Goal: Task Accomplishment & Management: Use online tool/utility

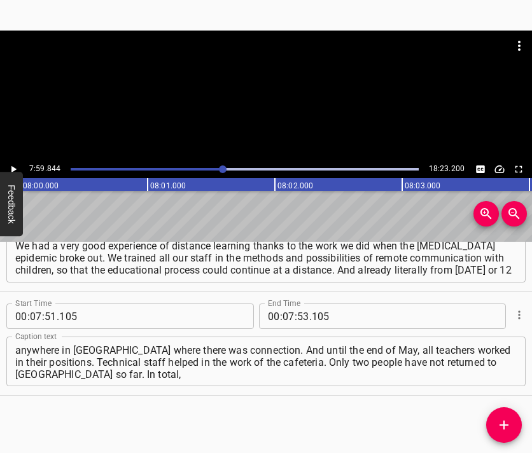
click at [289, 126] on div at bounding box center [266, 96] width 532 height 130
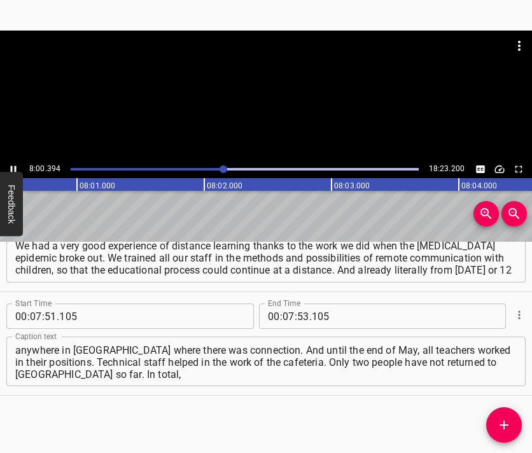
scroll to position [0, 61181]
click at [286, 107] on div at bounding box center [266, 96] width 532 height 130
click at [283, 312] on input "number" at bounding box center [289, 316] width 12 height 25
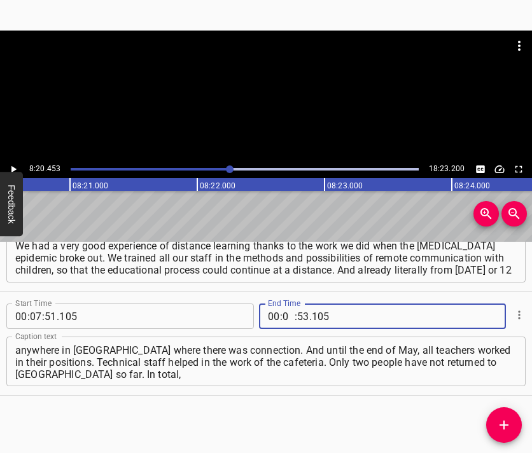
type input "08"
type input "20"
type input "453"
click at [508, 427] on icon "Add Cue" at bounding box center [503, 425] width 15 height 15
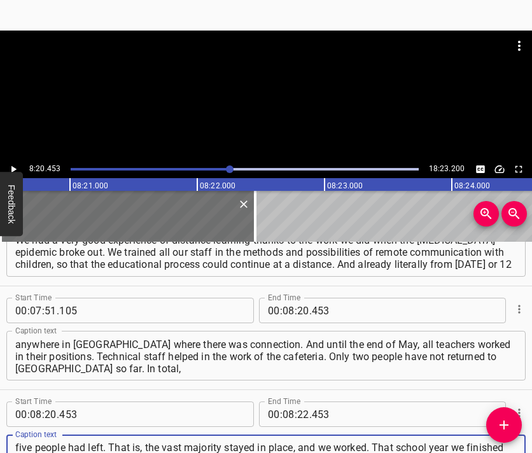
scroll to position [12, 0]
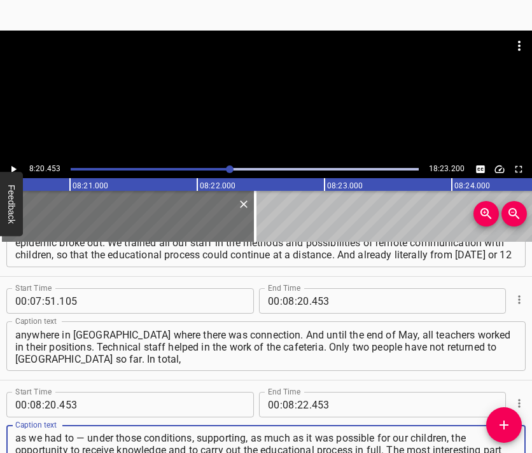
type textarea "five people had left. That is, the vast majority stayed in place, and we worked…"
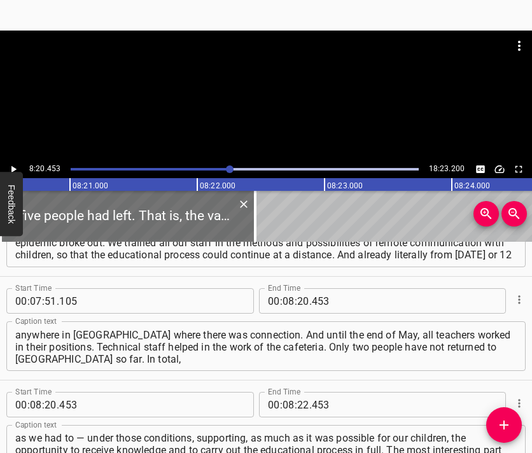
click at [262, 92] on div at bounding box center [266, 63] width 532 height 64
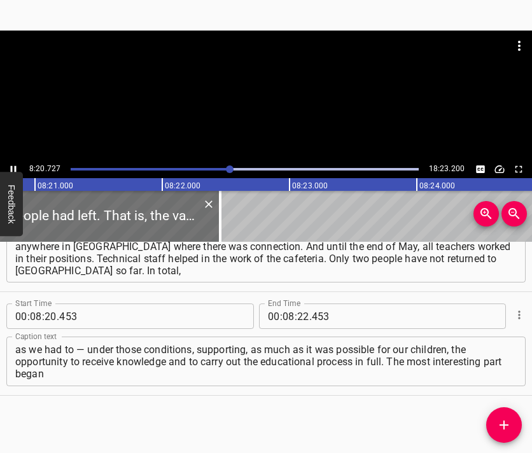
scroll to position [0, 63769]
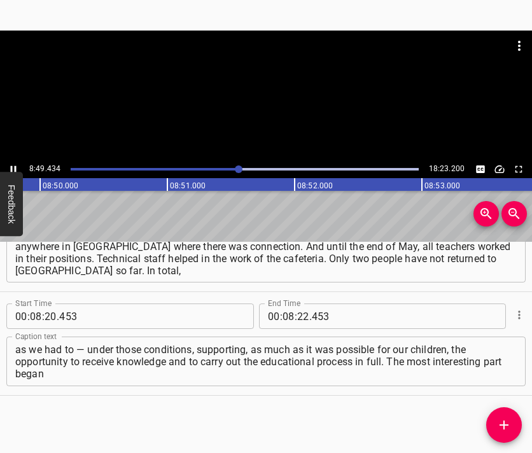
click at [268, 100] on div at bounding box center [266, 96] width 532 height 130
click at [297, 319] on input "number" at bounding box center [303, 316] width 12 height 25
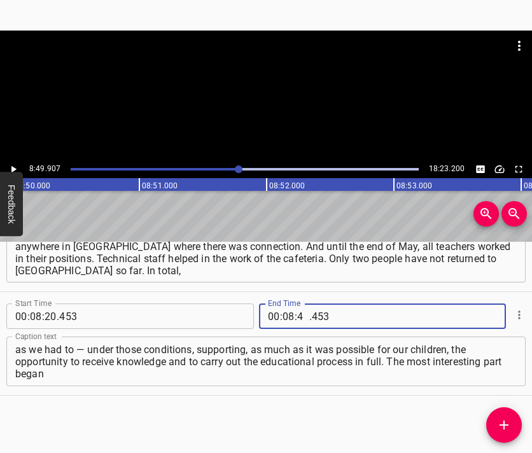
type input "49"
type input "907"
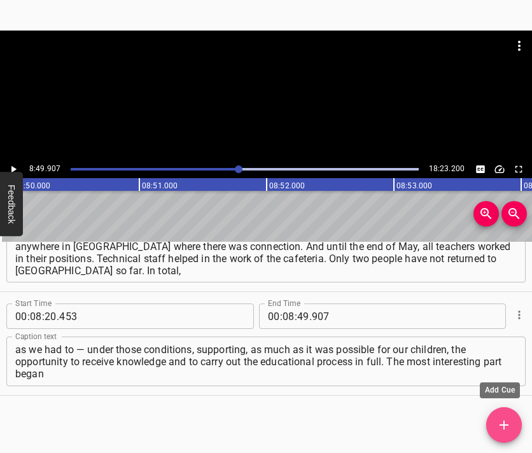
click at [508, 421] on icon "Add Cue" at bounding box center [503, 425] width 15 height 15
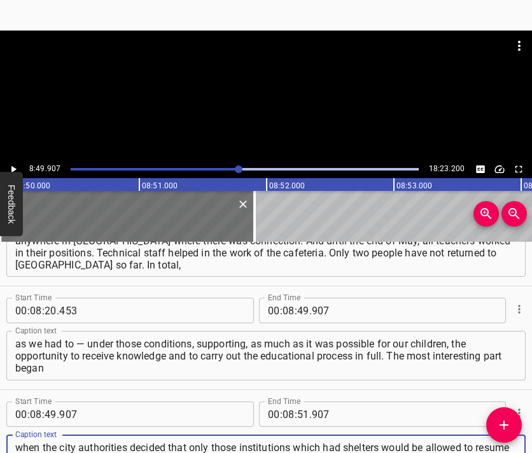
type textarea "when the city authorities decided that only those institutions which had shelte…"
click at [281, 99] on div at bounding box center [266, 96] width 532 height 130
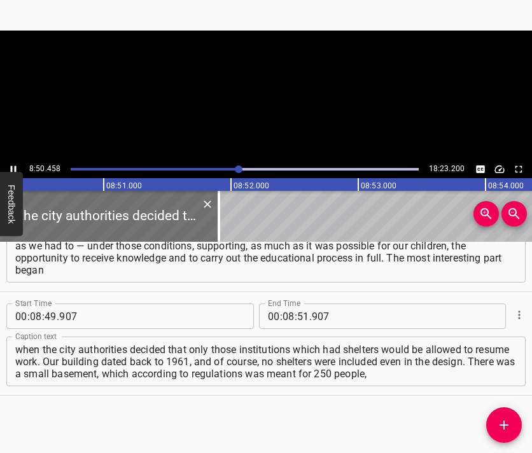
scroll to position [0, 67520]
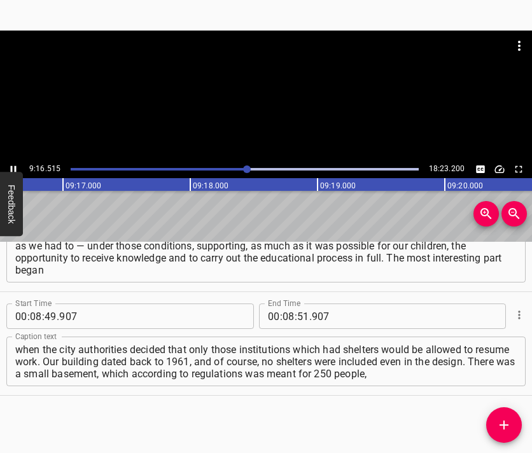
click at [286, 88] on div at bounding box center [266, 63] width 532 height 64
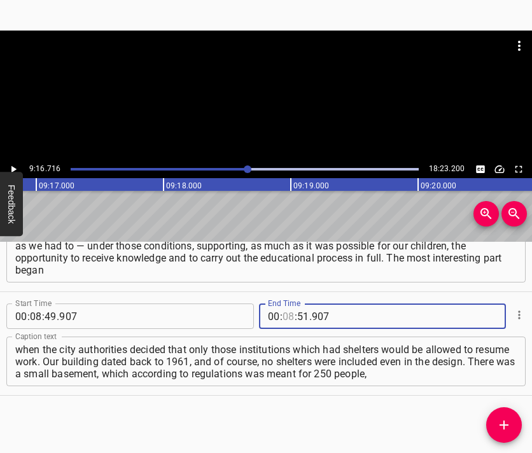
click at [283, 318] on input "number" at bounding box center [289, 316] width 12 height 25
type input "09"
type input "16"
type input "716"
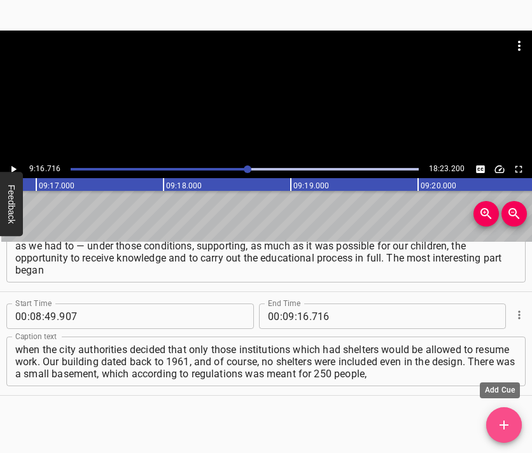
click at [500, 421] on icon "Add Cue" at bounding box center [503, 425] width 15 height 15
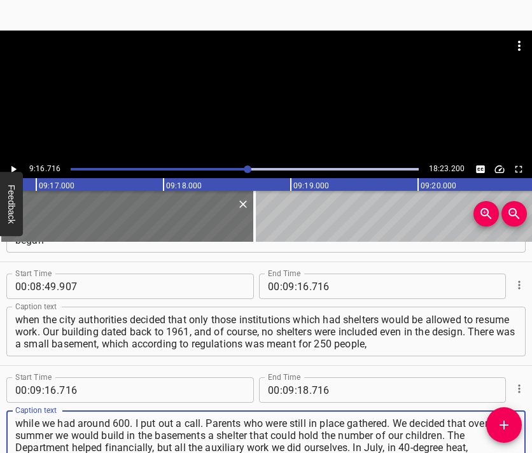
type textarea "while we had around 600. I put out a call. Parents who were still in place gath…"
click at [255, 87] on div at bounding box center [266, 63] width 532 height 64
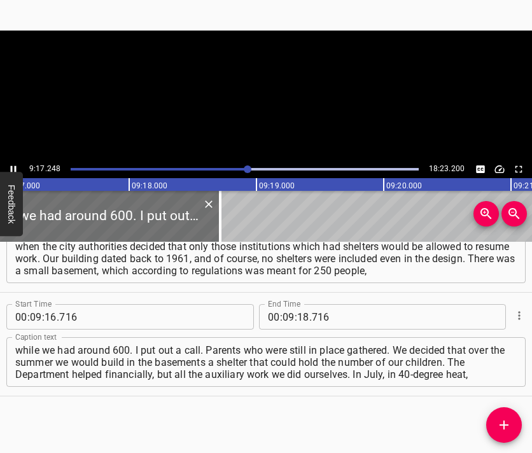
scroll to position [0, 70930]
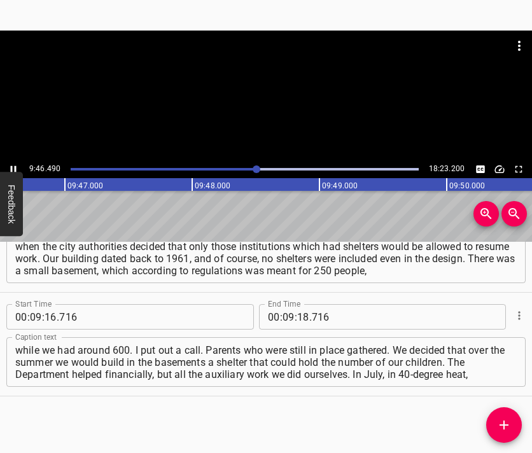
click at [286, 124] on div at bounding box center [266, 96] width 532 height 130
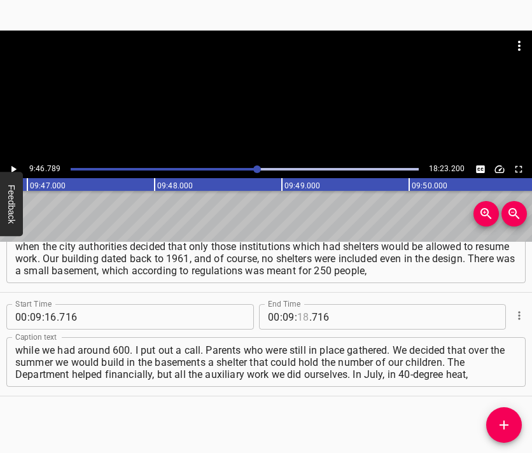
click at [299, 313] on input "number" at bounding box center [303, 316] width 12 height 25
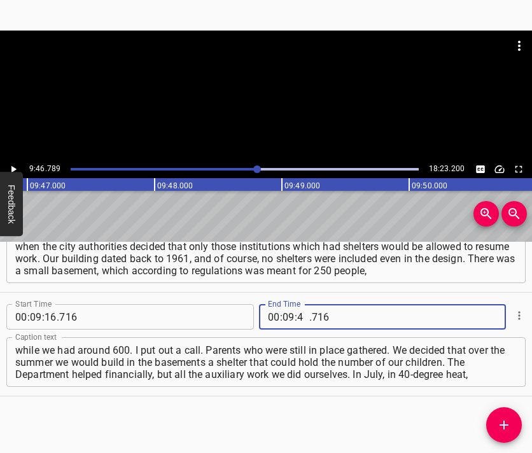
type input "46"
type input "789"
click at [500, 419] on icon "Add Cue" at bounding box center [503, 425] width 15 height 15
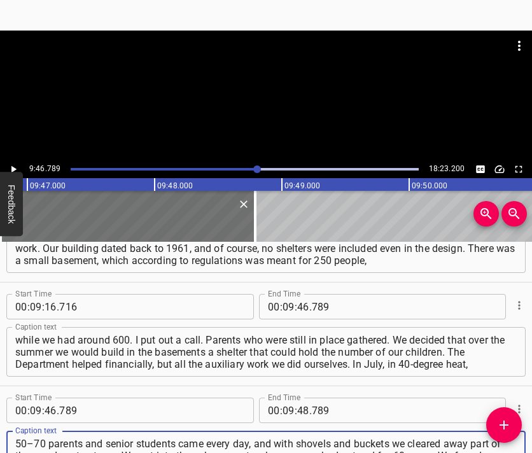
type textarea "50–70 parents and senior students came every day, and with shovels and buckets …"
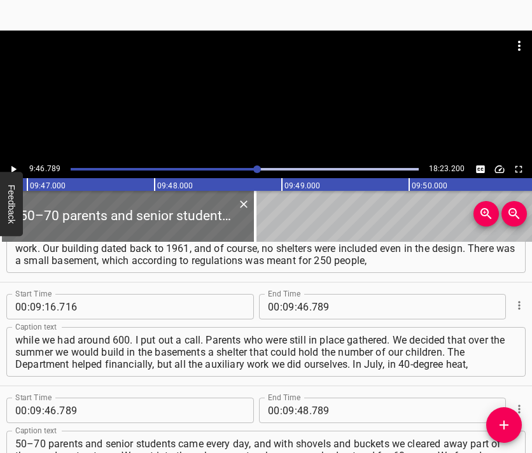
click at [182, 96] on div at bounding box center [266, 96] width 532 height 130
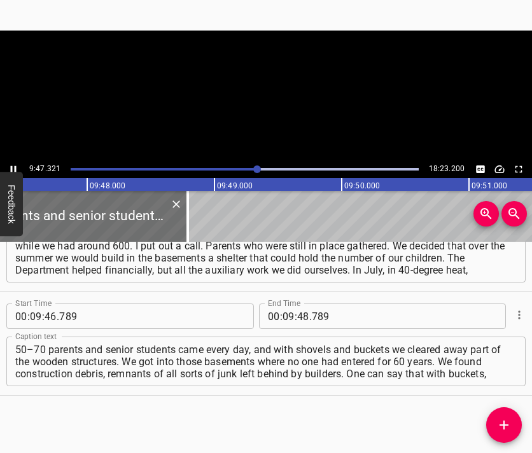
scroll to position [0, 74759]
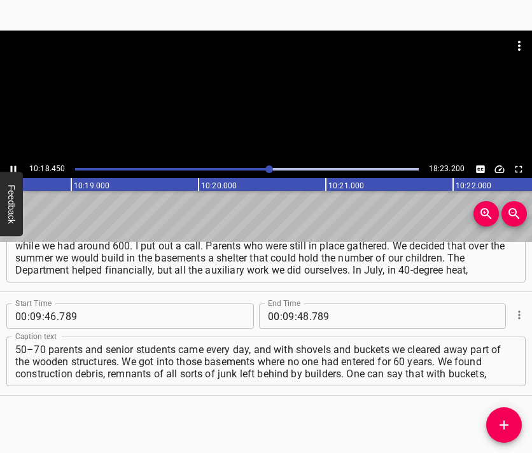
click at [268, 114] on div at bounding box center [266, 96] width 532 height 130
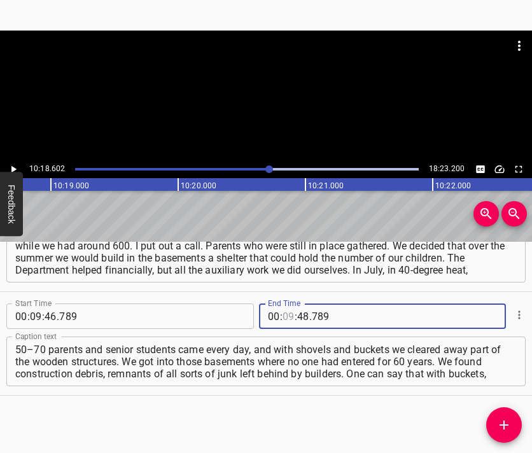
click at [283, 309] on input "number" at bounding box center [289, 316] width 12 height 25
type input "10"
type input "18"
type input "602"
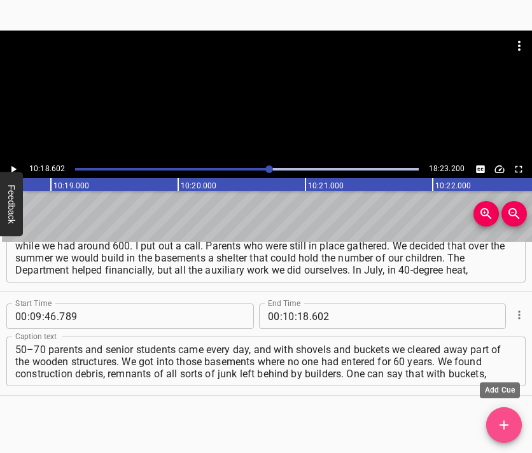
click at [503, 419] on icon "Add Cue" at bounding box center [503, 425] width 15 height 15
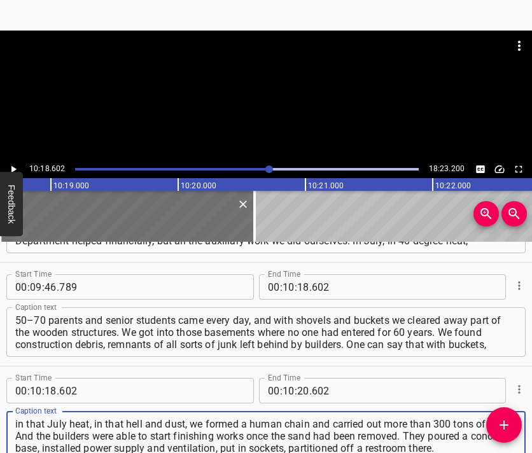
type textarea "in that July heat, in that hell and dust, we formed a human chain and carried o…"
click at [218, 61] on div at bounding box center [266, 63] width 532 height 64
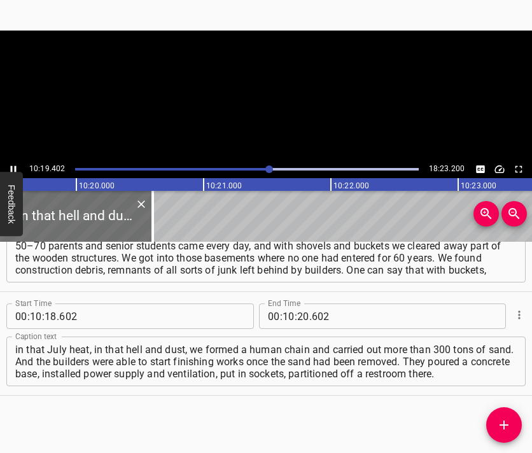
scroll to position [0, 78875]
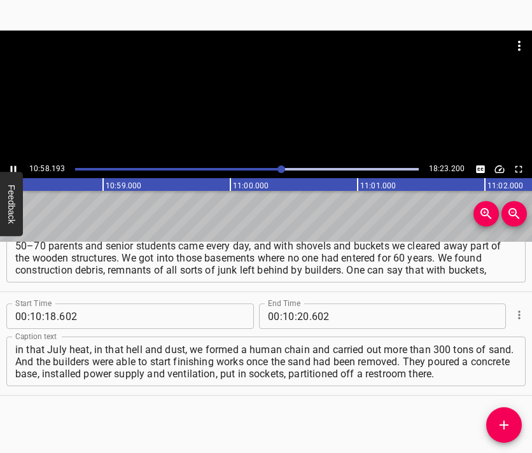
click at [271, 113] on div at bounding box center [266, 96] width 532 height 130
click at [297, 311] on input "number" at bounding box center [303, 316] width 12 height 25
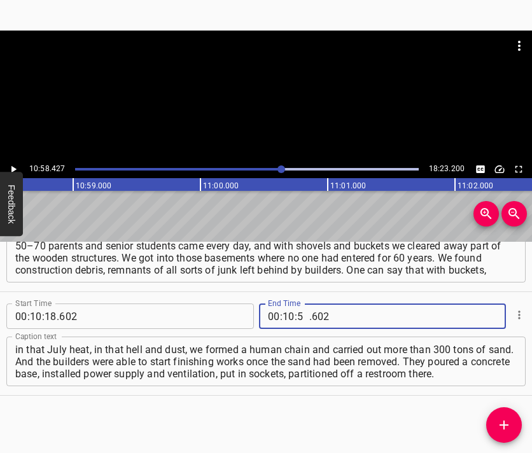
type input "58"
type input "427"
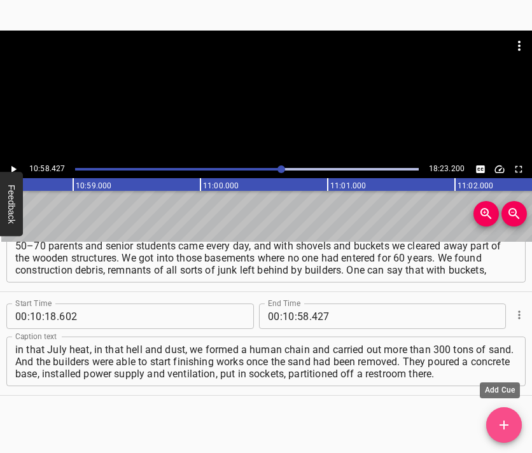
click at [513, 422] on span "Add Cue" at bounding box center [504, 425] width 36 height 15
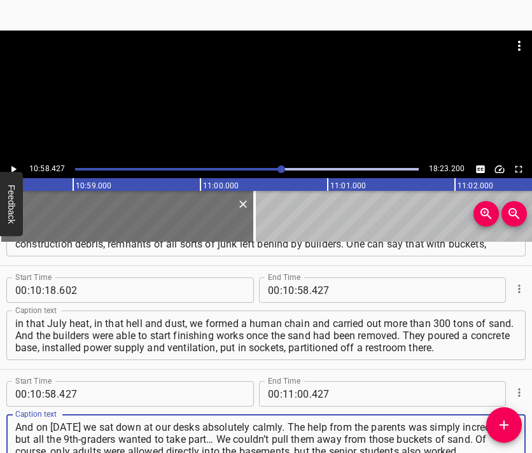
type textarea "And on [DATE] we sat down at our desks absolutely calmly. The help from the par…"
click at [294, 101] on div at bounding box center [266, 96] width 532 height 130
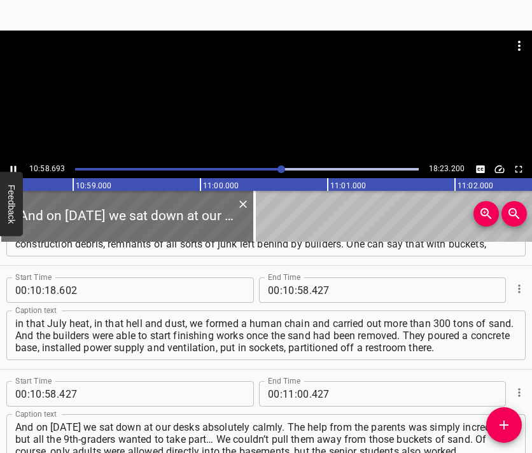
scroll to position [0, 83843]
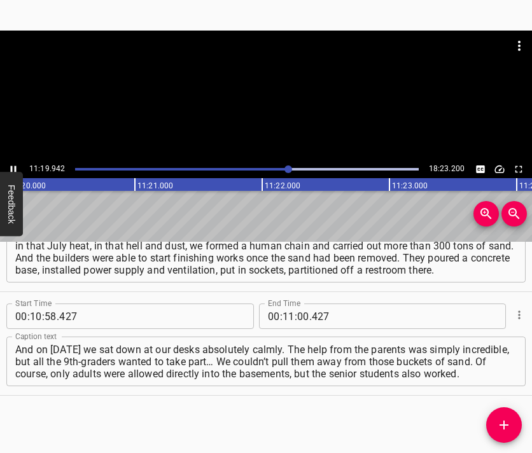
click at [280, 110] on div at bounding box center [266, 96] width 532 height 130
click at [295, 314] on span ":" at bounding box center [296, 316] width 3 height 25
click at [297, 314] on input "number" at bounding box center [303, 316] width 12 height 25
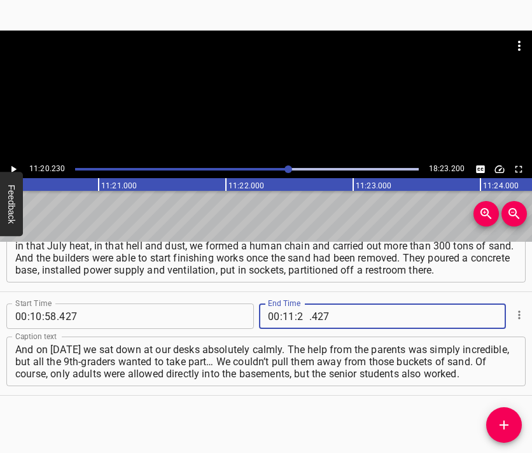
type input "20"
type input "230"
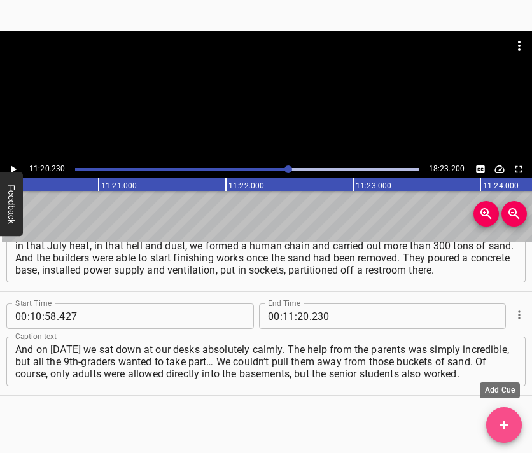
click at [499, 419] on icon "Add Cue" at bounding box center [503, 425] width 15 height 15
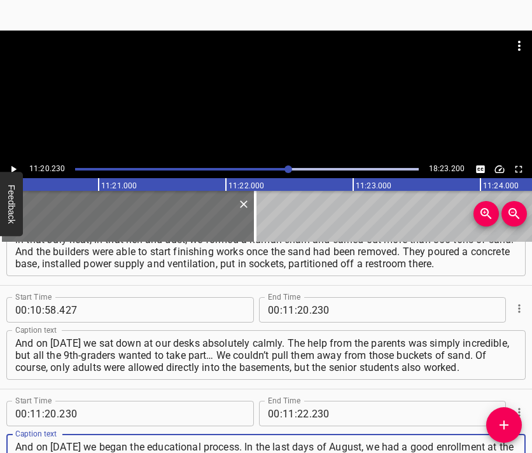
scroll to position [12, 0]
type textarea "And on [DATE] we began the educational process. In the last days of August, we …"
click at [245, 79] on div at bounding box center [266, 63] width 532 height 64
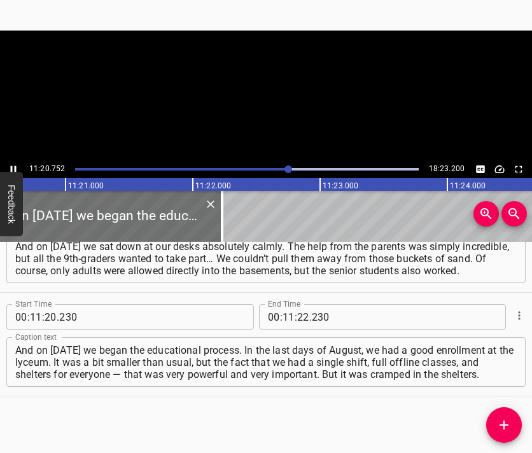
scroll to position [0, 86651]
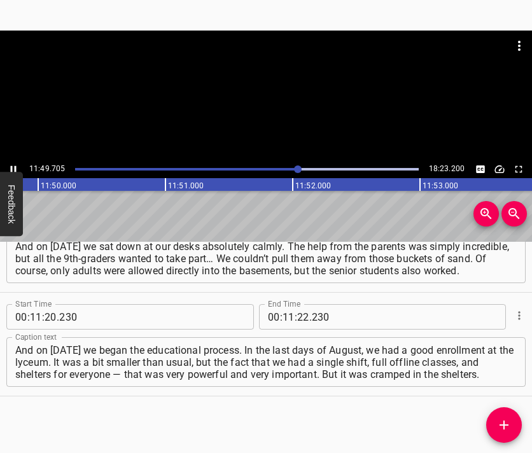
click at [290, 114] on div at bounding box center [266, 96] width 532 height 130
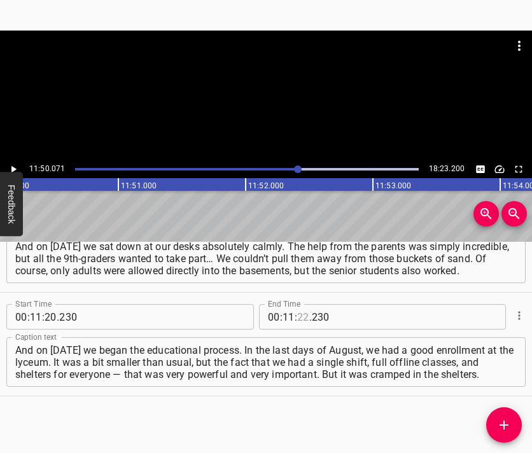
click at [298, 311] on input "number" at bounding box center [303, 316] width 12 height 25
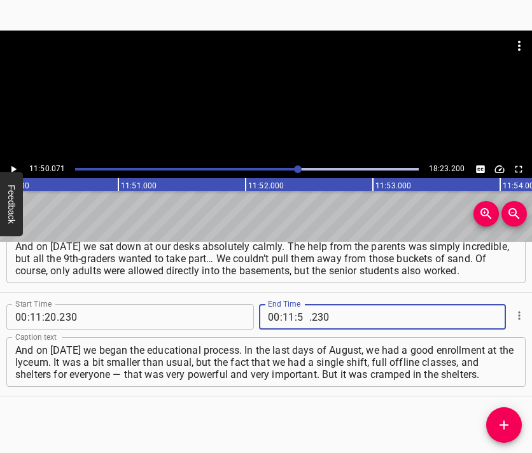
type input "50"
type input "071"
click at [500, 428] on icon "Add Cue" at bounding box center [503, 425] width 15 height 15
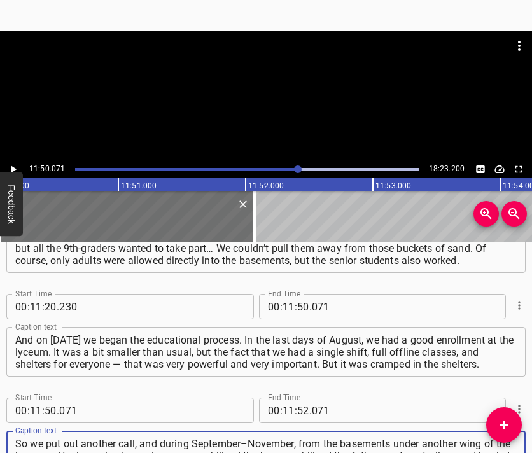
type textarea "So we put out another call, and during September–November, from the basements u…"
click at [275, 95] on div at bounding box center [266, 96] width 532 height 130
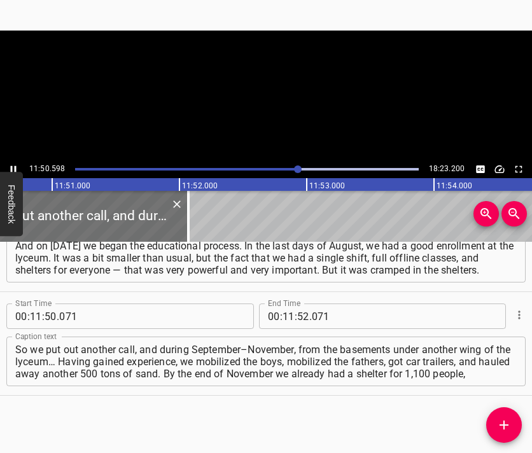
scroll to position [0, 90450]
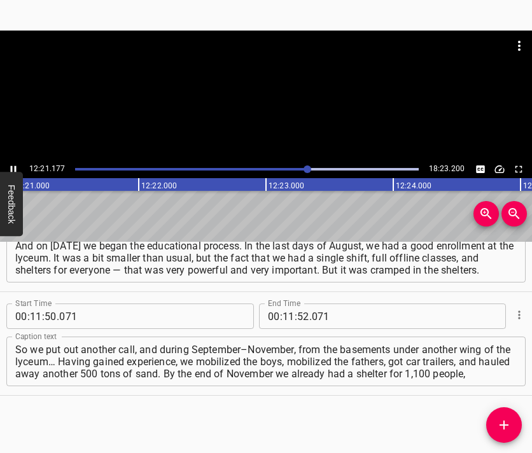
click at [290, 118] on div at bounding box center [266, 96] width 532 height 130
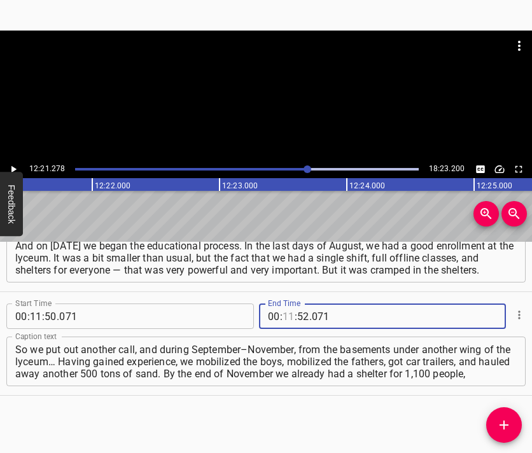
click at [284, 307] on input "number" at bounding box center [289, 316] width 12 height 25
type input "12"
type input "21"
type input "278"
click at [507, 422] on icon "Add Cue" at bounding box center [503, 425] width 15 height 15
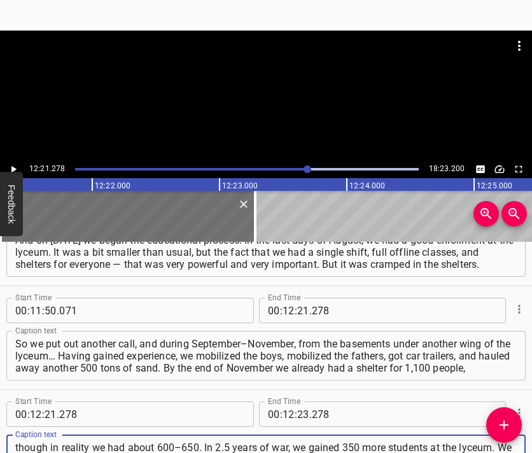
type textarea "though in reality we had about 600–650. In 2.5 years of war, we gained 350 more…"
click at [262, 81] on div at bounding box center [266, 63] width 532 height 64
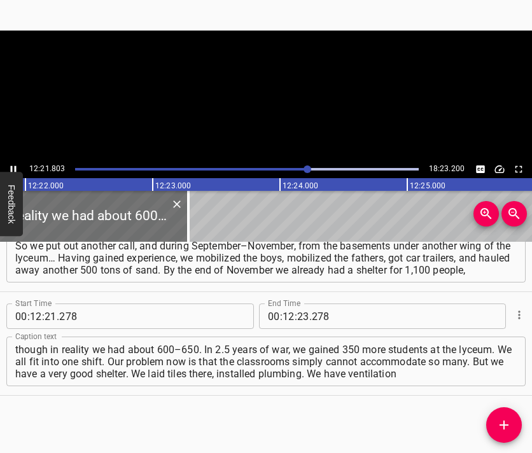
scroll to position [0, 94422]
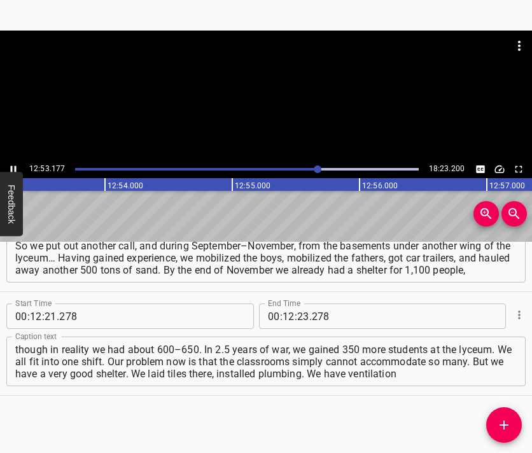
click at [288, 109] on div at bounding box center [266, 96] width 532 height 130
click at [300, 318] on input "number" at bounding box center [303, 316] width 12 height 25
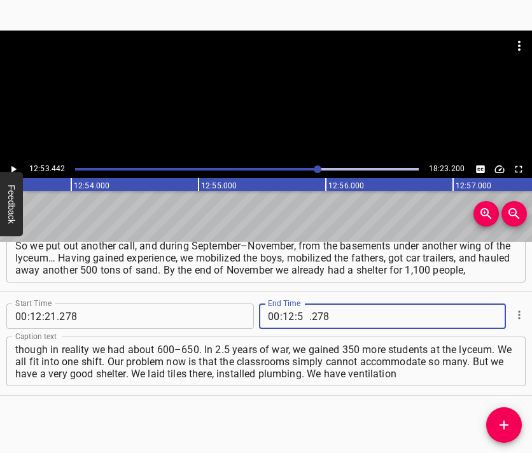
type input "53"
type input "442"
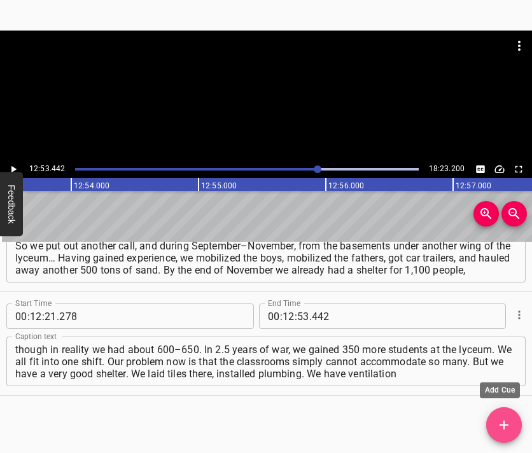
click at [504, 423] on icon "Add Cue" at bounding box center [504, 425] width 9 height 9
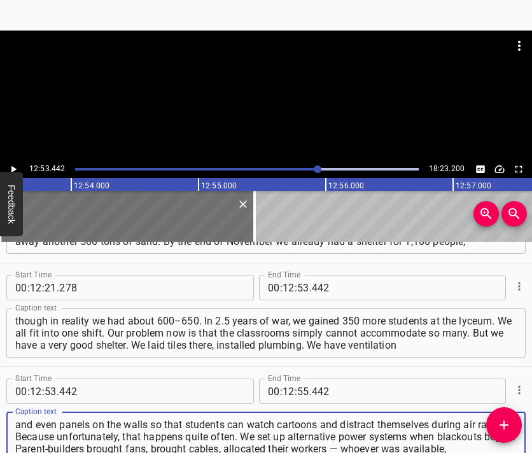
type textarea "and even panels on the walls so that students can watch cartoons and distract t…"
click at [248, 109] on div at bounding box center [266, 96] width 532 height 130
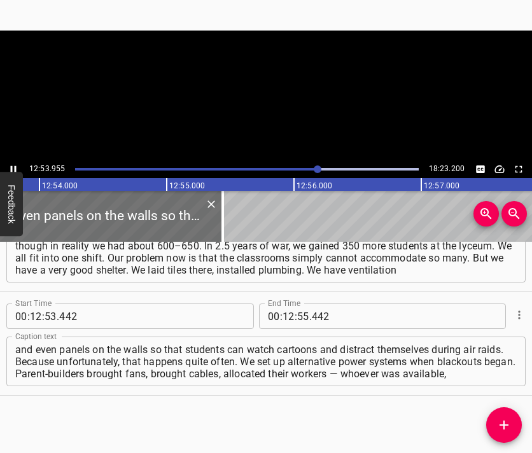
scroll to position [0, 98512]
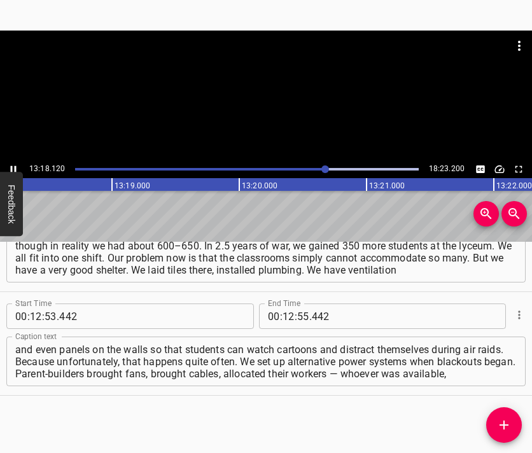
click at [276, 100] on div at bounding box center [266, 96] width 532 height 130
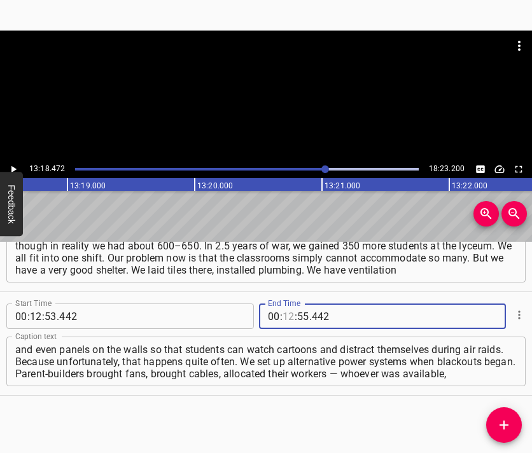
click at [284, 324] on input "number" at bounding box center [289, 316] width 12 height 25
type input "13"
type input "18"
type input "472"
click at [511, 425] on icon "Add Cue" at bounding box center [503, 425] width 15 height 15
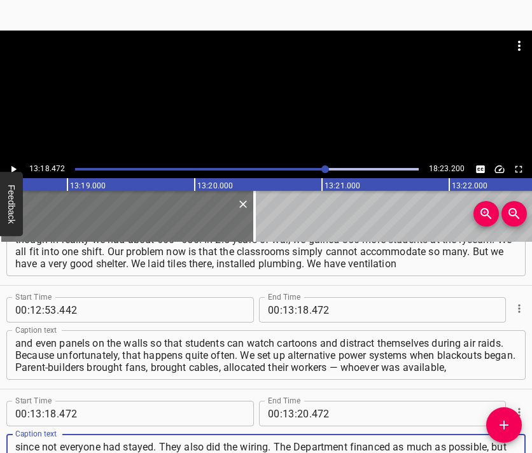
type textarea "since not everyone had stayed. They also did the wiring. The Department finance…"
click at [279, 98] on div at bounding box center [266, 96] width 532 height 130
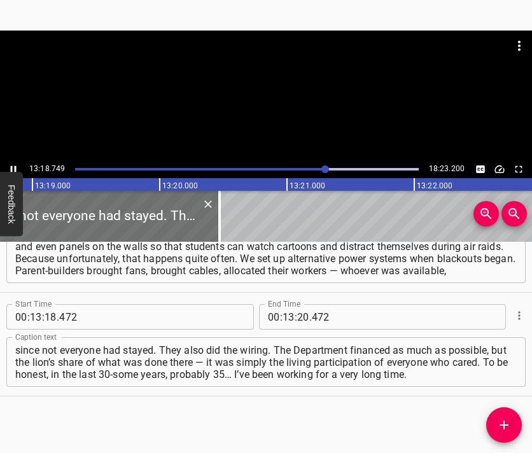
scroll to position [0, 101703]
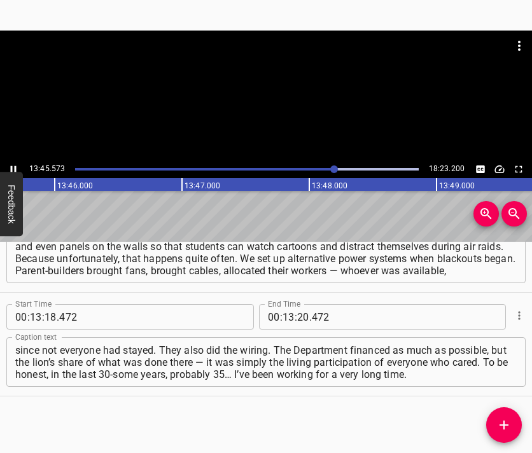
click at [272, 96] on div at bounding box center [266, 96] width 532 height 130
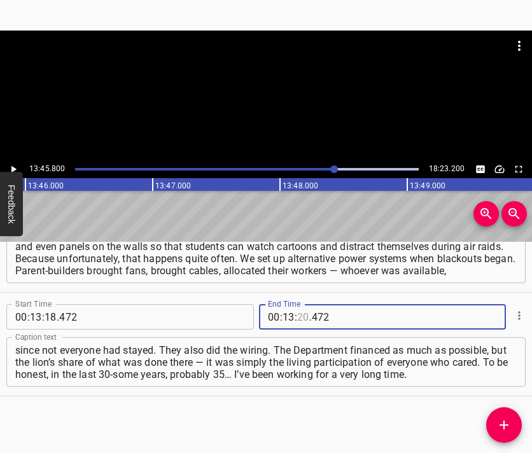
click at [298, 310] on input "number" at bounding box center [303, 316] width 12 height 25
type input "45"
type input "800"
click at [500, 414] on button "Add Cue" at bounding box center [504, 425] width 36 height 36
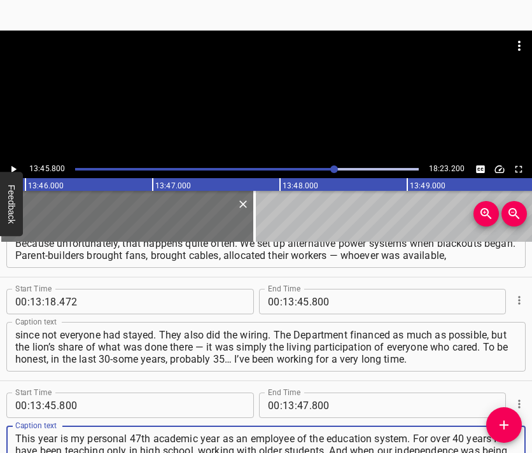
type textarea "This year is my personal 47th academic year as an employee of the education sys…"
click at [234, 83] on div at bounding box center [266, 63] width 532 height 64
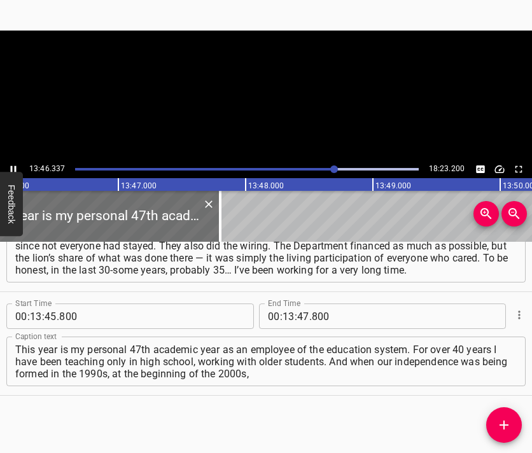
scroll to position [0, 105181]
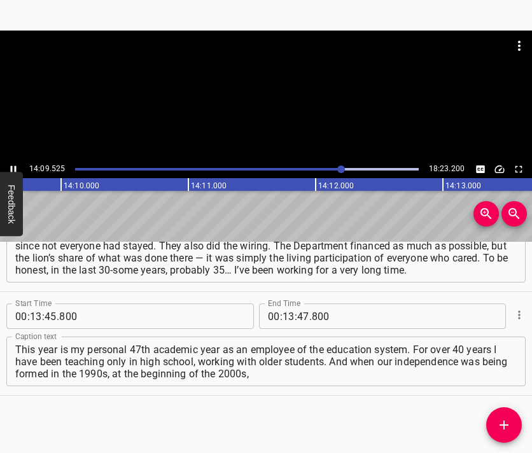
click at [265, 99] on div at bounding box center [266, 96] width 532 height 130
click at [285, 313] on input "number" at bounding box center [289, 316] width 12 height 25
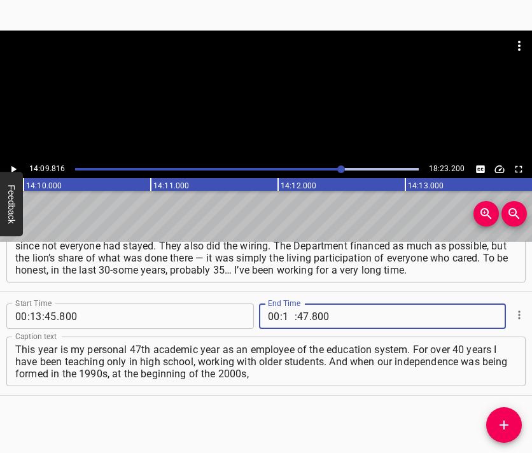
type input "14"
type input "09"
type input "816"
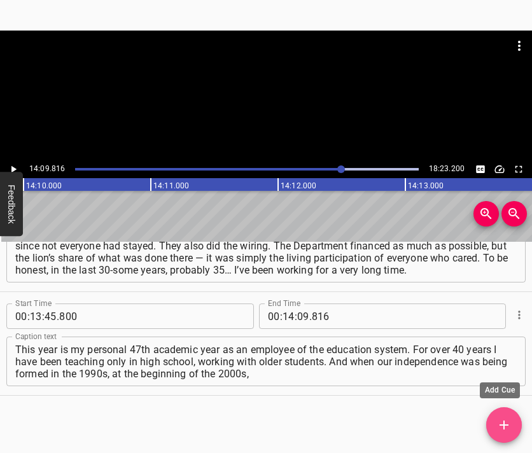
drag, startPoint x: 507, startPoint y: 425, endPoint x: 466, endPoint y: 292, distance: 138.5
click at [506, 425] on icon "Add Cue" at bounding box center [504, 425] width 9 height 9
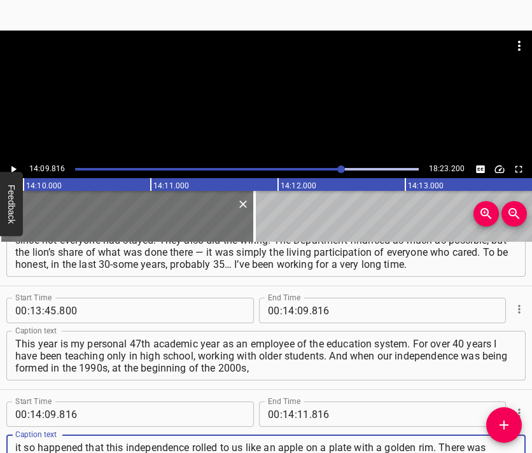
type textarea "it so happened that this independence rolled to us like an apple on a plate wit…"
click at [260, 98] on div at bounding box center [266, 96] width 532 height 130
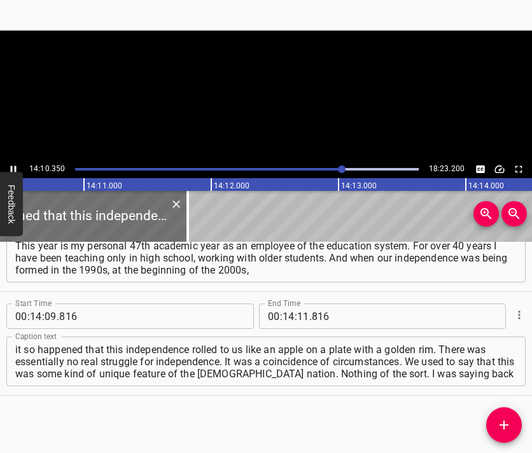
scroll to position [0, 108238]
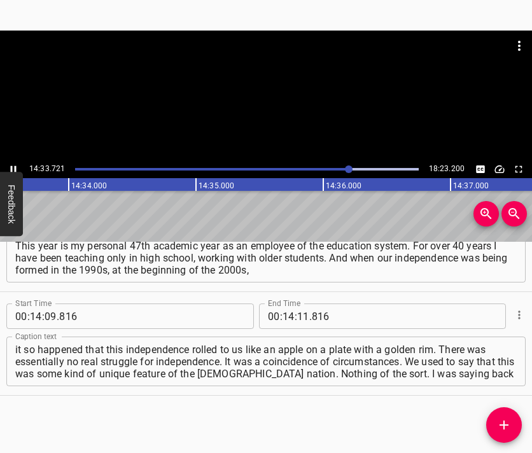
click at [270, 100] on div at bounding box center [266, 96] width 532 height 130
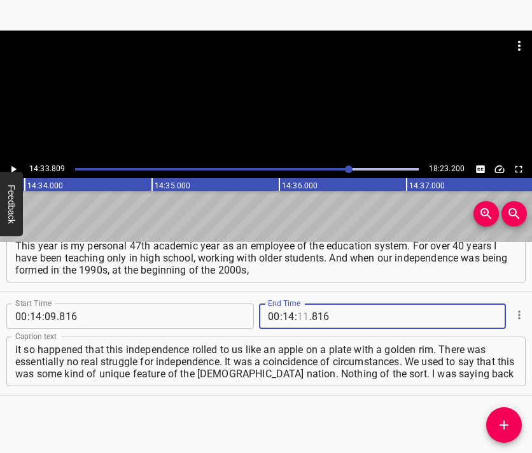
click at [297, 315] on input "number" at bounding box center [303, 316] width 12 height 25
type input "33"
type input "809"
click at [496, 416] on button "Add Cue" at bounding box center [504, 425] width 36 height 36
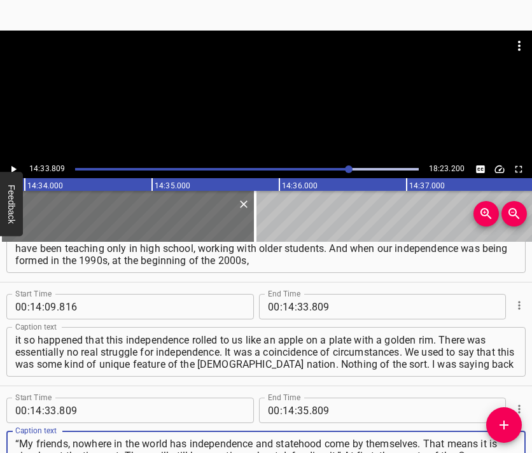
type textarea "“My friends, nowhere in the world has independence and statehood come by themse…"
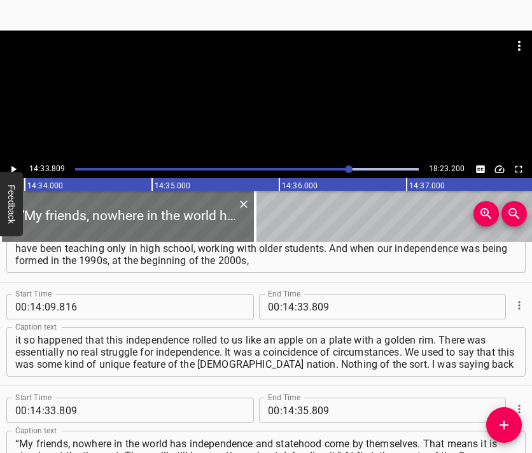
click at [285, 76] on div at bounding box center [266, 63] width 532 height 64
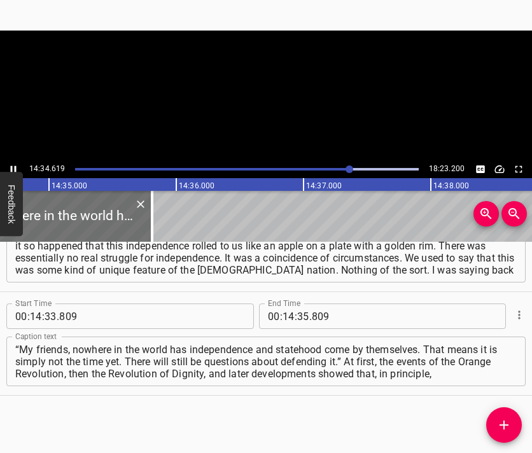
scroll to position [0, 111328]
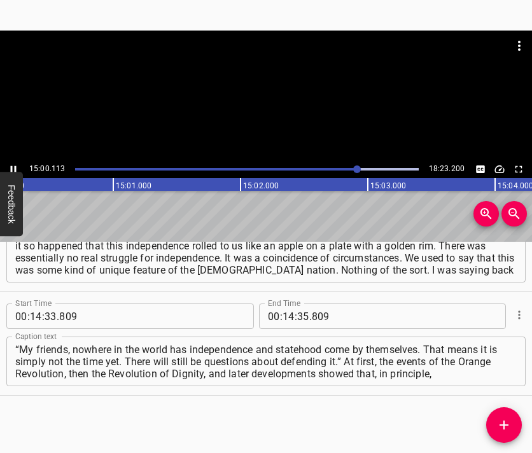
click at [288, 115] on div at bounding box center [266, 96] width 532 height 130
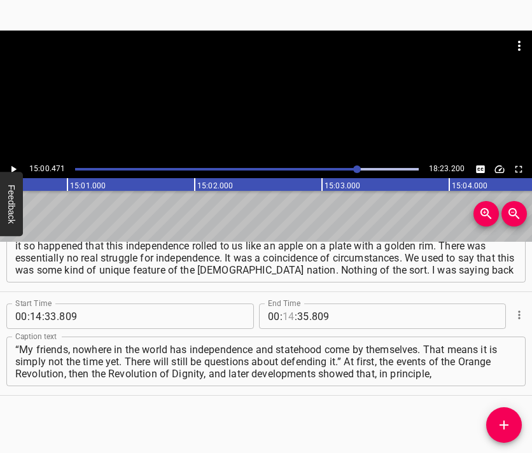
click at [285, 315] on input "number" at bounding box center [289, 316] width 12 height 25
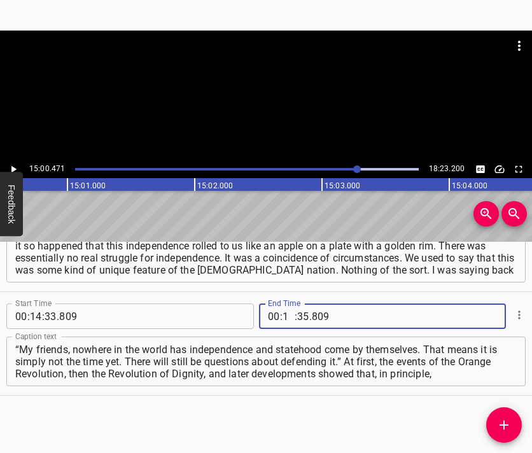
type input "15"
type input "00"
type input "471"
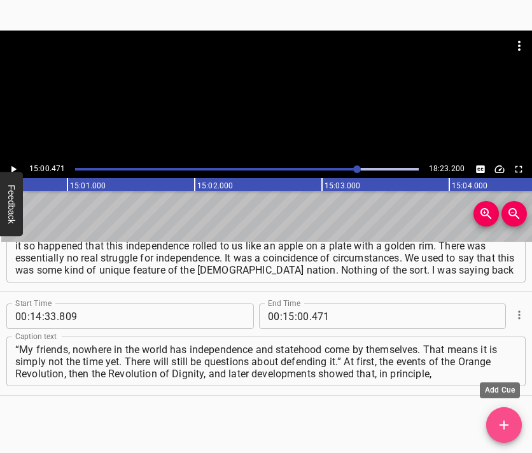
click at [500, 425] on icon "Add Cue" at bounding box center [504, 425] width 9 height 9
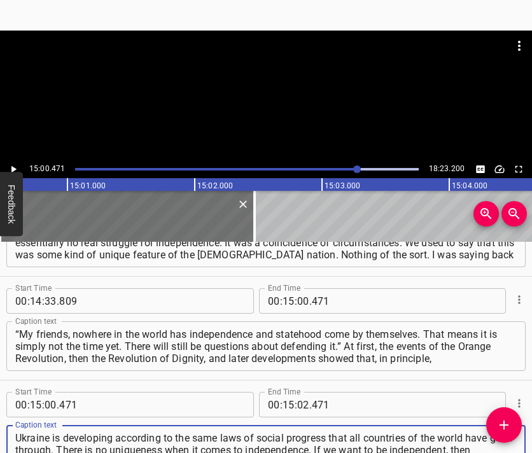
type textarea "Ukraine is developing according to the same laws of social progress that all co…"
click at [299, 115] on div at bounding box center [266, 96] width 532 height 130
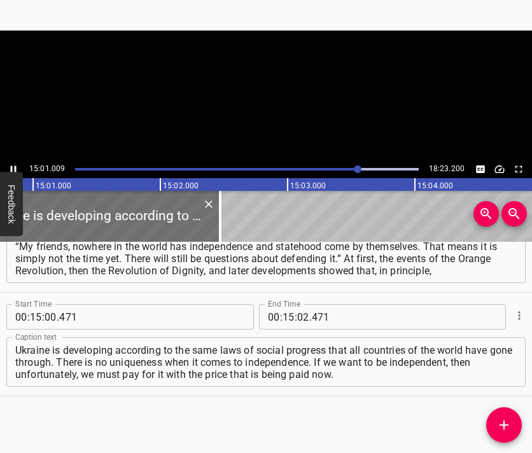
scroll to position [0, 114687]
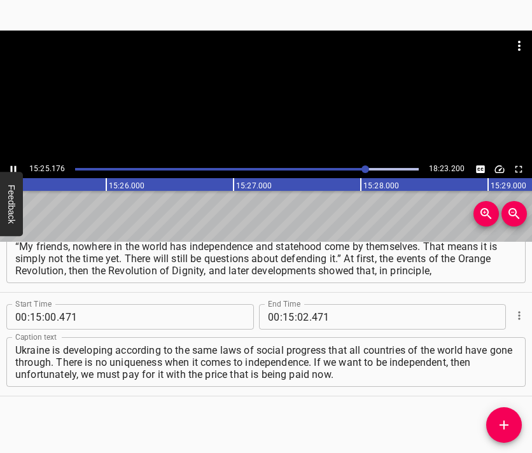
click at [270, 95] on div at bounding box center [266, 96] width 532 height 130
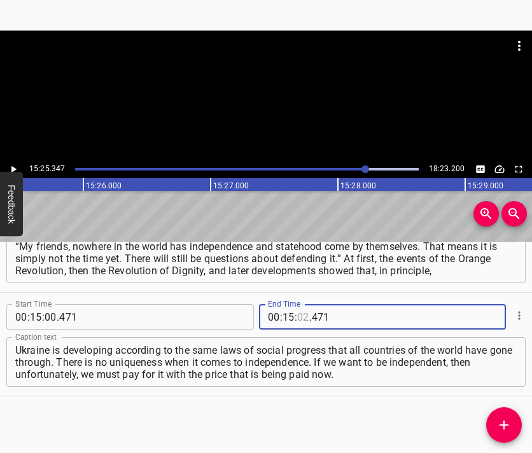
click at [298, 316] on input "number" at bounding box center [303, 316] width 12 height 25
type input "25"
type input "347"
click at [504, 420] on icon "Add Cue" at bounding box center [503, 425] width 15 height 15
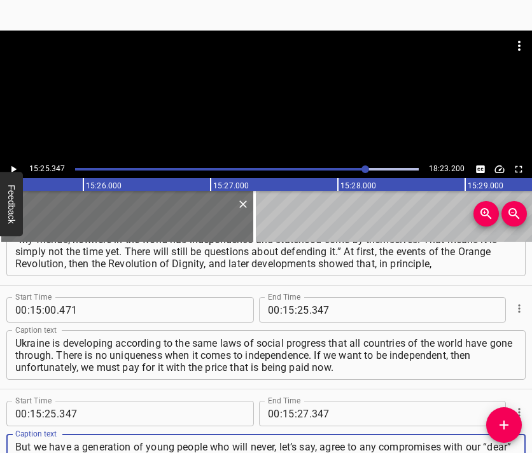
scroll to position [12, 0]
type textarea "But we have a generation of young people who will never, let’s say, agree to an…"
click at [253, 114] on div at bounding box center [266, 96] width 532 height 130
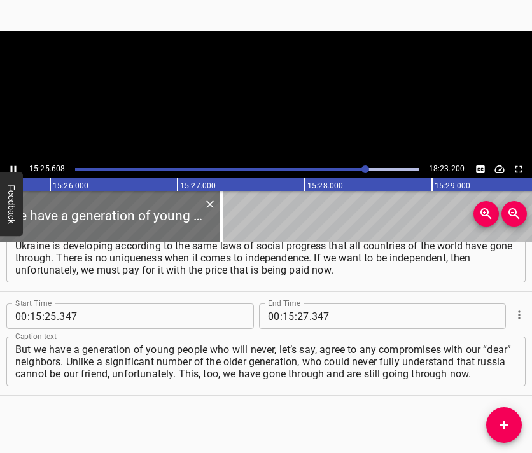
scroll to position [0, 117852]
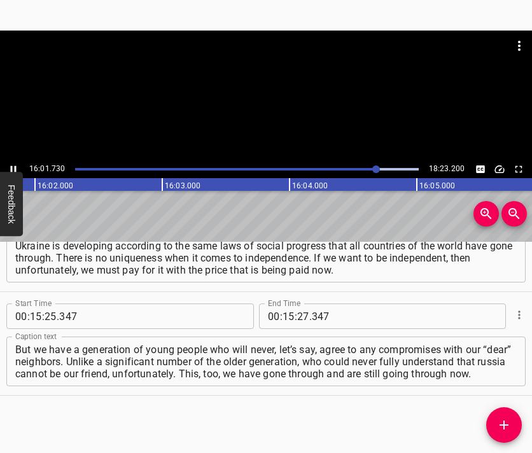
click at [262, 103] on div at bounding box center [266, 96] width 532 height 130
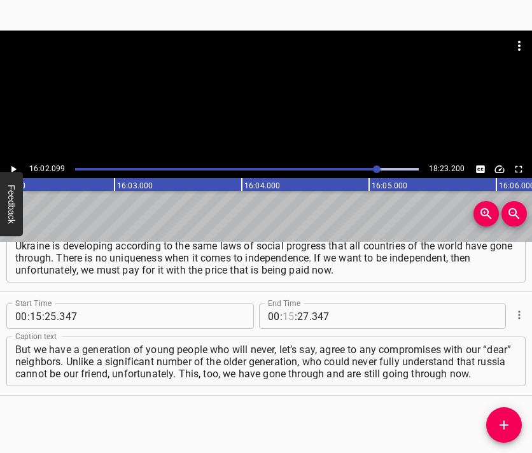
click at [283, 319] on input "number" at bounding box center [289, 316] width 12 height 25
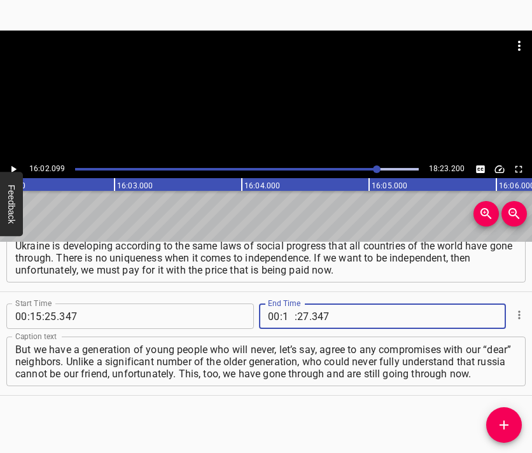
type input "16"
type input "02"
type input "099"
click at [503, 419] on icon "Add Cue" at bounding box center [503, 425] width 15 height 15
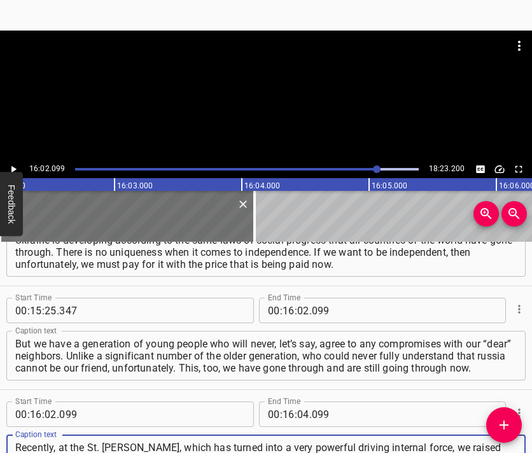
scroll to position [12, 0]
type textarea "Recently, at the St. [PERSON_NAME], which has turned into a very powerful drivi…"
click at [285, 68] on div at bounding box center [266, 63] width 532 height 64
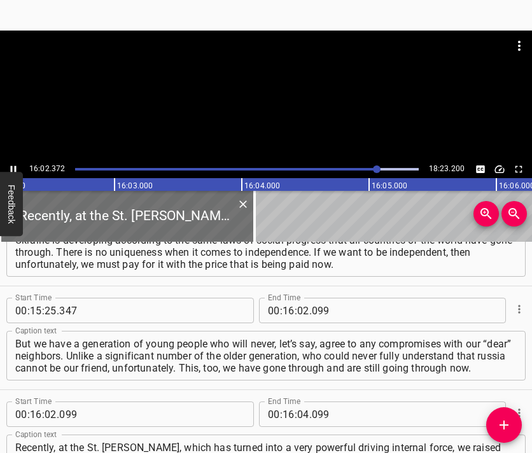
scroll to position [0, 122498]
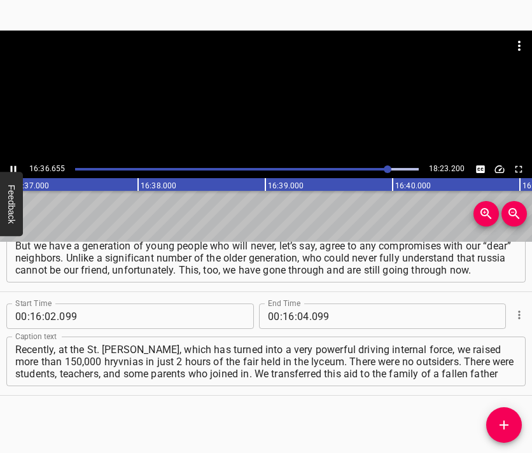
click at [273, 107] on div at bounding box center [266, 96] width 532 height 130
click at [298, 315] on input "number" at bounding box center [303, 316] width 12 height 25
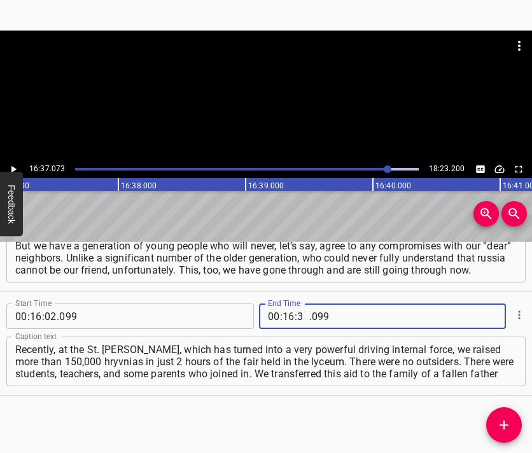
type input "37"
type input "073"
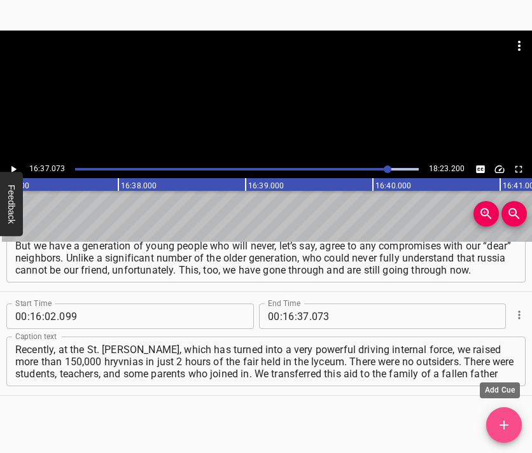
click at [507, 425] on icon "Add Cue" at bounding box center [504, 425] width 9 height 9
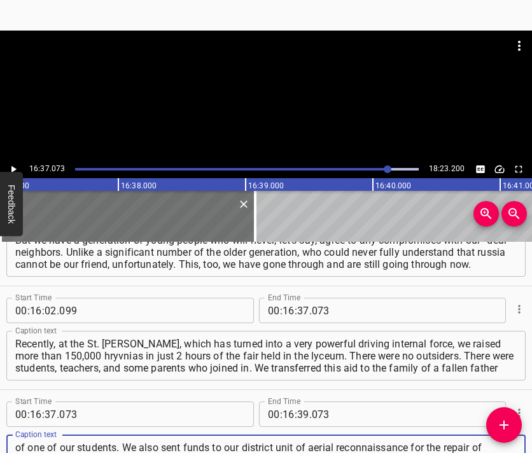
scroll to position [12, 0]
type textarea "of one of our students. We also sent funds to our district unit of aerial recon…"
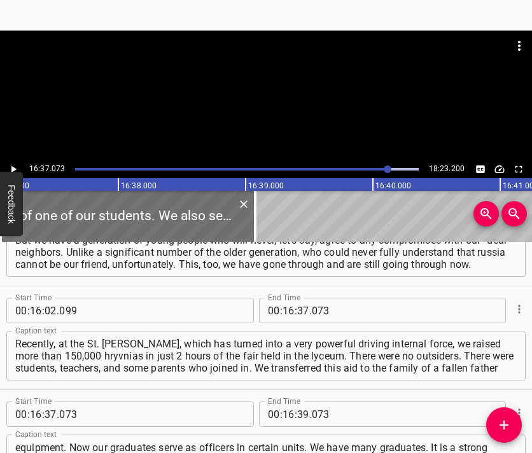
click at [271, 60] on div at bounding box center [266, 46] width 532 height 31
click at [247, 124] on div at bounding box center [266, 96] width 532 height 130
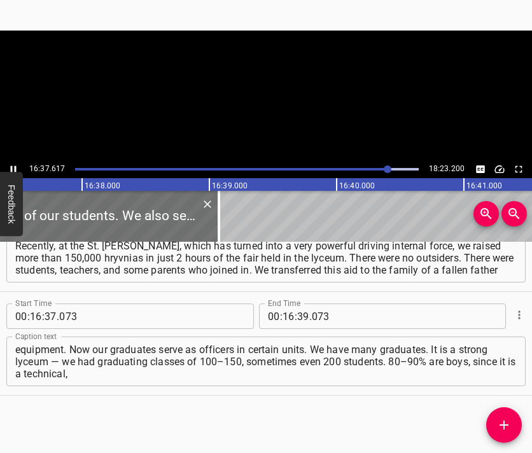
scroll to position [0, 126982]
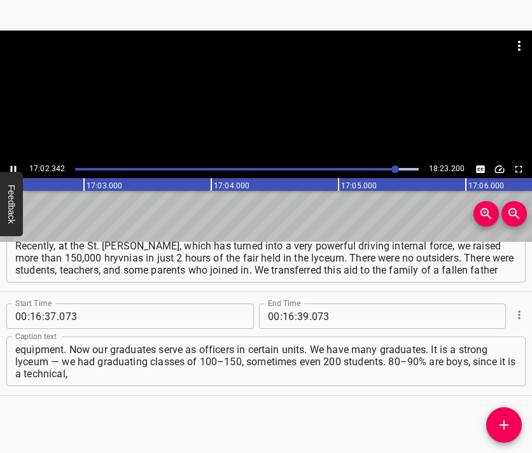
click at [264, 99] on div at bounding box center [266, 96] width 532 height 130
click at [285, 315] on input "number" at bounding box center [289, 316] width 12 height 25
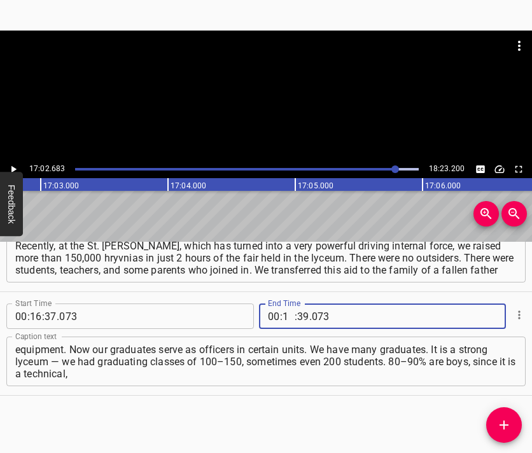
type input "17"
type input "02"
type input "683"
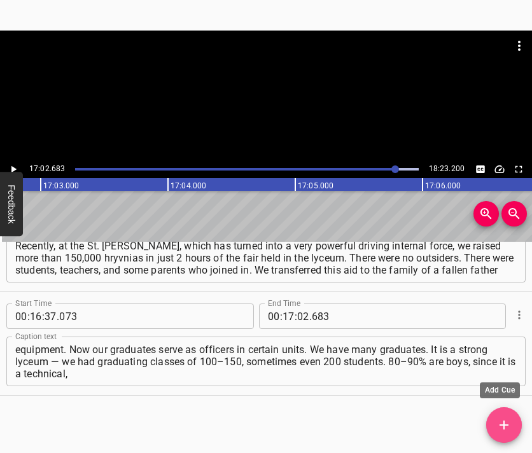
click at [495, 424] on span "Add Cue" at bounding box center [504, 425] width 36 height 15
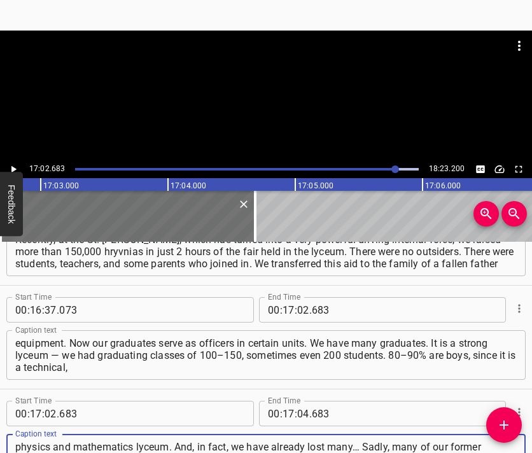
scroll to position [12, 0]
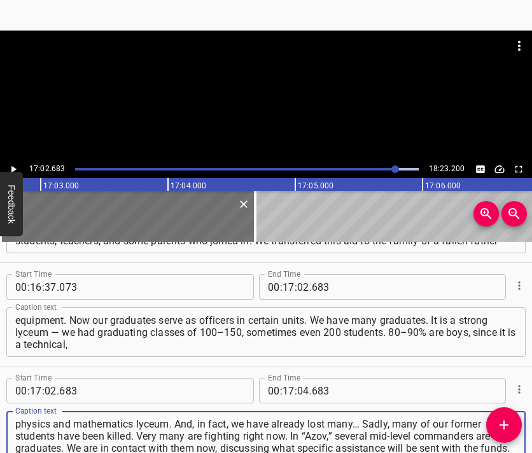
type textarea "physics and mathematics lyceum. And, in fact, we have already lost many… Sadly,…"
click at [255, 94] on div at bounding box center [266, 96] width 532 height 130
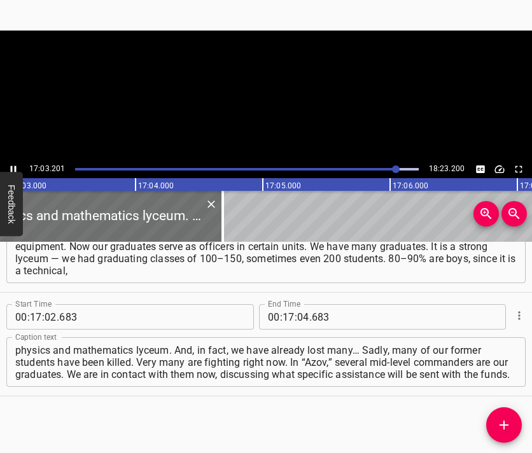
scroll to position [0, 130241]
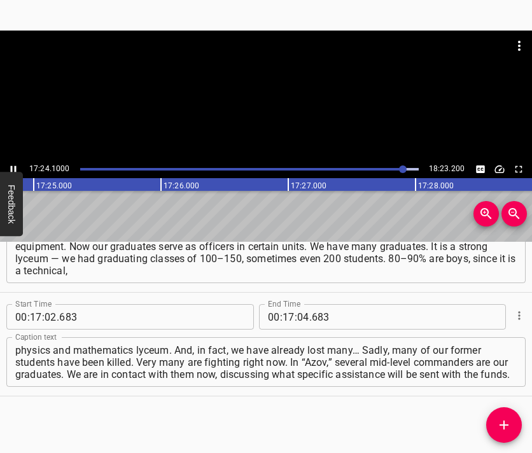
click at [277, 99] on div at bounding box center [266, 96] width 532 height 130
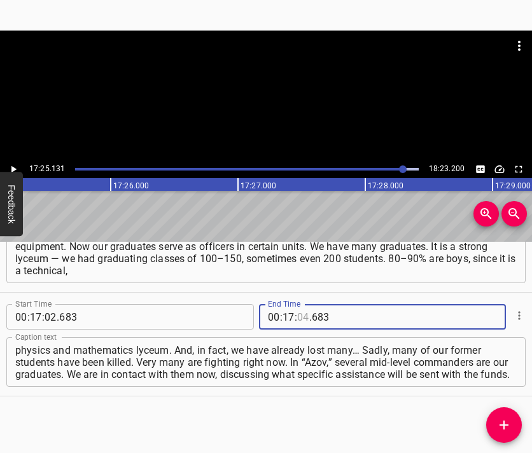
click at [300, 315] on input "number" at bounding box center [303, 316] width 12 height 25
type input "25"
type input "131"
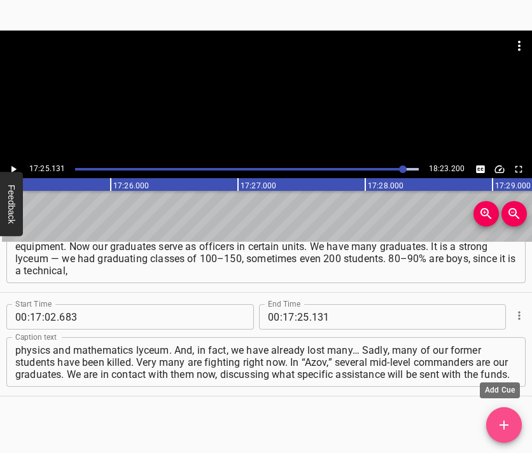
click at [507, 421] on icon "Add Cue" at bounding box center [503, 425] width 15 height 15
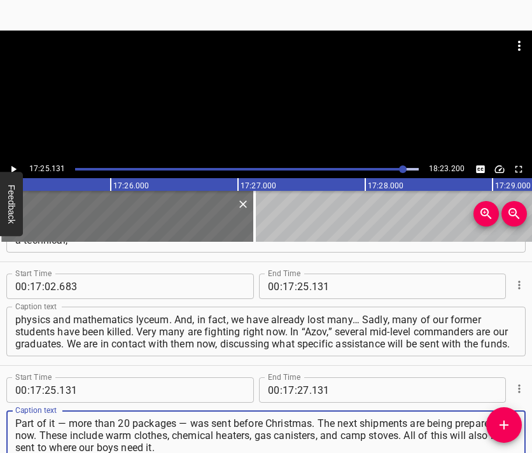
type textarea "Part of it — more than 20 packages — was sent before Christmas. The next shipme…"
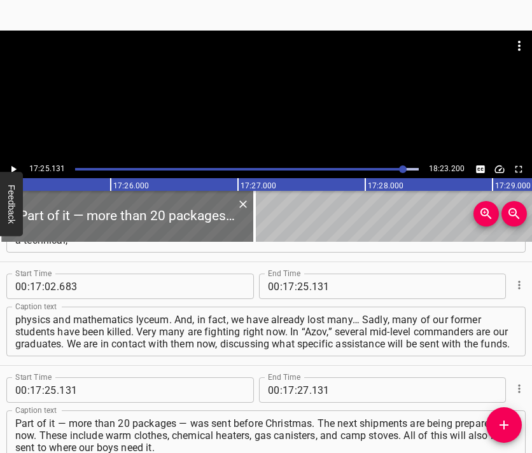
click at [265, 78] on div at bounding box center [266, 63] width 532 height 64
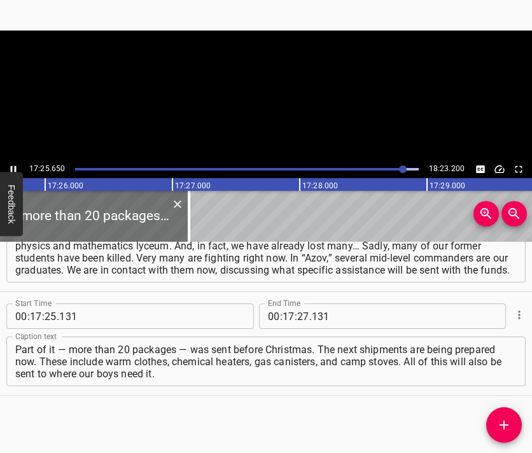
scroll to position [0, 133098]
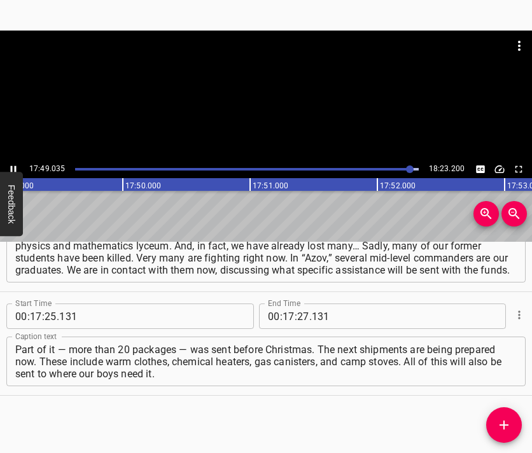
click at [261, 98] on div at bounding box center [266, 96] width 532 height 130
click at [298, 318] on input "number" at bounding box center [303, 316] width 12 height 25
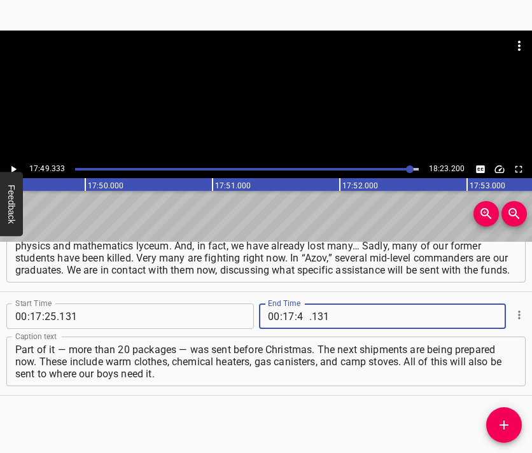
type input "49"
type input "333"
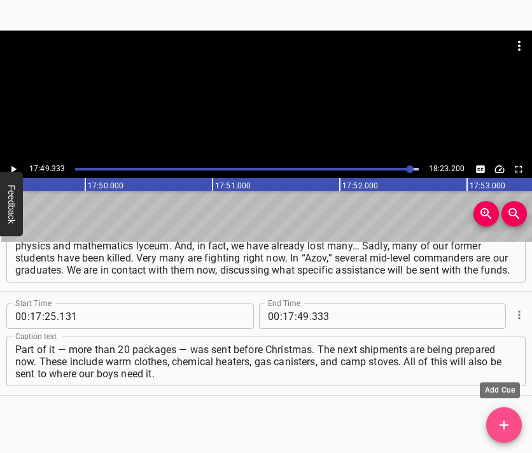
click at [499, 416] on button "Add Cue" at bounding box center [504, 425] width 36 height 36
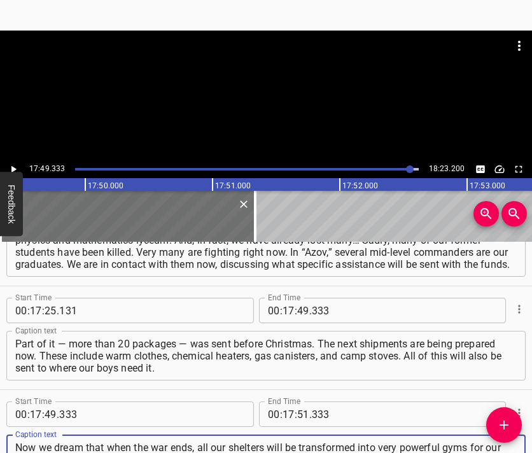
type textarea "Now we dream that when the war ends, all our shelters will be transformed into …"
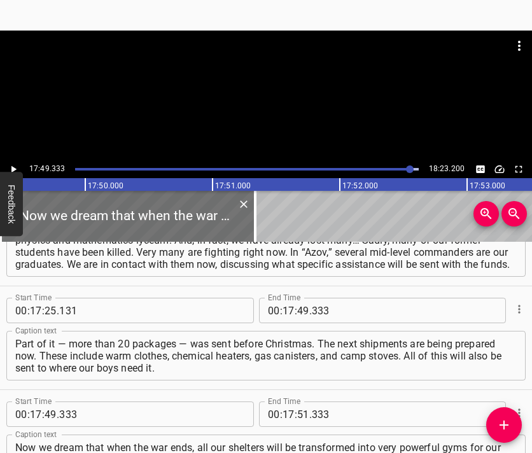
click at [245, 90] on div at bounding box center [266, 63] width 532 height 64
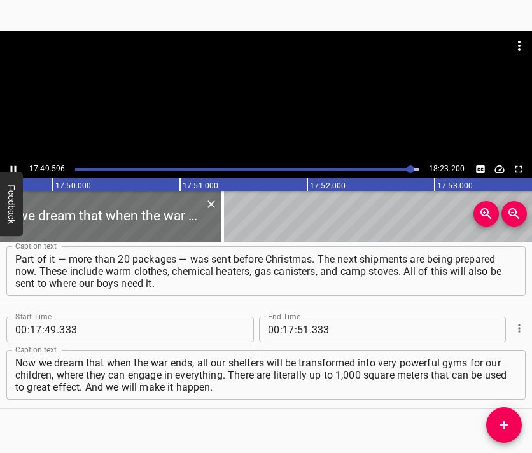
scroll to position [3894, 0]
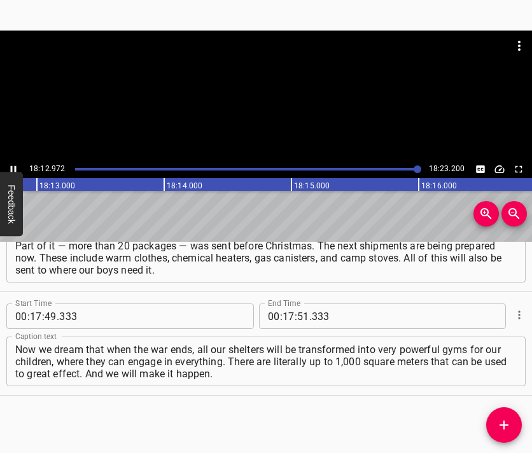
click at [272, 113] on div at bounding box center [266, 96] width 532 height 130
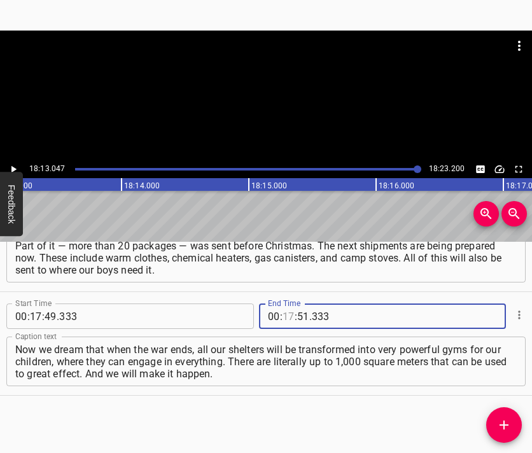
click at [284, 323] on input "number" at bounding box center [289, 316] width 12 height 25
type input "18"
type input "13"
type input "200"
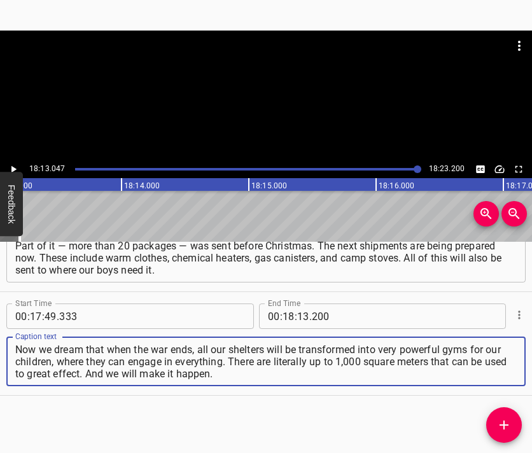
click at [290, 379] on textarea "Now we dream that when the war ends, all our shelters will be transformed into …" at bounding box center [266, 362] width 502 height 36
click at [323, 83] on div at bounding box center [266, 63] width 532 height 64
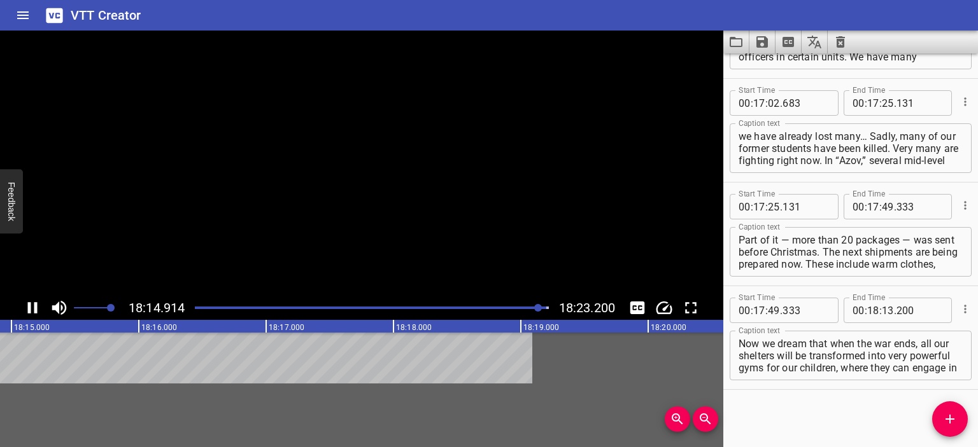
scroll to position [3712, 0]
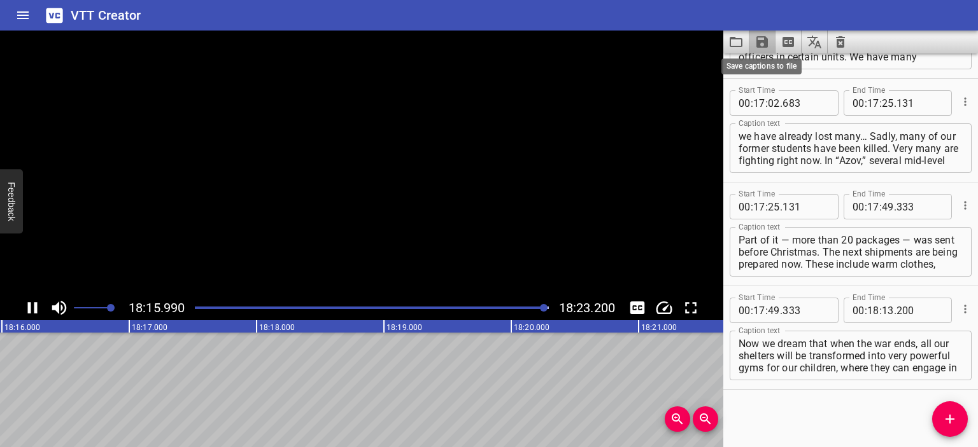
click at [531, 41] on icon "Save captions to file" at bounding box center [761, 41] width 11 height 11
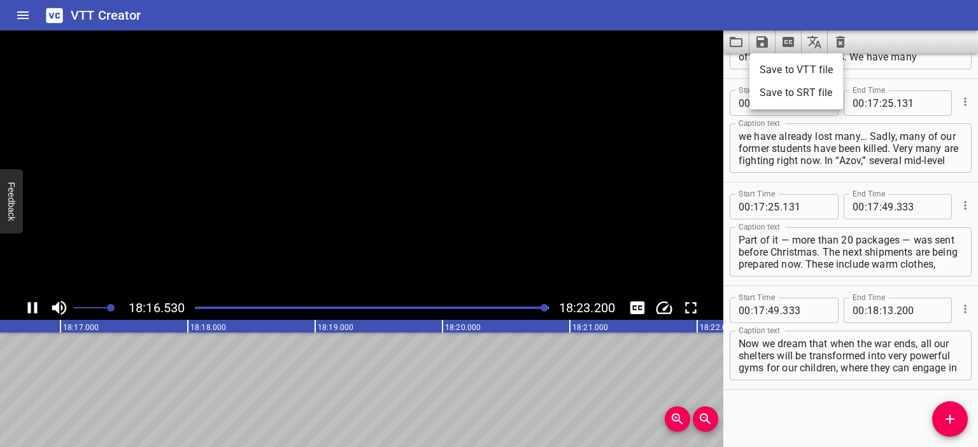
click at [531, 63] on li "Save to VTT file" at bounding box center [796, 70] width 94 height 23
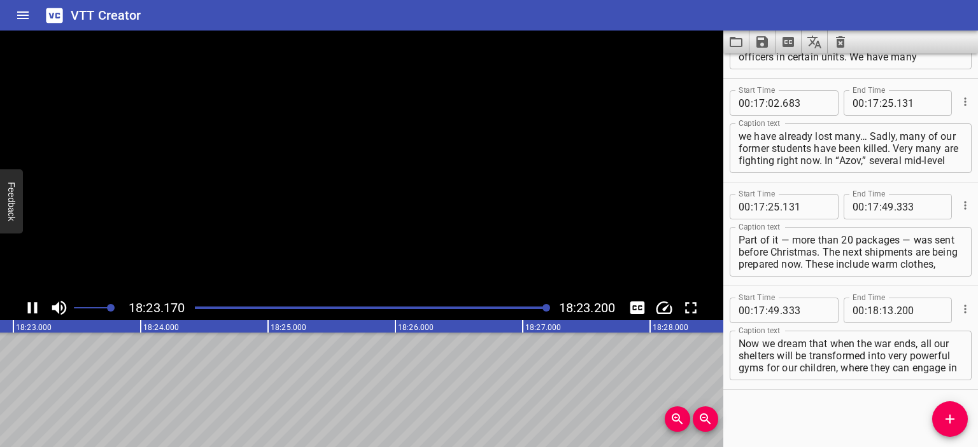
scroll to position [0, 140424]
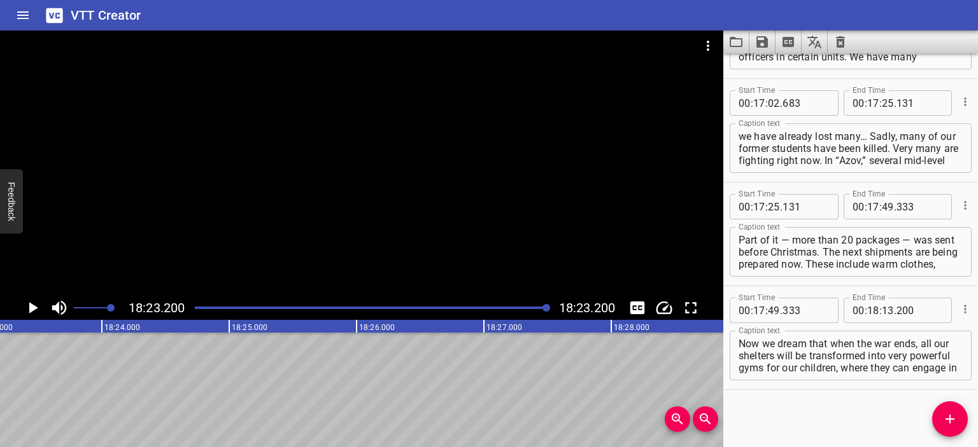
click at [531, 46] on icon "Video Options" at bounding box center [707, 45] width 15 height 15
click at [531, 46] on li "Select New Video File..." at bounding box center [755, 47] width 127 height 23
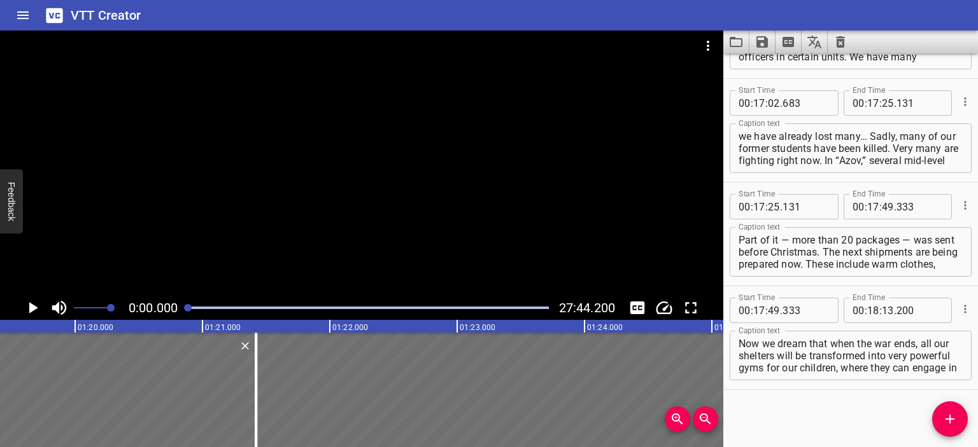
scroll to position [0, 6]
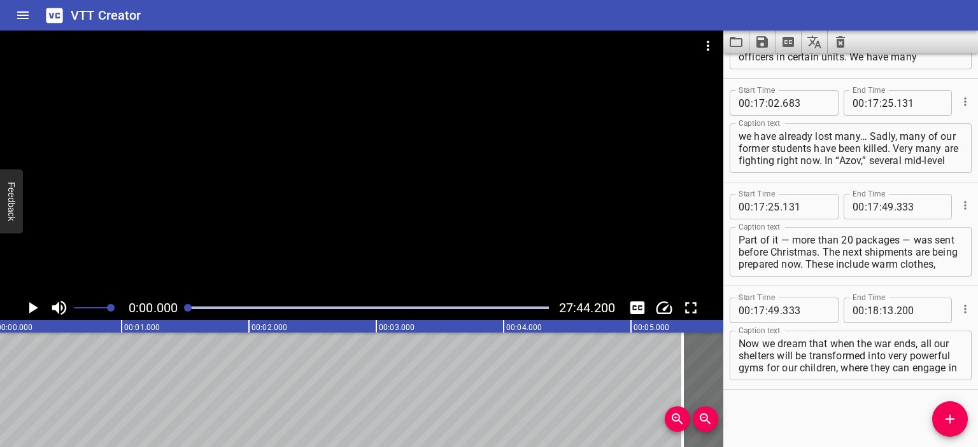
click at [361, 165] on div at bounding box center [361, 163] width 723 height 265
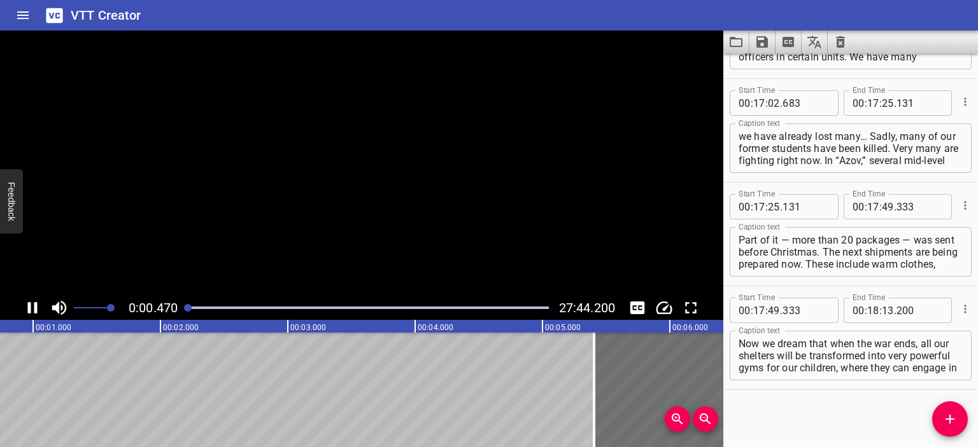
click at [531, 40] on icon "Clear captions" at bounding box center [840, 41] width 9 height 11
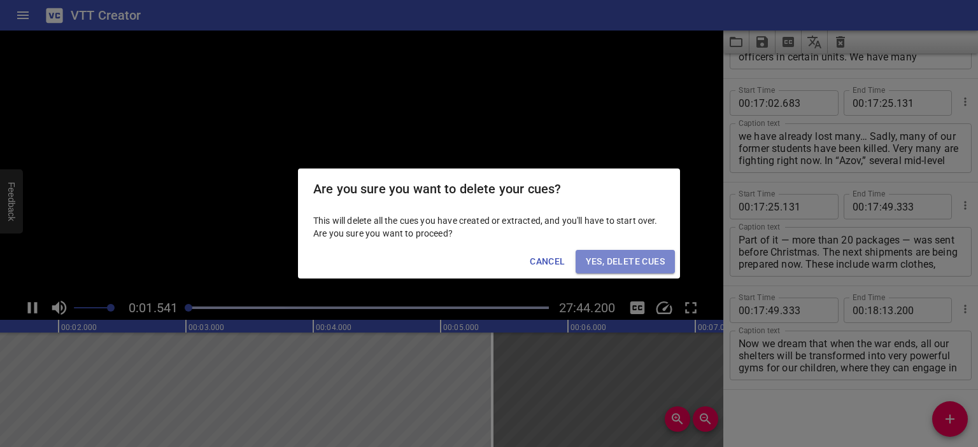
click at [531, 265] on span "Yes, Delete Cues" at bounding box center [625, 262] width 79 height 16
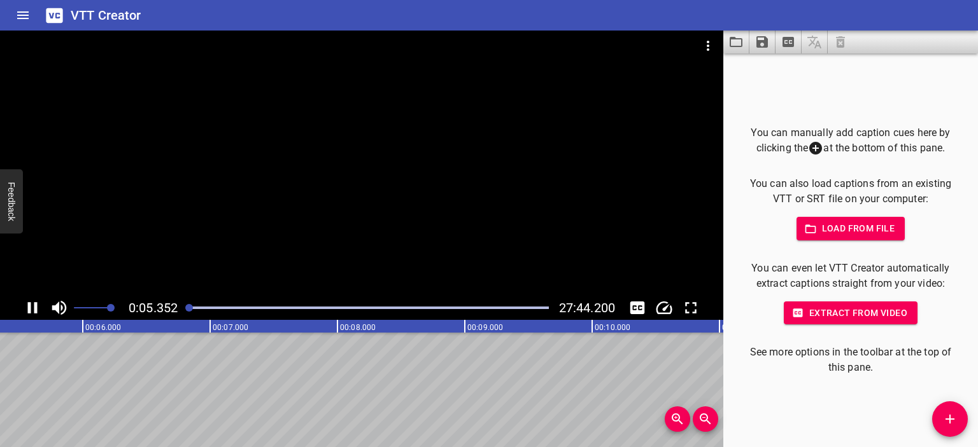
click at [385, 207] on div at bounding box center [361, 163] width 723 height 265
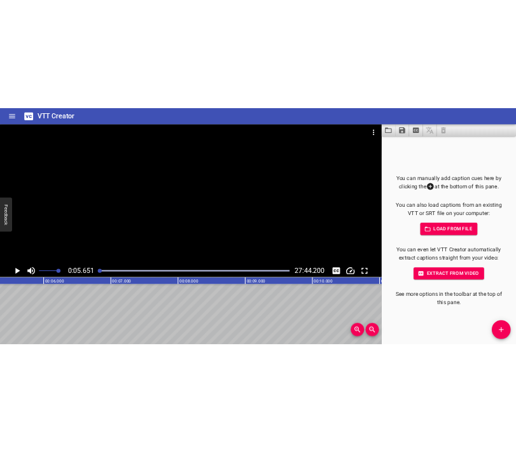
scroll to position [0, 719]
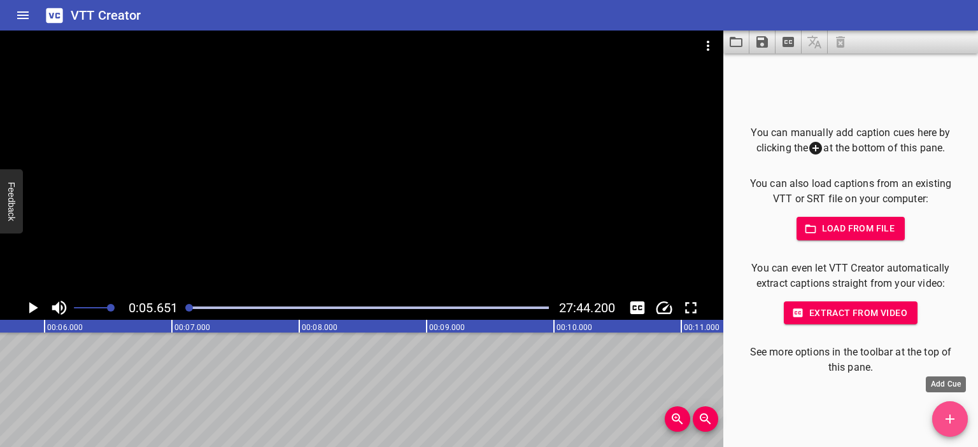
click at [531, 423] on icon "Add Cue" at bounding box center [949, 419] width 15 height 15
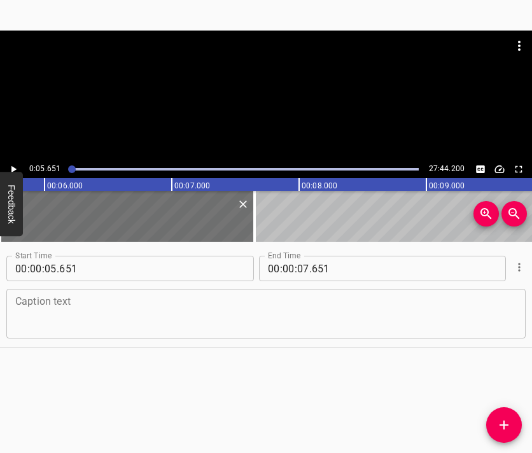
click at [531, 94] on html "Caption Editor Batch Transcribe Login Sign Up Privacy Contact 0:05.651 27:44.20…" at bounding box center [266, 226] width 532 height 453
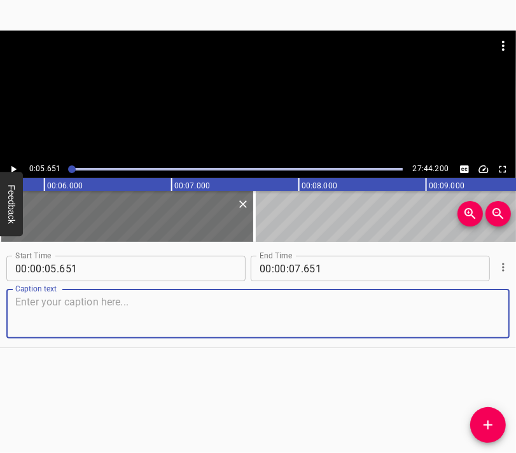
click at [248, 316] on textarea at bounding box center [258, 314] width 486 height 36
paste textarea "I am [PERSON_NAME], a musicologist, co-founder and program director of the publ…"
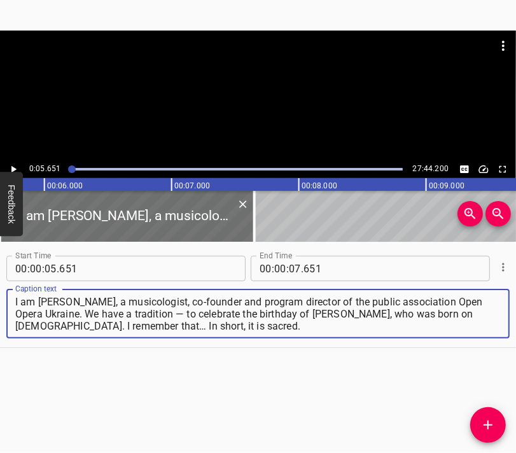
type textarea "I am [PERSON_NAME], a musicologist, co-founder and program director of the publ…"
click at [296, 83] on div at bounding box center [258, 63] width 516 height 64
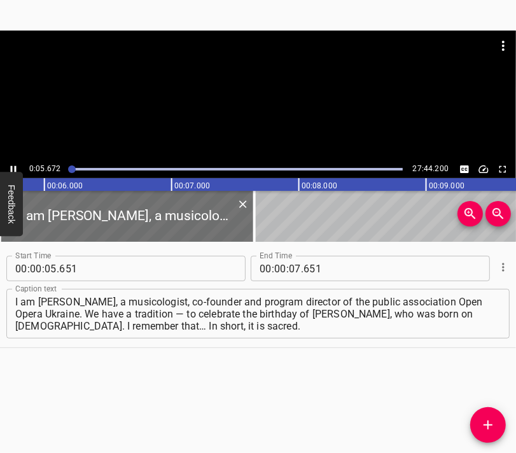
scroll to position [0, 722]
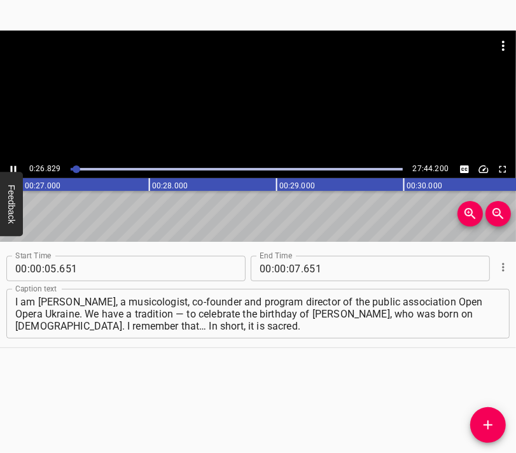
click at [262, 103] on div at bounding box center [258, 96] width 516 height 130
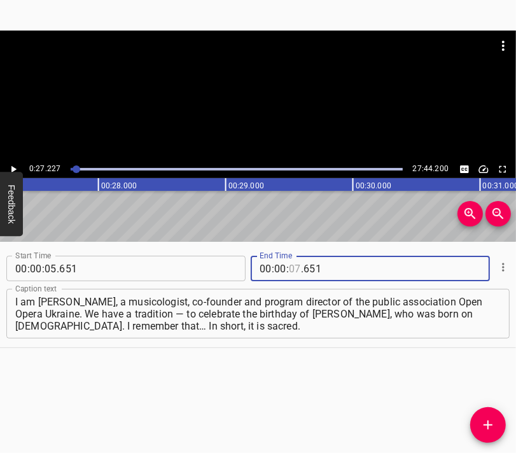
click at [289, 265] on input "number" at bounding box center [295, 268] width 12 height 25
type input "27"
type input "227"
click at [496, 425] on span "Add Cue" at bounding box center [488, 425] width 36 height 15
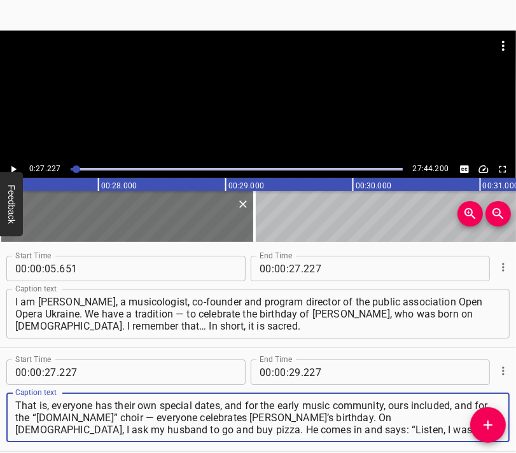
scroll to position [12, 0]
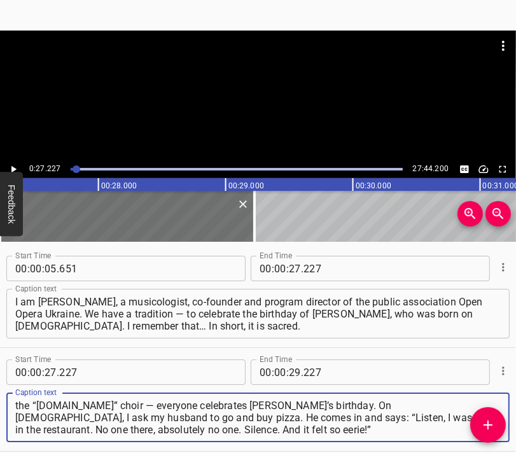
type textarea "That is, everyone has their own special dates, and for the early music communit…"
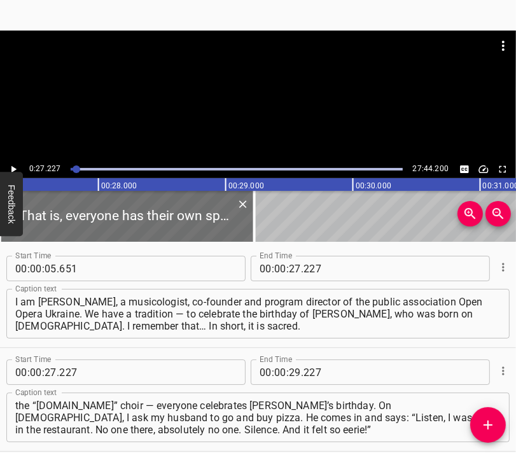
click at [225, 148] on div at bounding box center [258, 96] width 516 height 130
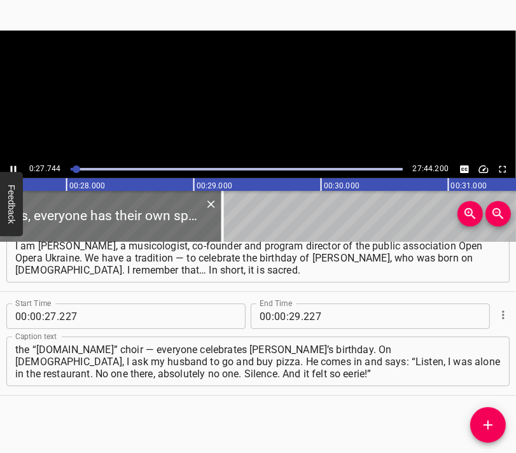
scroll to position [0, 3531]
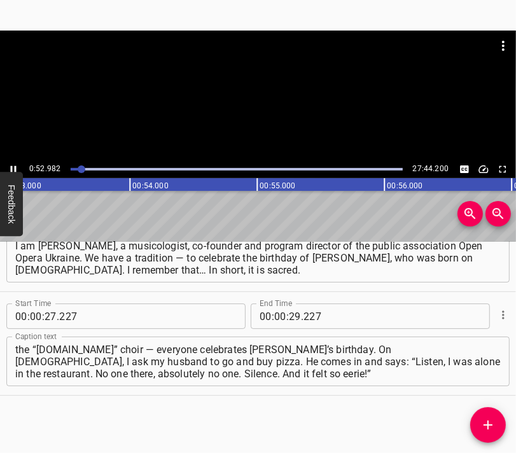
click at [294, 102] on div at bounding box center [258, 96] width 516 height 130
click at [291, 314] on input "number" at bounding box center [295, 316] width 12 height 25
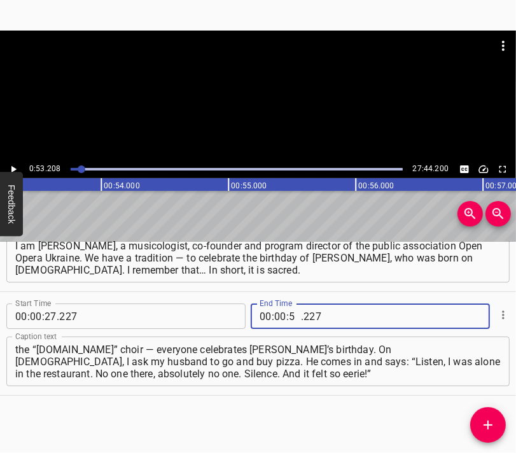
type input "53"
type input "208"
click at [484, 429] on icon "Add Cue" at bounding box center [488, 425] width 15 height 15
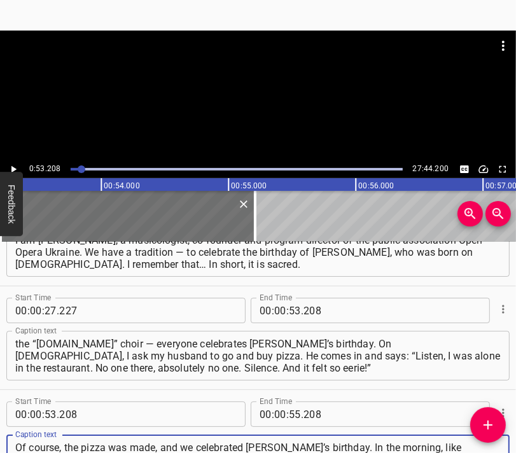
scroll to position [12, 0]
type textarea "Of course, the pizza was made, and we celebrated [PERSON_NAME]’s birthday. In t…"
click at [238, 84] on div at bounding box center [258, 63] width 516 height 64
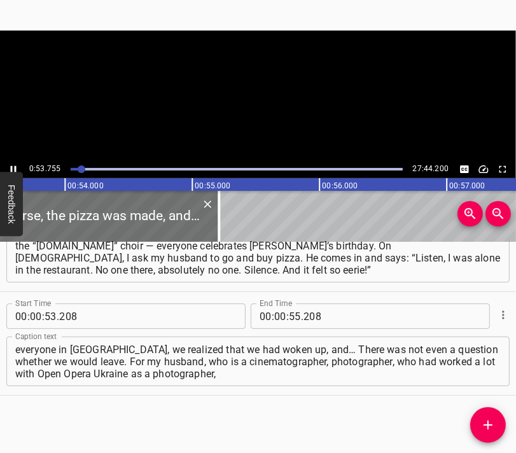
scroll to position [0, 6841]
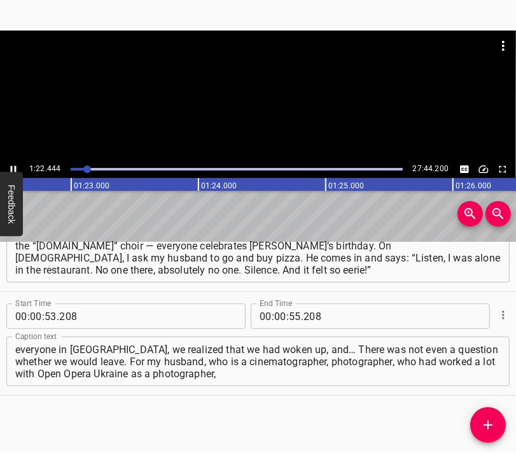
click at [291, 97] on div at bounding box center [258, 96] width 516 height 130
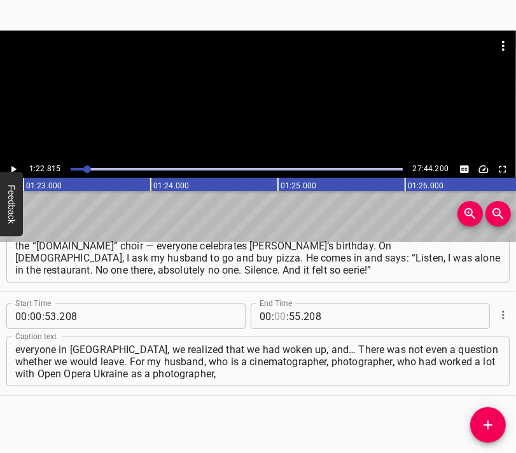
click at [281, 312] on input "number" at bounding box center [280, 316] width 12 height 25
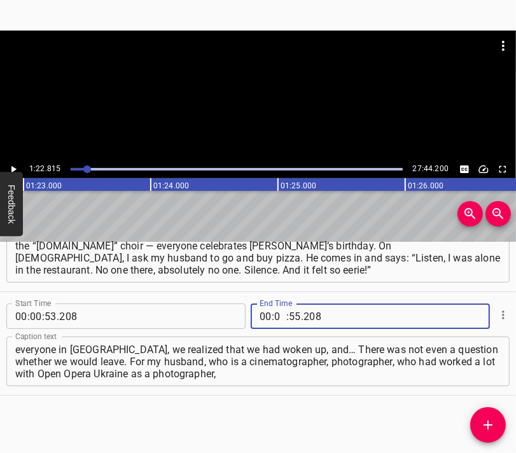
type input "01"
type input "22"
type input "815"
drag, startPoint x: 489, startPoint y: 415, endPoint x: 444, endPoint y: 318, distance: 106.8
click at [489, 415] on button "Add Cue" at bounding box center [488, 425] width 36 height 36
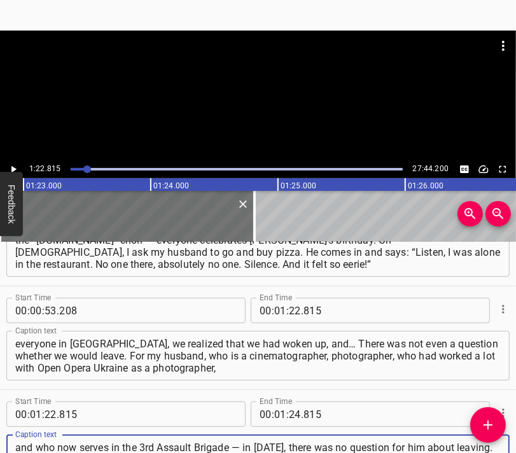
scroll to position [12, 0]
type textarea "and who now serves in the 3rd Assault Brigade — in [DATE], there was no questio…"
click at [283, 80] on div at bounding box center [258, 63] width 516 height 64
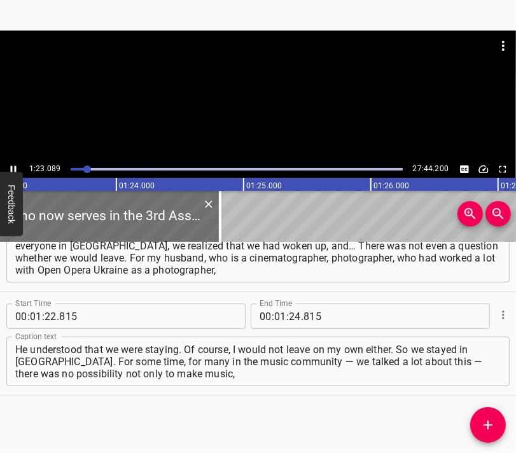
scroll to position [0, 10609]
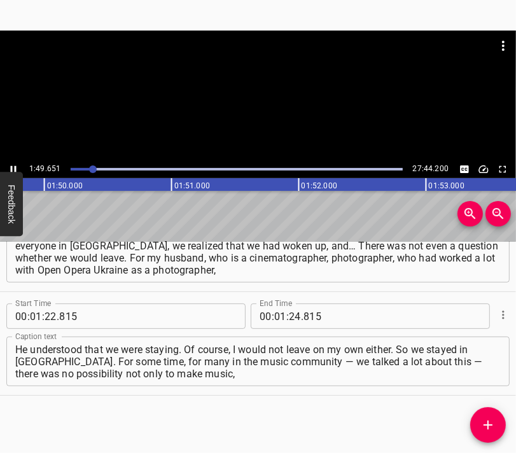
click at [244, 91] on div at bounding box center [258, 63] width 516 height 64
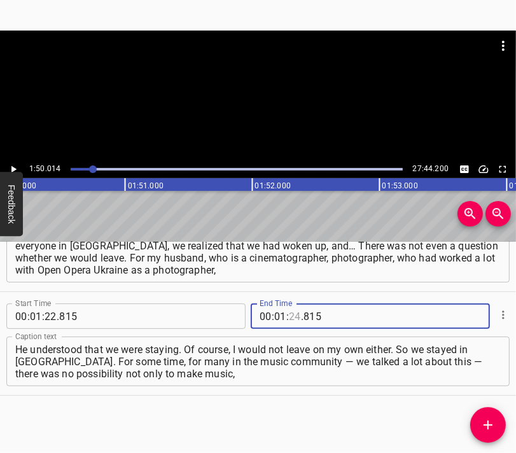
click at [289, 317] on input "number" at bounding box center [295, 316] width 12 height 25
type input "50"
type input "014"
click at [481, 408] on div "Start Time 00 : 00 : 05 . 651 Start Time End Time 00 : 00 : 27 . 227 End Time C…" at bounding box center [258, 347] width 516 height 211
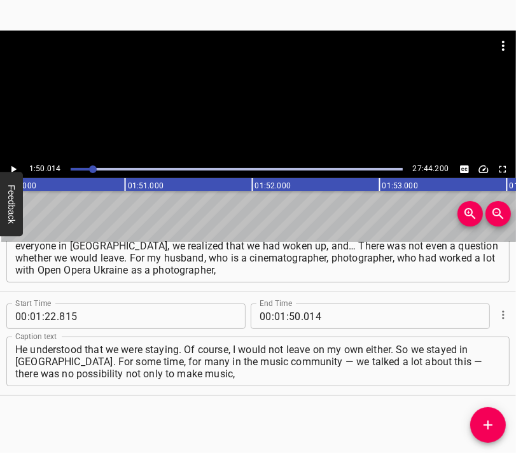
click at [491, 419] on icon "Add Cue" at bounding box center [488, 425] width 15 height 15
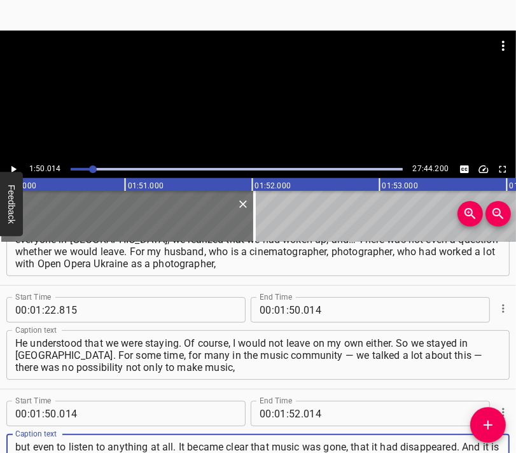
scroll to position [12, 0]
type textarea "but even to listen to anything at all. It became clear that music was gone, tha…"
click at [273, 69] on div at bounding box center [258, 63] width 516 height 64
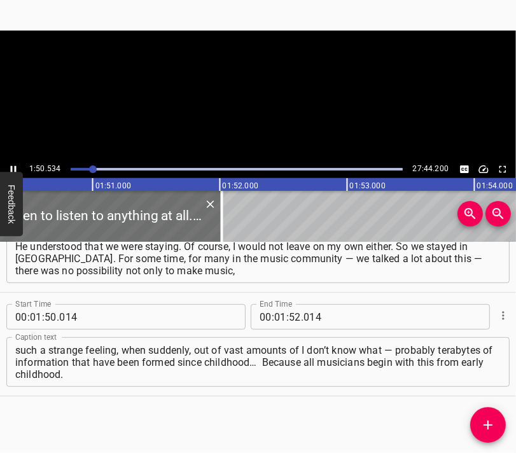
scroll to position [0, 14069]
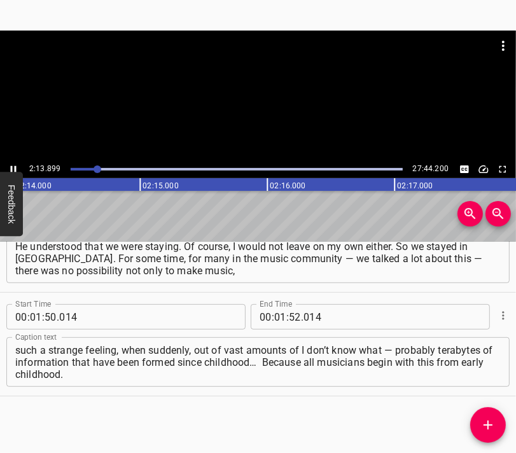
click at [275, 106] on div at bounding box center [258, 96] width 516 height 130
click at [277, 312] on input "number" at bounding box center [280, 316] width 12 height 25
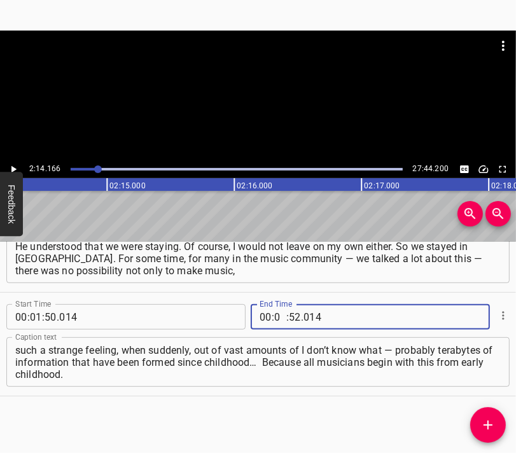
type input "02"
type input "14"
type input "166"
click at [491, 419] on icon "Add Cue" at bounding box center [488, 425] width 15 height 15
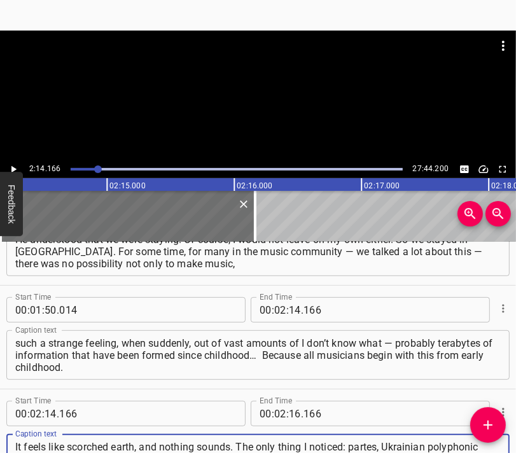
scroll to position [11, 0]
type textarea "It feels like scorched earth, and nothing sounds. The only thing I noticed: par…"
click at [234, 83] on div at bounding box center [258, 63] width 516 height 64
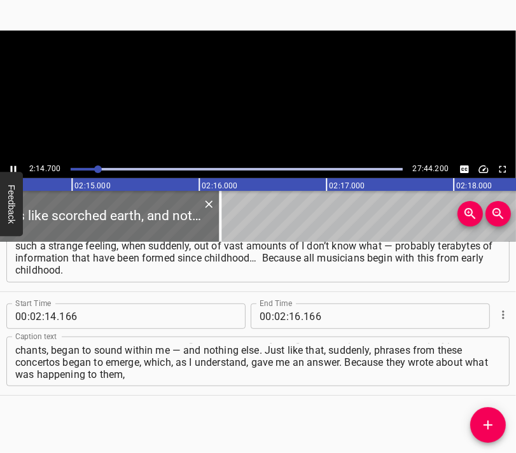
scroll to position [0, 17145]
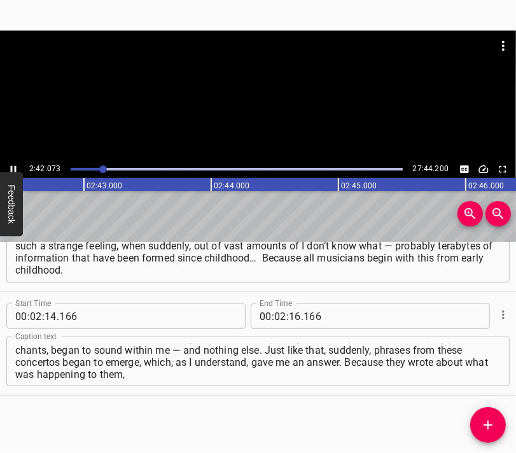
click at [264, 99] on div at bounding box center [258, 96] width 516 height 130
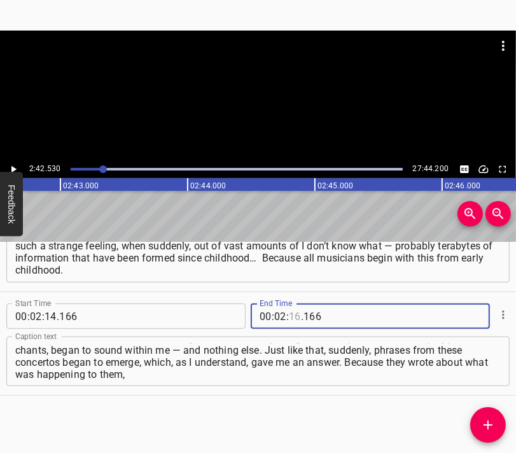
click at [290, 316] on input "number" at bounding box center [295, 316] width 12 height 25
type input "42"
type input "530"
click at [491, 425] on icon "Add Cue" at bounding box center [488, 425] width 9 height 9
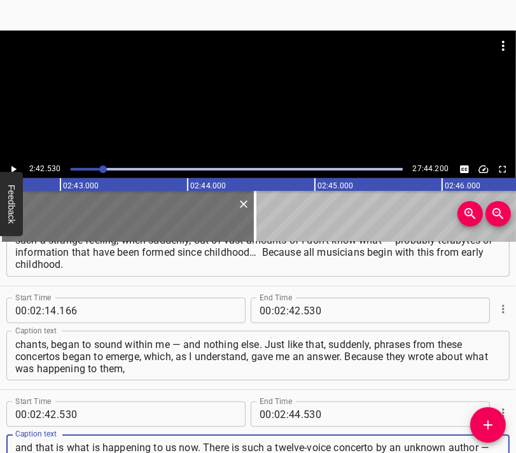
scroll to position [12, 0]
type textarea "and that is what is happening to us now. There is such a twelve-voice concerto …"
click at [193, 76] on div at bounding box center [258, 63] width 516 height 64
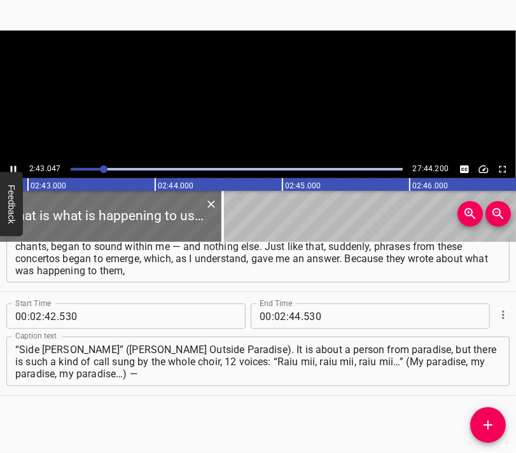
scroll to position [0, 20753]
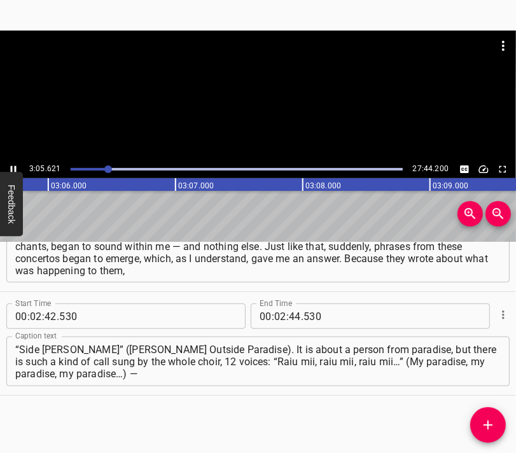
click at [258, 108] on div at bounding box center [258, 96] width 516 height 130
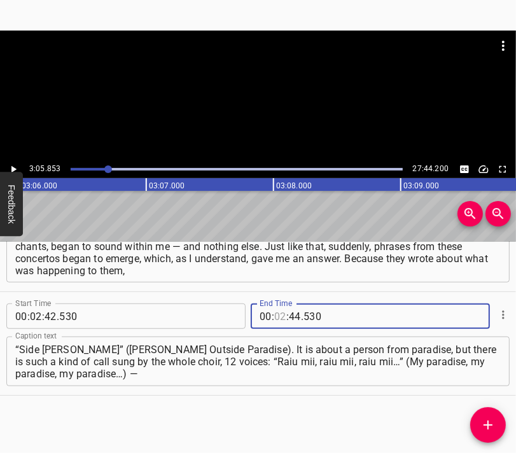
click at [275, 314] on input "number" at bounding box center [280, 316] width 12 height 25
type input "03"
type input "05"
type input "853"
click at [489, 428] on icon "Add Cue" at bounding box center [488, 425] width 15 height 15
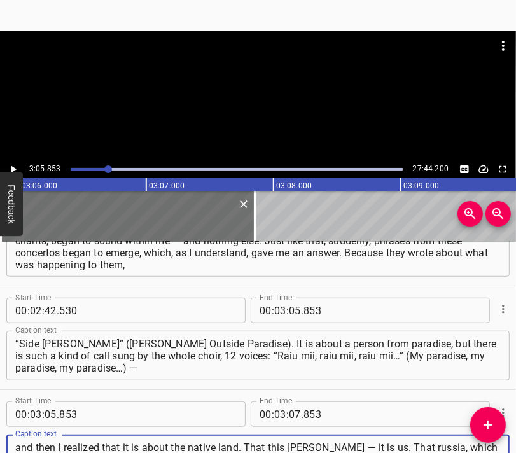
scroll to position [11, 0]
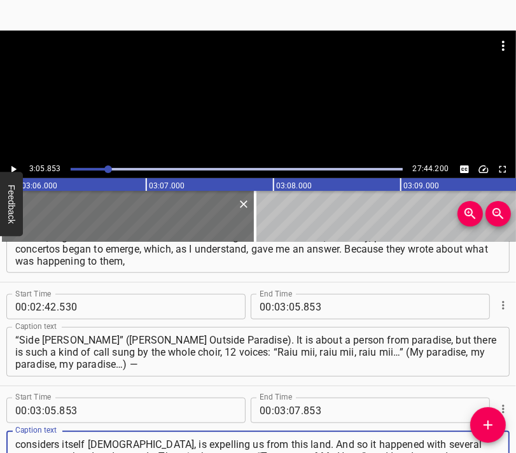
type textarea "and then I realized that it is about the native land. That this [PERSON_NAME] —…"
click at [262, 95] on div at bounding box center [258, 96] width 516 height 130
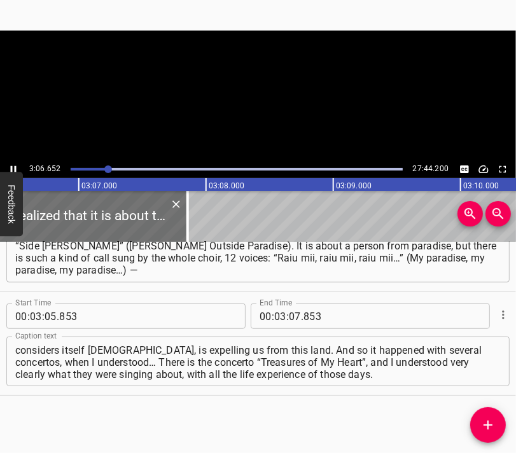
scroll to position [0, 23758]
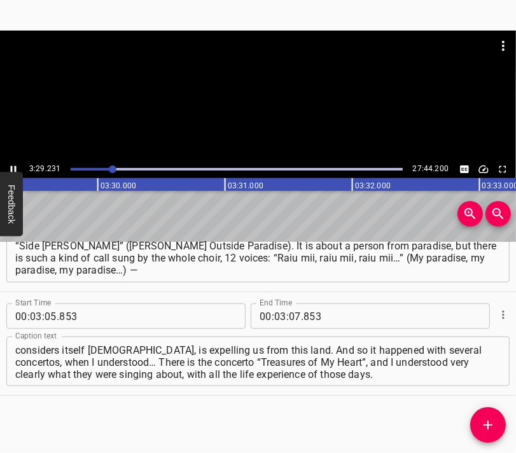
click at [263, 111] on div at bounding box center [258, 96] width 516 height 130
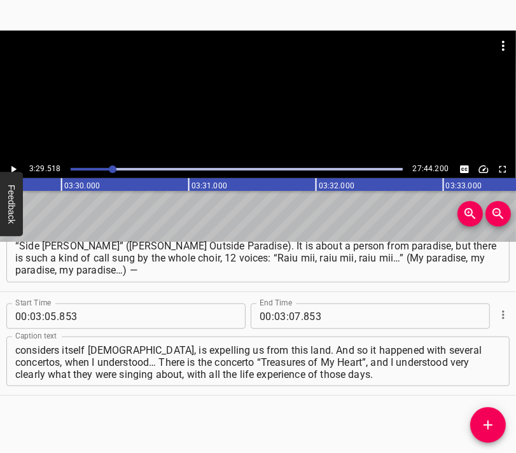
scroll to position [0, 26669]
click at [290, 315] on input "number" at bounding box center [295, 316] width 12 height 25
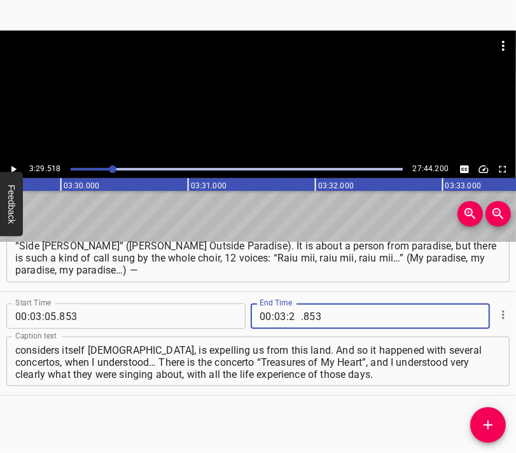
type input "29"
type input "518"
click at [484, 425] on icon "Add Cue" at bounding box center [488, 425] width 9 height 9
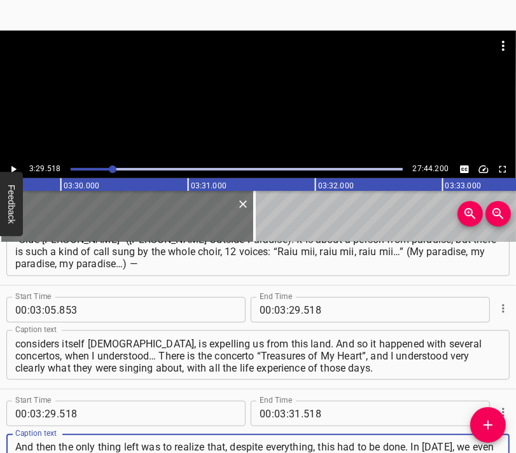
scroll to position [11, 0]
type textarea "And then the only thing left was to realize that, despite everything, this had …"
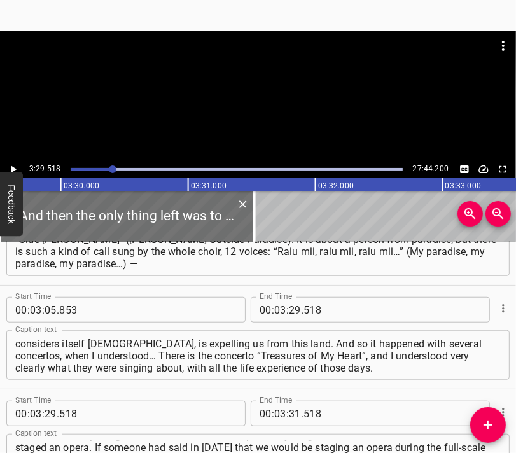
click at [233, 94] on div at bounding box center [258, 63] width 516 height 64
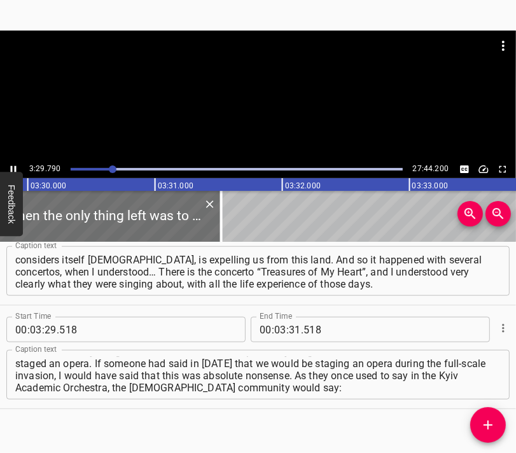
scroll to position [0, 26703]
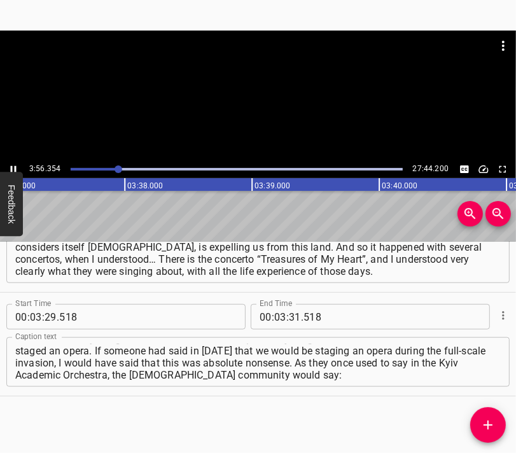
click at [246, 120] on div at bounding box center [258, 96] width 516 height 130
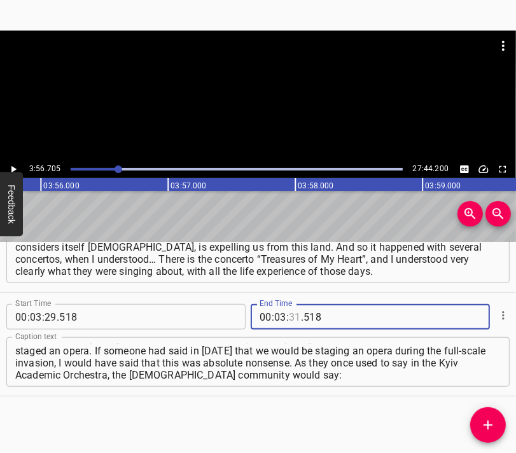
click at [289, 320] on input "number" at bounding box center [295, 316] width 12 height 25
type input "56"
type input "705"
click at [484, 422] on icon "Add Cue" at bounding box center [488, 425] width 15 height 15
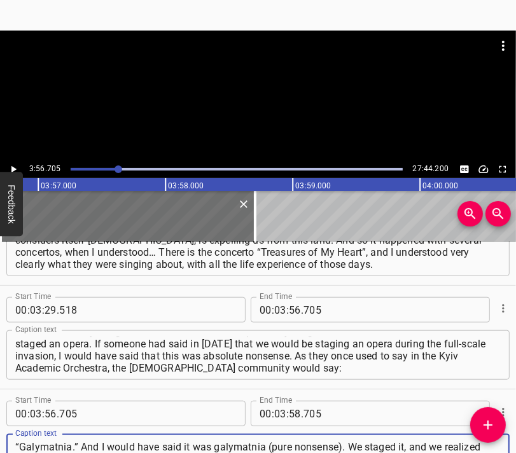
scroll to position [12, 0]
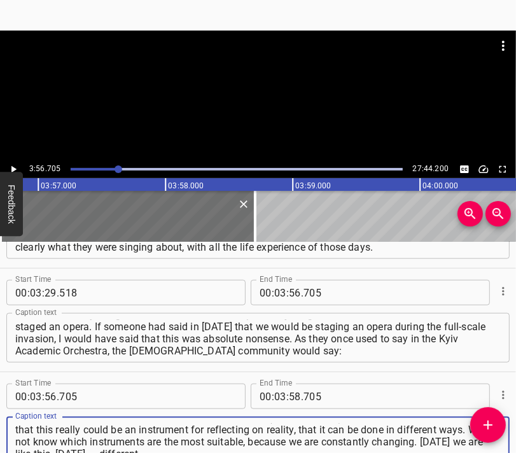
type textarea "“Galymatnia.” And I would have said it was galymatnia (pure nonsense). We stage…"
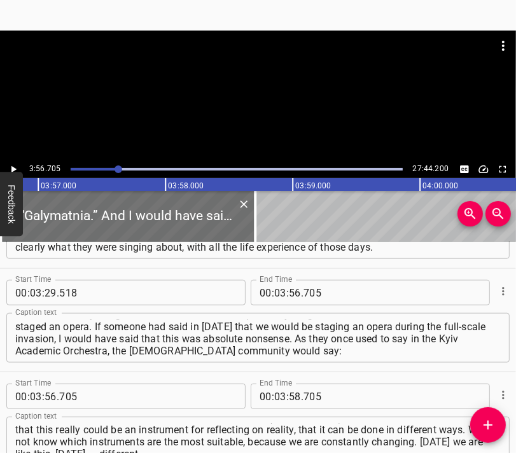
click at [250, 99] on div at bounding box center [258, 96] width 516 height 130
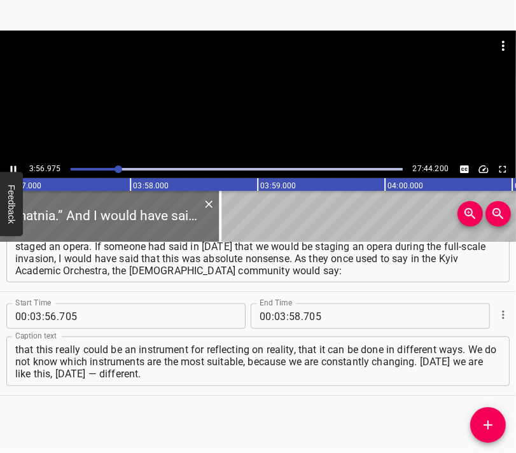
scroll to position [0, 30197]
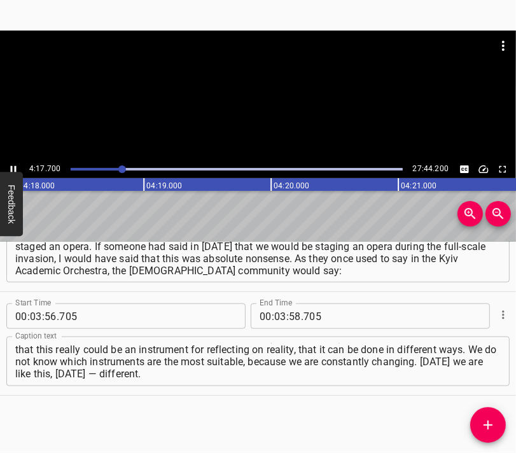
click at [276, 116] on div at bounding box center [258, 96] width 516 height 130
click at [279, 318] on input "number" at bounding box center [280, 316] width 12 height 25
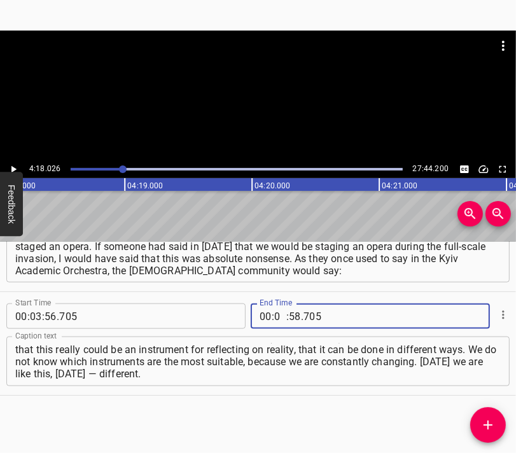
type input "04"
type input "18"
type input "026"
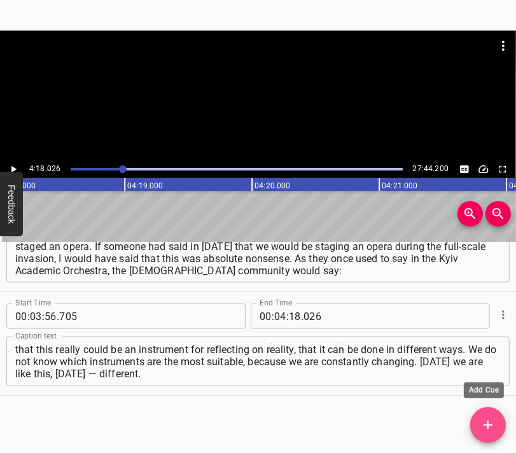
click at [495, 423] on icon "Add Cue" at bounding box center [488, 425] width 15 height 15
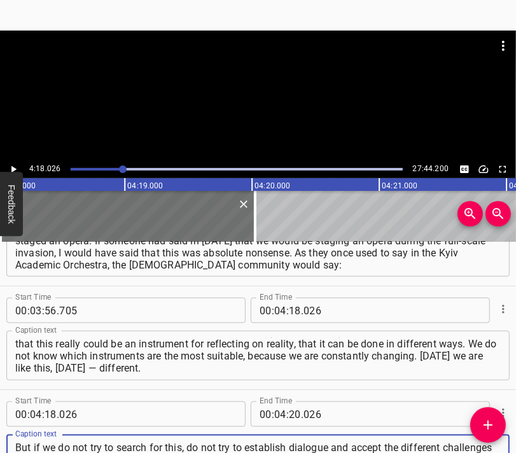
scroll to position [12, 0]
type textarea "But if we do not try to search for this, do not try to establish dialogue and a…"
click at [262, 88] on div at bounding box center [258, 63] width 516 height 64
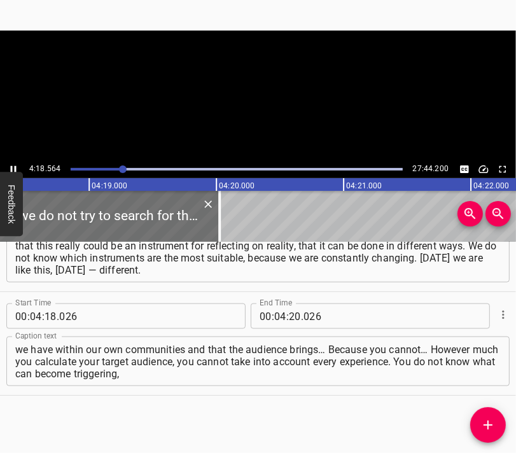
scroll to position [0, 32911]
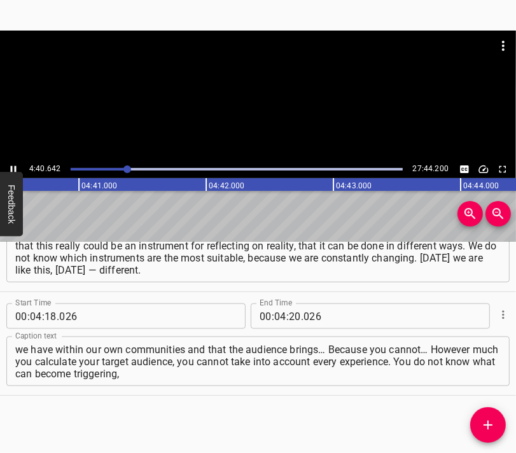
click at [288, 108] on div at bounding box center [258, 96] width 516 height 130
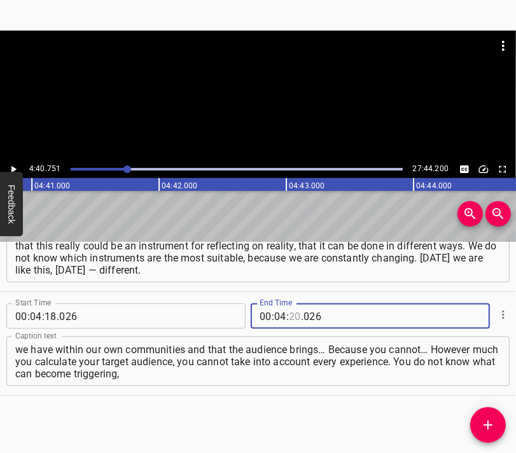
click at [289, 312] on input "number" at bounding box center [295, 316] width 12 height 25
type input "40"
type input "751"
click at [493, 422] on icon "Add Cue" at bounding box center [488, 425] width 15 height 15
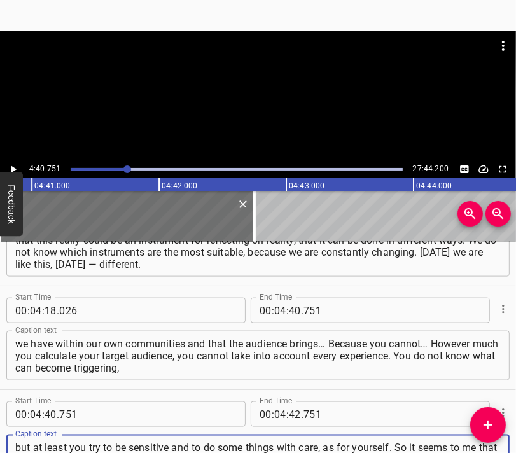
scroll to position [1005, 0]
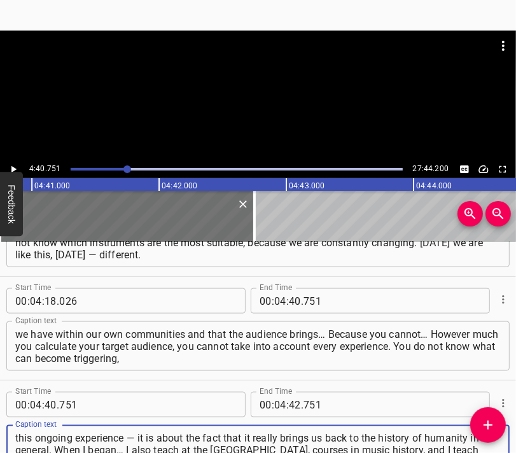
type textarea "but at least you try to be sensitive and to do some things with care, as for yo…"
click at [256, 58] on div at bounding box center [258, 46] width 516 height 31
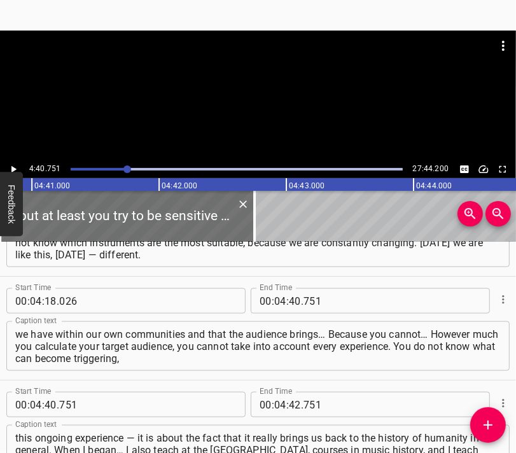
click at [287, 111] on div at bounding box center [258, 96] width 516 height 130
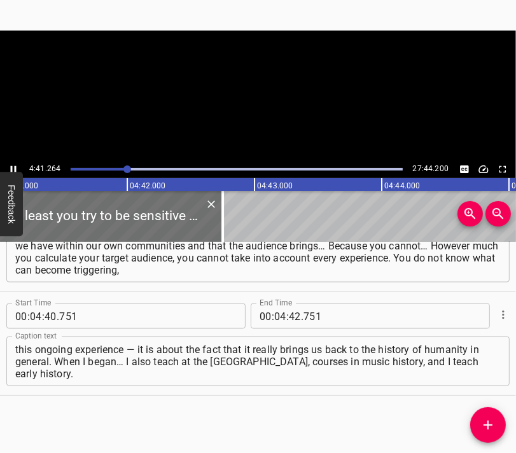
scroll to position [0, 35801]
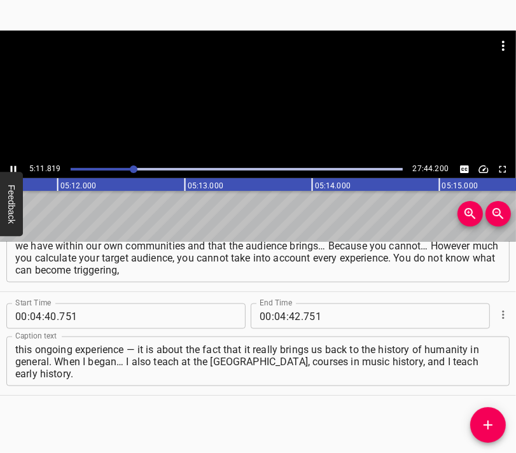
click at [299, 94] on div at bounding box center [258, 63] width 516 height 64
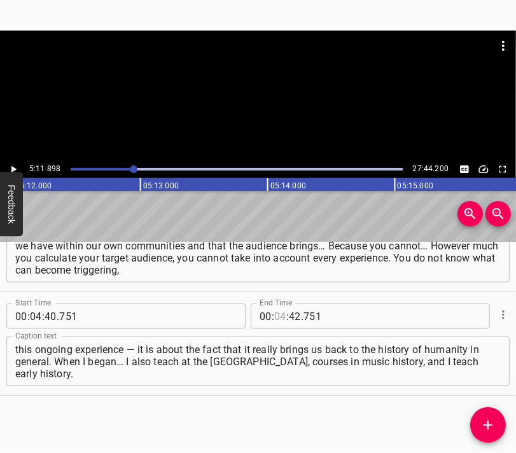
click at [279, 312] on input "number" at bounding box center [280, 316] width 12 height 25
type input "05"
type input "11"
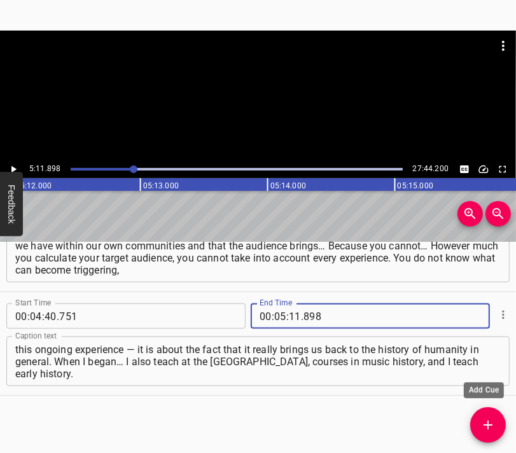
type input "898"
click at [490, 419] on icon "Add Cue" at bounding box center [488, 425] width 15 height 15
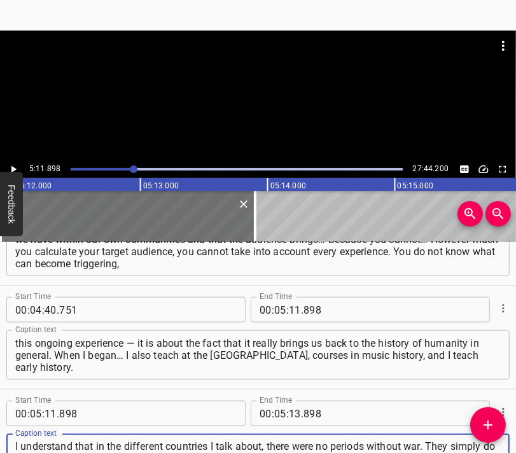
scroll to position [12, 0]
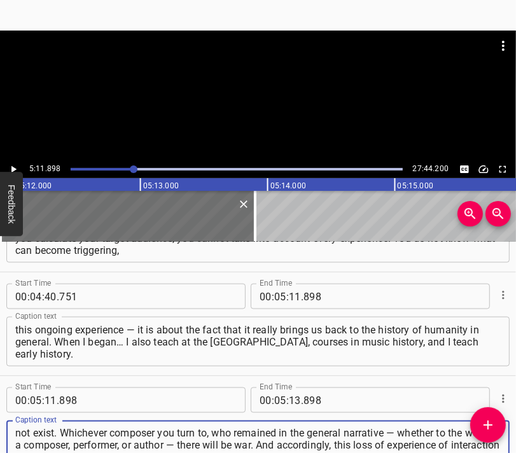
type textarea "I understand that in the different countries I talk about, there were no period…"
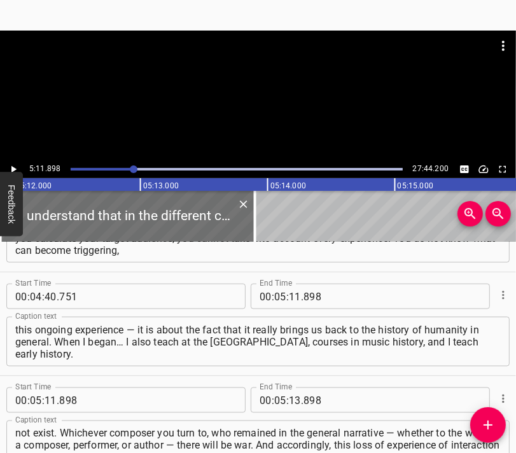
click at [265, 97] on div at bounding box center [258, 96] width 516 height 130
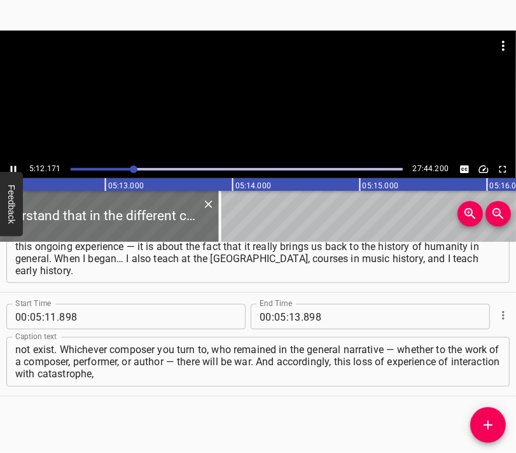
scroll to position [0, 39768]
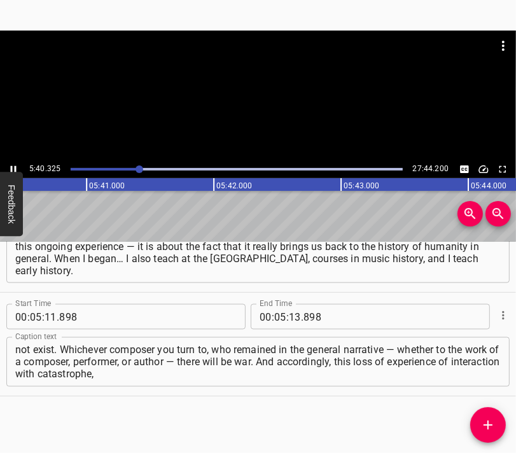
click at [274, 108] on div at bounding box center [258, 96] width 516 height 130
click at [290, 316] on input "number" at bounding box center [295, 316] width 12 height 25
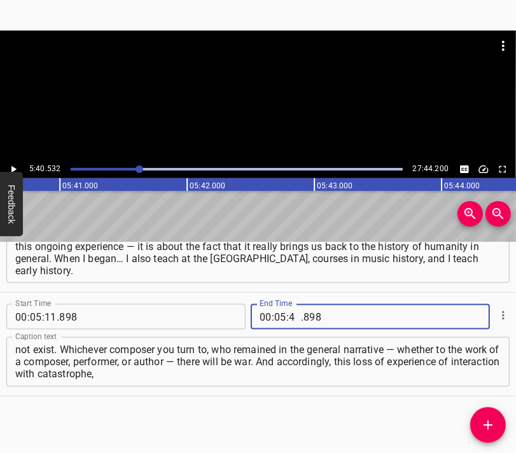
type input "40"
type input "532"
click at [496, 428] on span "Add Cue" at bounding box center [488, 425] width 36 height 15
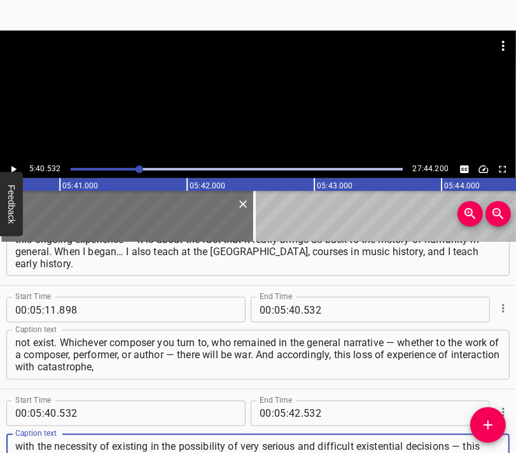
scroll to position [12, 0]
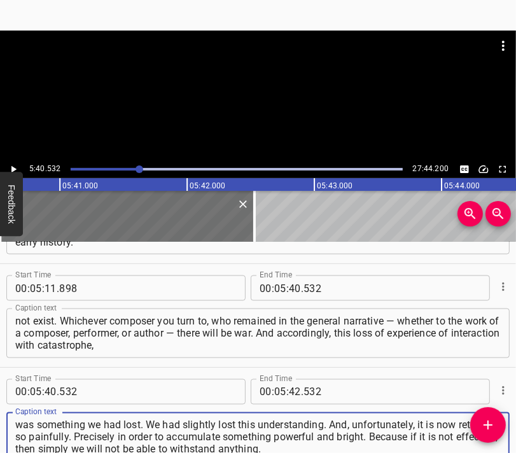
type textarea "with the necessity of existing in the possibility of very serious and difficult…"
click at [247, 89] on div at bounding box center [258, 63] width 516 height 64
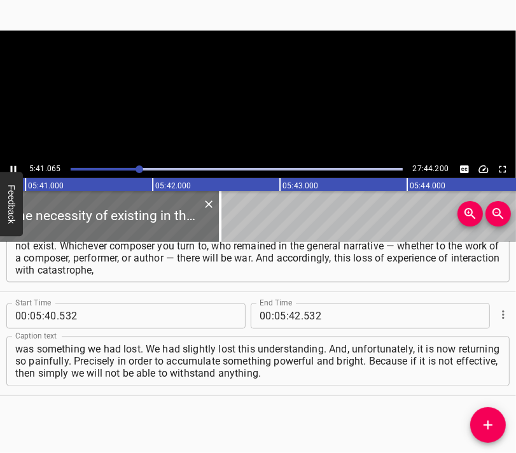
scroll to position [0, 43413]
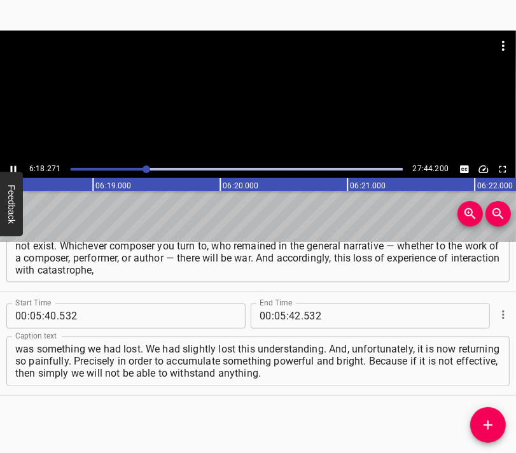
click at [255, 114] on div at bounding box center [258, 96] width 516 height 130
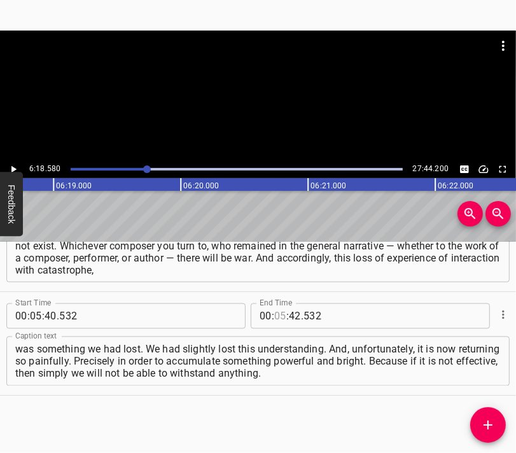
click at [276, 316] on input "number" at bounding box center [280, 316] width 12 height 25
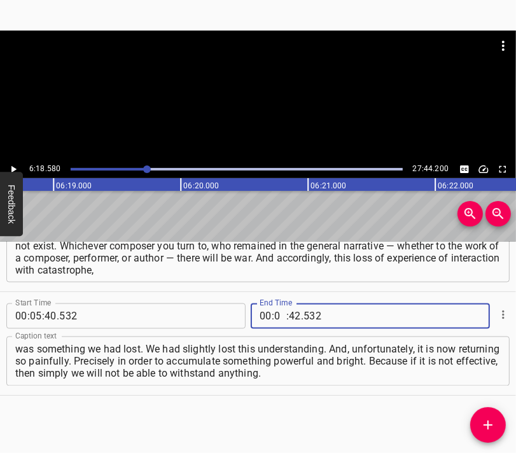
type input "06"
type input "18"
type input "580"
click at [493, 416] on button "Add Cue" at bounding box center [488, 425] width 36 height 36
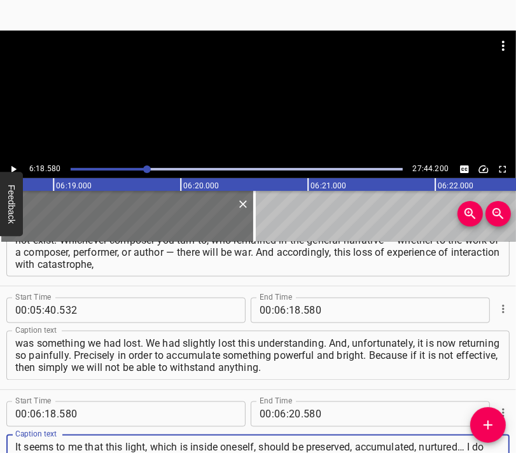
scroll to position [12, 0]
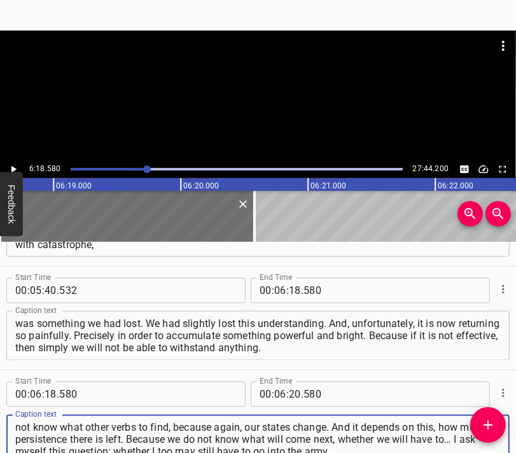
type textarea "It seems to me that this light, which is inside oneself, should be preserved, a…"
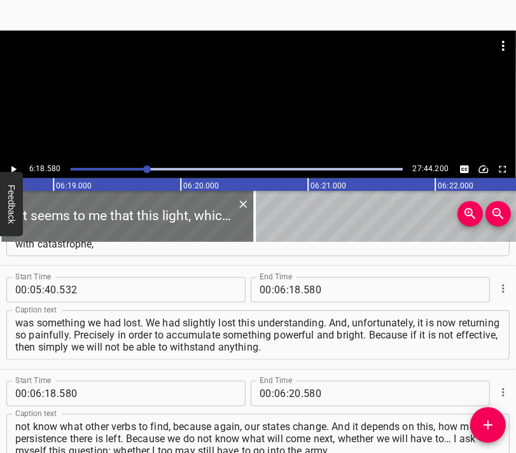
click at [276, 99] on div at bounding box center [258, 96] width 516 height 130
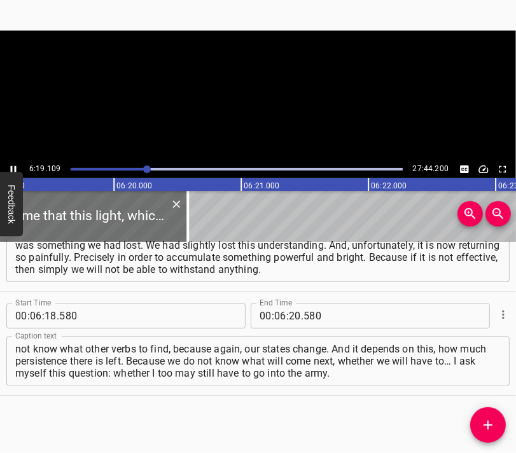
scroll to position [0, 48290]
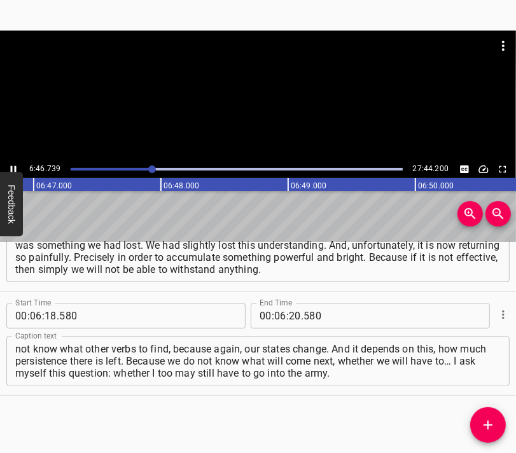
click at [273, 111] on div at bounding box center [258, 96] width 516 height 130
click at [289, 319] on input "number" at bounding box center [295, 316] width 12 height 25
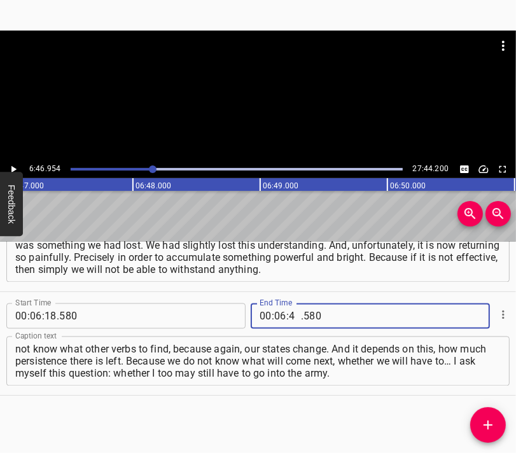
type input "46"
type input "954"
click at [489, 430] on icon "Add Cue" at bounding box center [488, 425] width 15 height 15
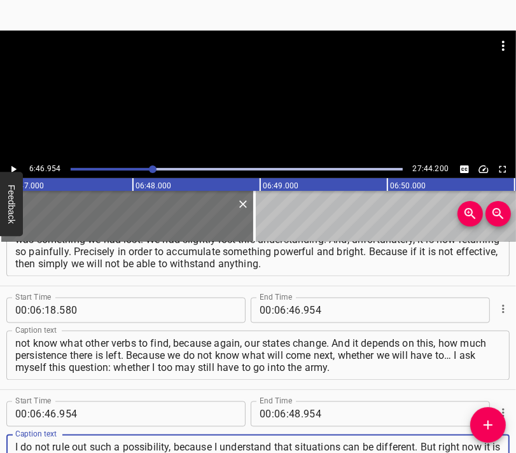
scroll to position [12, 0]
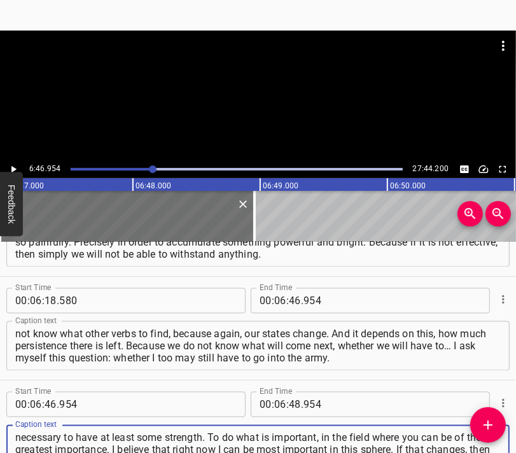
type textarea "I do not rule out such a possibility, because I understand that situations can …"
click at [267, 99] on div at bounding box center [258, 96] width 516 height 130
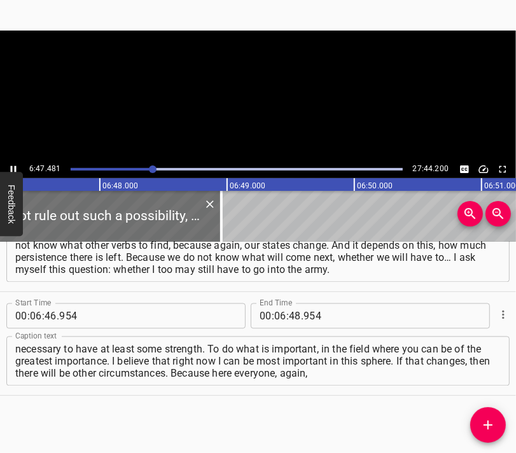
scroll to position [0, 51867]
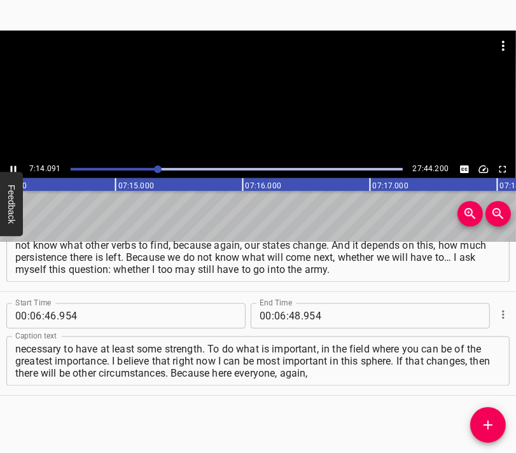
click at [260, 118] on div at bounding box center [258, 96] width 516 height 130
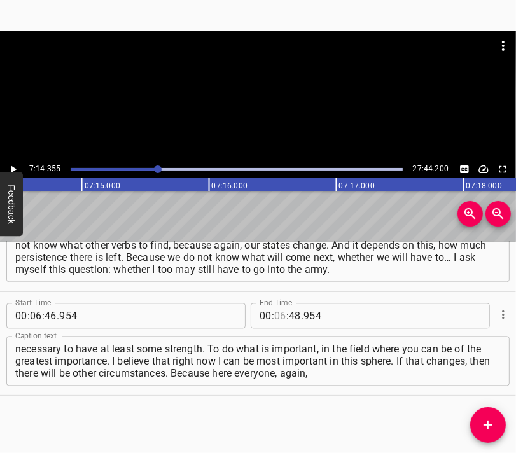
click at [274, 316] on input "number" at bounding box center [280, 316] width 12 height 25
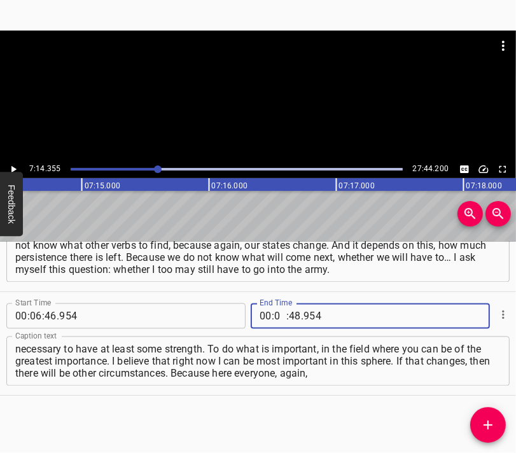
type input "07"
type input "14"
type input "355"
drag, startPoint x: 486, startPoint y: 422, endPoint x: 481, endPoint y: 403, distance: 19.8
click at [486, 422] on icon "Add Cue" at bounding box center [488, 425] width 15 height 15
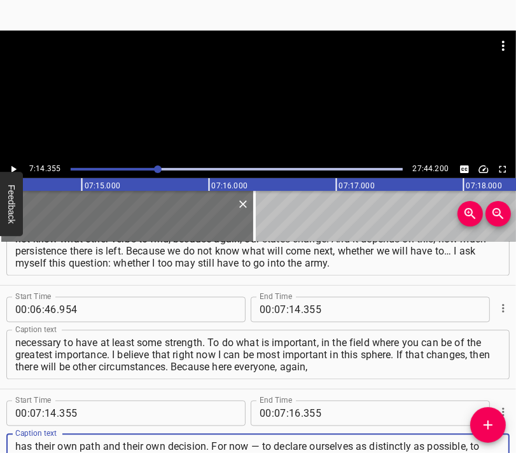
scroll to position [12, 0]
type textarea "has their own path and their own decision. For now — to declare ourselves as di…"
click at [235, 101] on div at bounding box center [258, 96] width 516 height 130
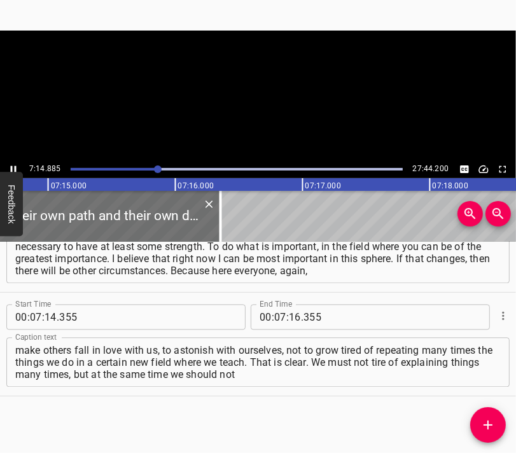
scroll to position [0, 55355]
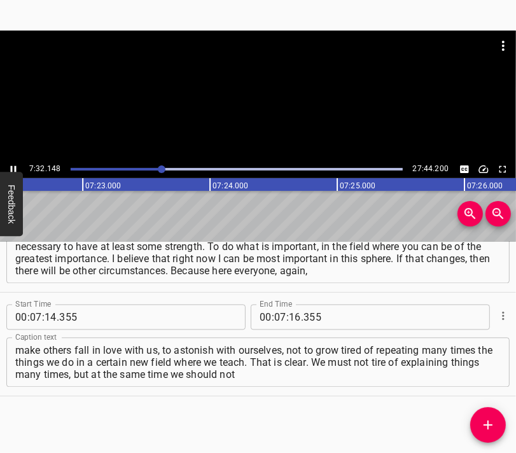
click at [250, 95] on div at bounding box center [258, 96] width 516 height 130
click at [292, 316] on input "number" at bounding box center [295, 316] width 12 height 25
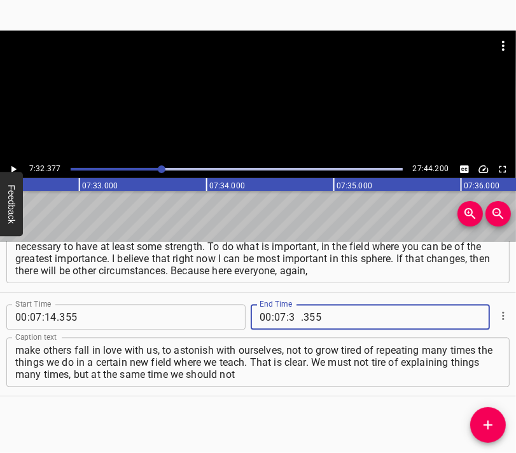
type input "32"
type input "377"
click at [492, 428] on icon "Add Cue" at bounding box center [488, 425] width 15 height 15
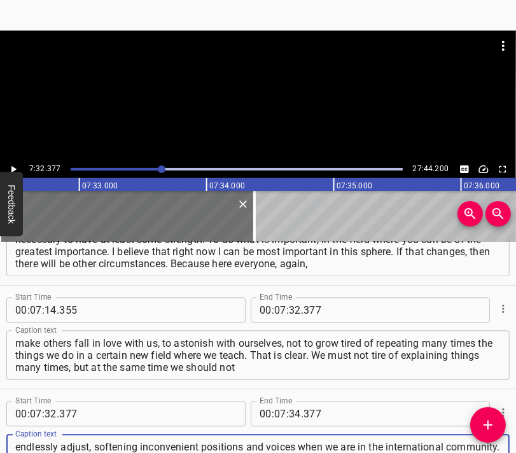
scroll to position [12, 0]
type textarea "endlessly adjust, softening inconvenient positions and voices when we are in th…"
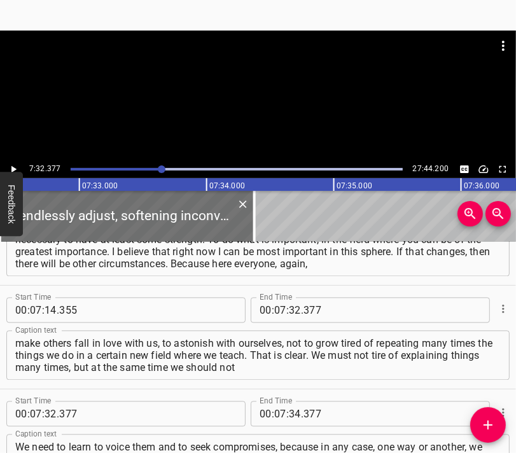
click at [242, 92] on div at bounding box center [258, 63] width 516 height 64
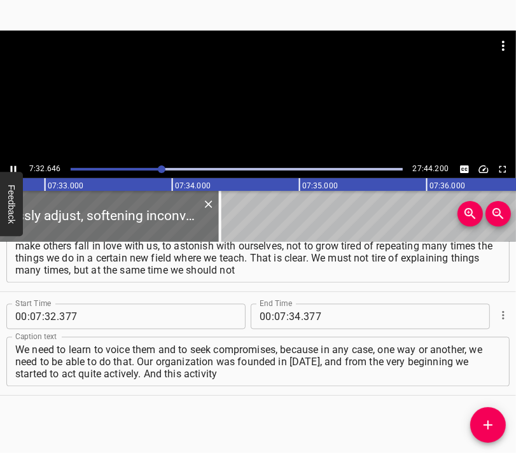
scroll to position [0, 57650]
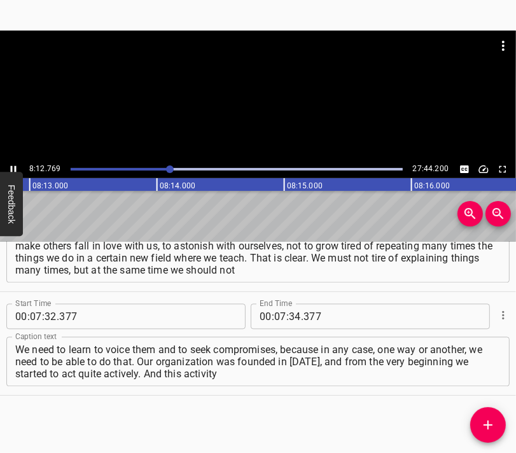
click at [267, 114] on div at bounding box center [258, 96] width 516 height 130
click at [277, 319] on input "number" at bounding box center [280, 316] width 12 height 25
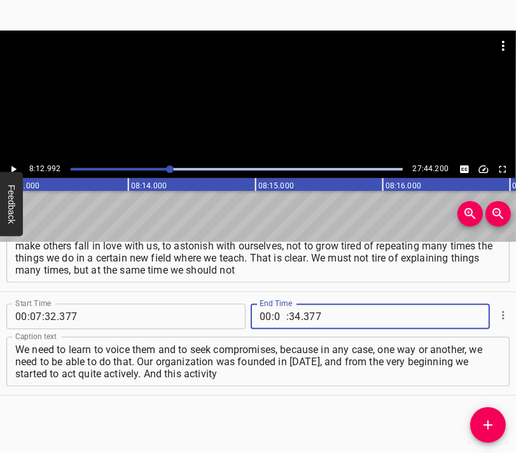
type input "08"
type input "12"
type input "992"
drag, startPoint x: 491, startPoint y: 421, endPoint x: 484, endPoint y: 400, distance: 22.7
click at [491, 421] on icon "Add Cue" at bounding box center [488, 425] width 15 height 15
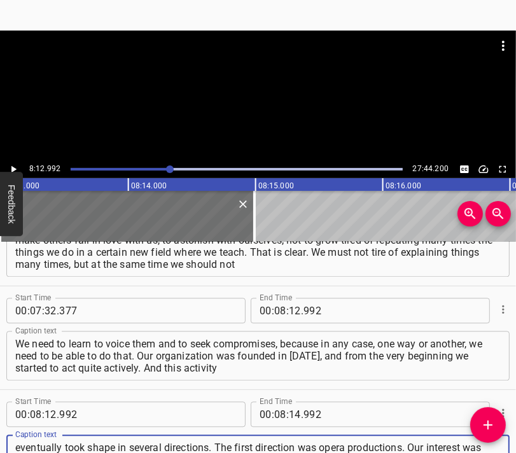
scroll to position [12, 0]
type textarea "eventually took shape in several directions. The first direction was opera prod…"
click at [223, 92] on div at bounding box center [258, 63] width 516 height 64
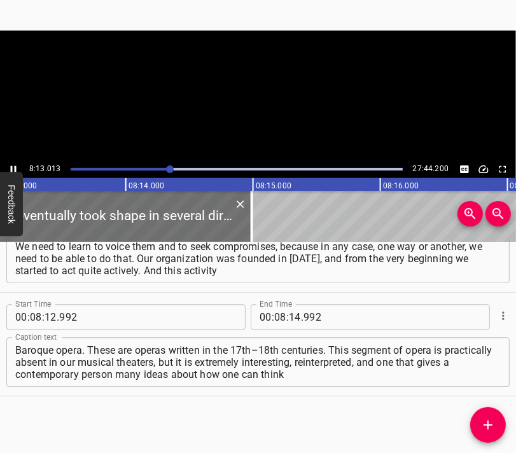
scroll to position [1820, 0]
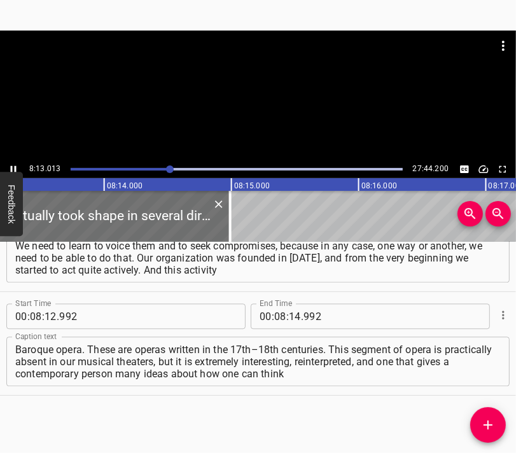
click at [271, 90] on div at bounding box center [258, 63] width 516 height 64
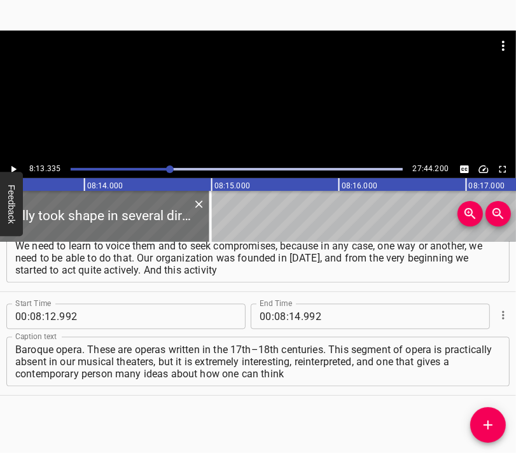
click at [271, 90] on div at bounding box center [258, 63] width 516 height 64
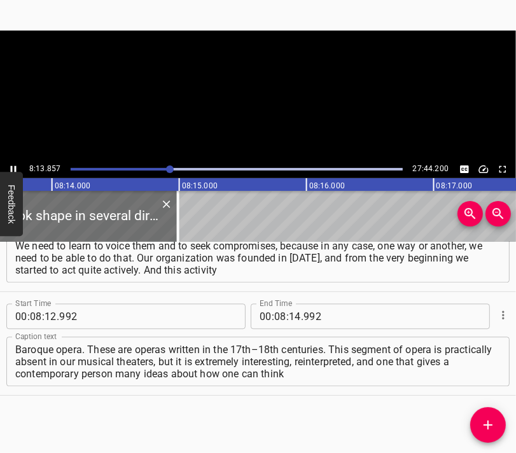
scroll to position [0, 62862]
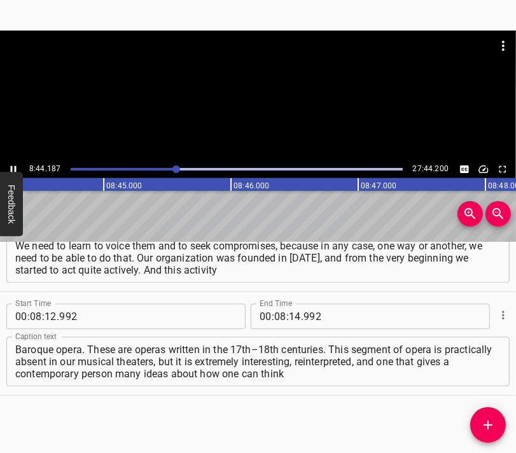
click at [272, 101] on div at bounding box center [258, 96] width 516 height 130
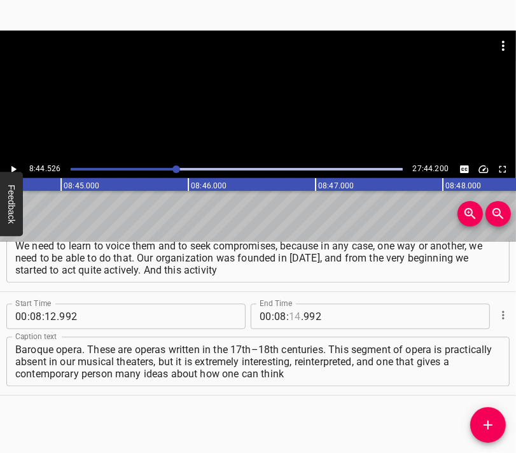
click at [289, 320] on input "number" at bounding box center [295, 316] width 12 height 25
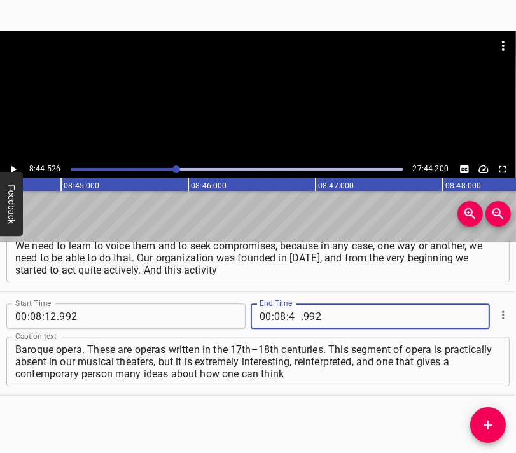
type input "44"
type input "526"
click at [484, 425] on icon "Add Cue" at bounding box center [488, 425] width 9 height 9
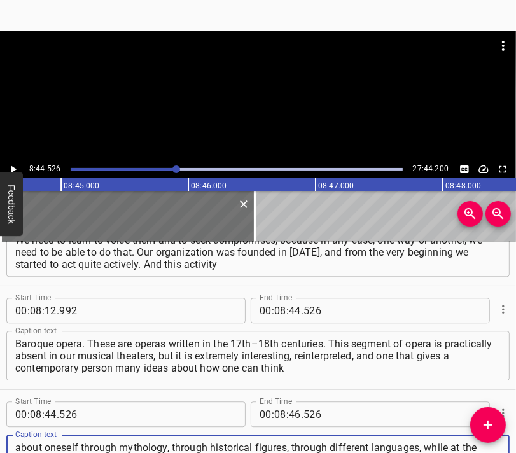
scroll to position [11, 0]
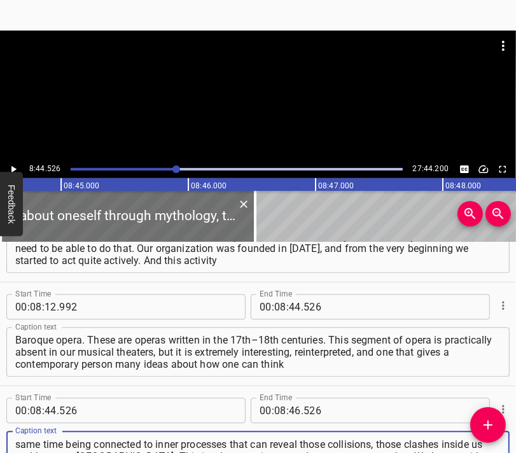
type textarea "about oneself through mythology, through historical figures, through different …"
click at [262, 92] on div at bounding box center [258, 63] width 516 height 64
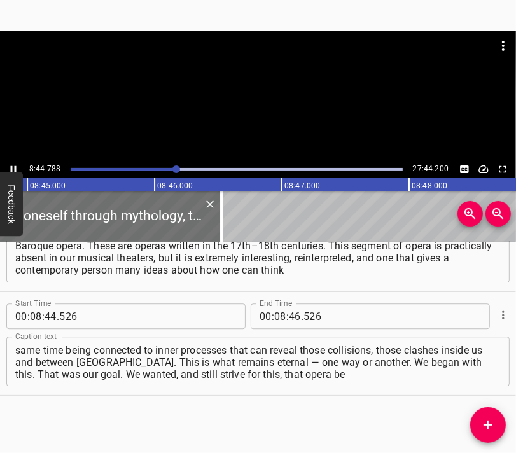
scroll to position [0, 66832]
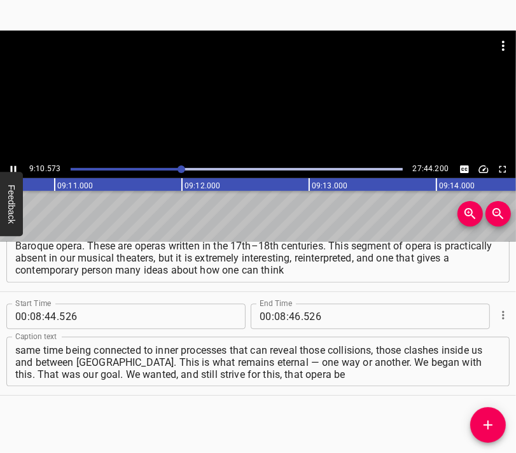
click at [274, 100] on div at bounding box center [258, 96] width 516 height 130
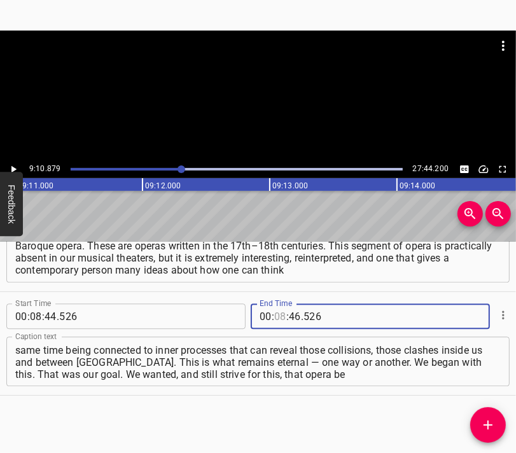
click at [279, 315] on input "number" at bounding box center [280, 316] width 12 height 25
type input "09"
type input "10"
type input "879"
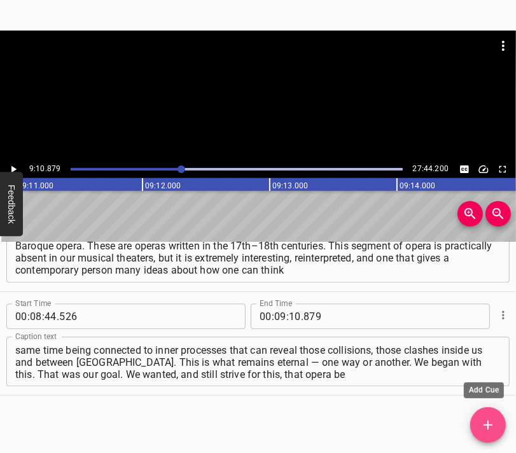
click at [489, 416] on button "Add Cue" at bounding box center [488, 425] width 36 height 36
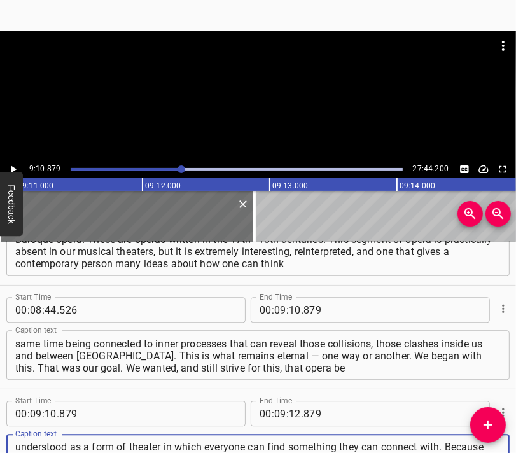
scroll to position [11, 0]
type textarea "understood as a form of theater in which everyone can find something they can c…"
click at [243, 96] on div at bounding box center [258, 96] width 516 height 130
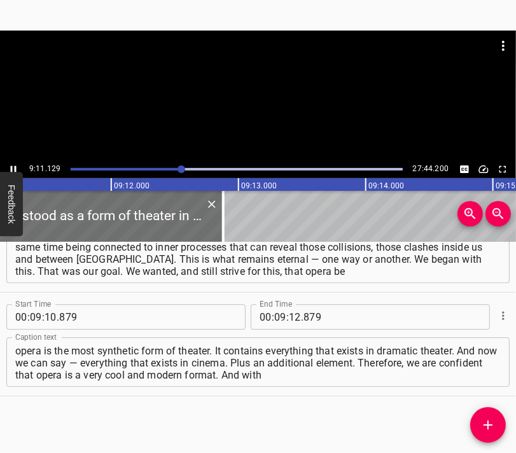
scroll to position [0, 70185]
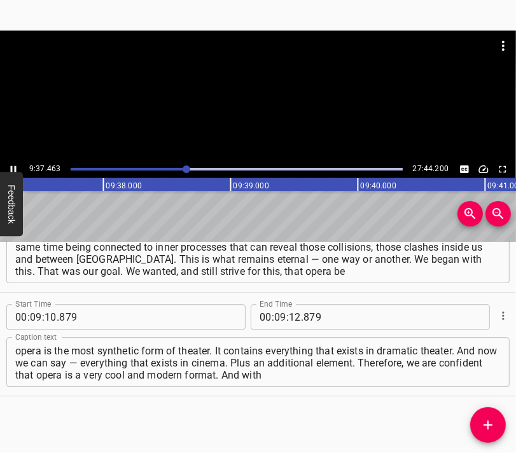
click at [263, 102] on div at bounding box center [258, 96] width 516 height 130
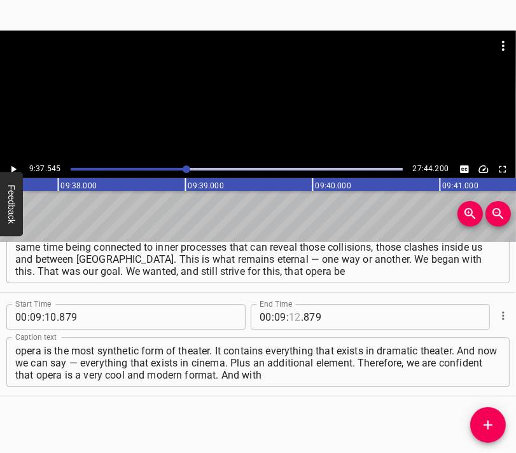
click at [290, 314] on input "number" at bounding box center [295, 316] width 12 height 25
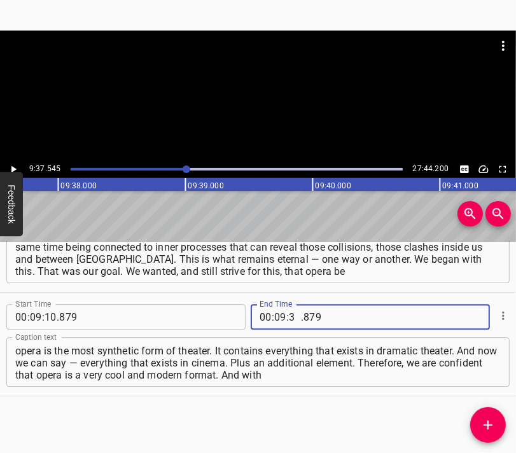
type input "37"
type input "545"
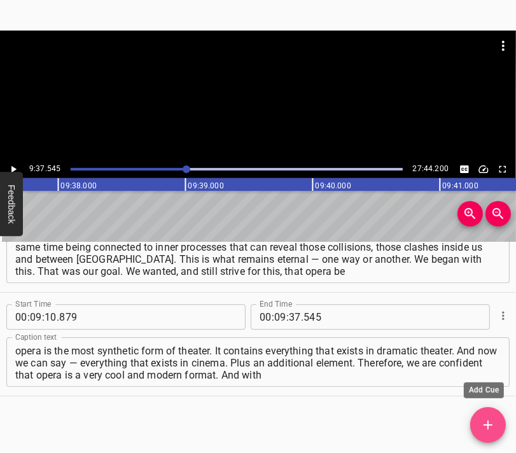
click at [485, 408] on button "Add Cue" at bounding box center [488, 425] width 36 height 36
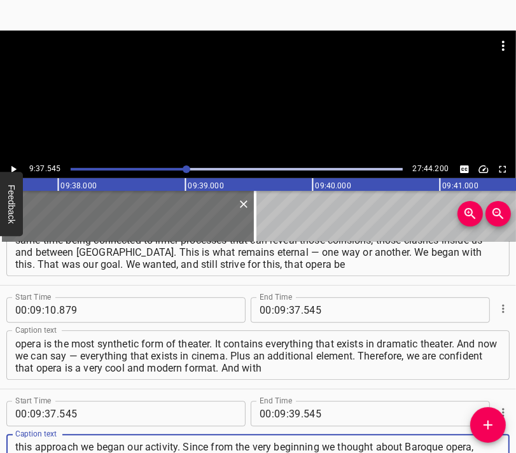
scroll to position [11, 0]
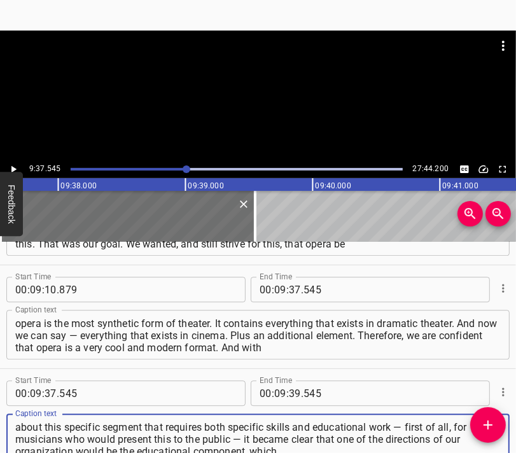
type textarea "this approach we began our activity. Since from the very beginning we thought a…"
click at [246, 109] on div at bounding box center [258, 96] width 516 height 130
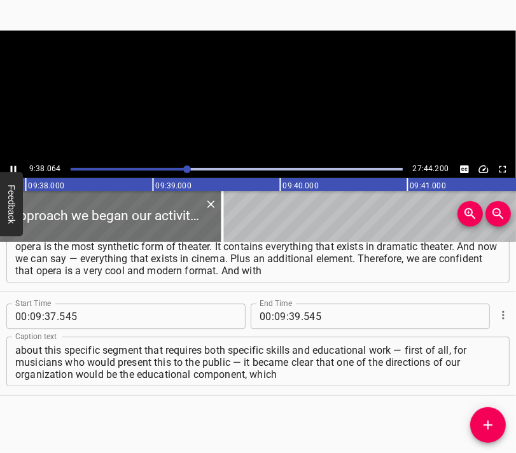
scroll to position [0, 73580]
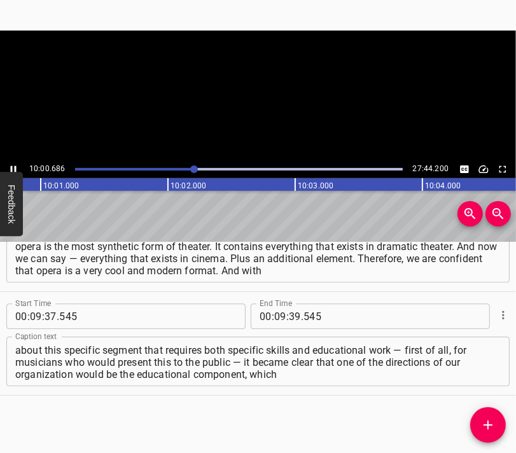
click at [264, 95] on div at bounding box center [258, 96] width 516 height 130
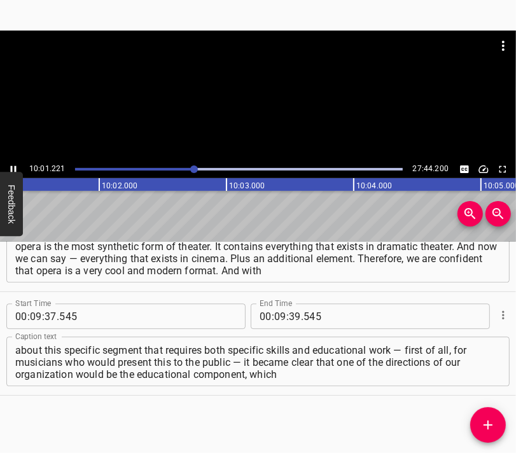
click at [242, 101] on div at bounding box center [258, 96] width 516 height 130
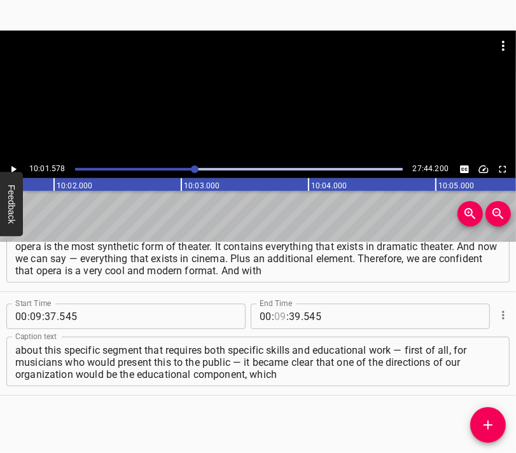
click at [274, 316] on input "number" at bounding box center [280, 316] width 12 height 25
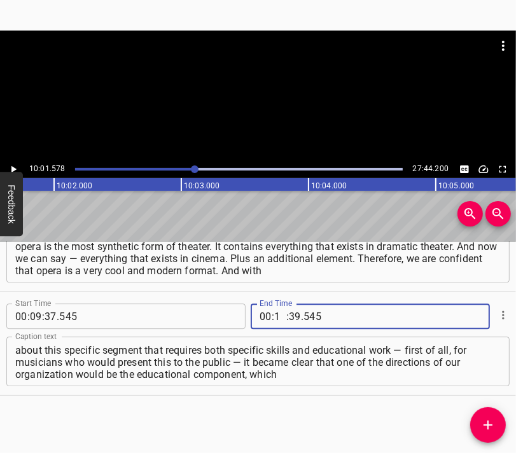
type input "10"
type input "01"
type input "578"
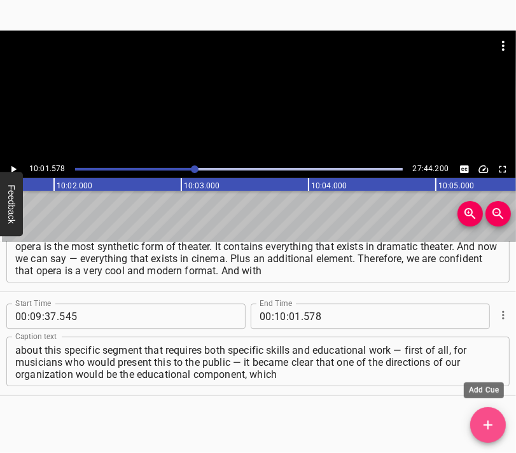
click at [489, 425] on icon "Add Cue" at bounding box center [488, 425] width 9 height 9
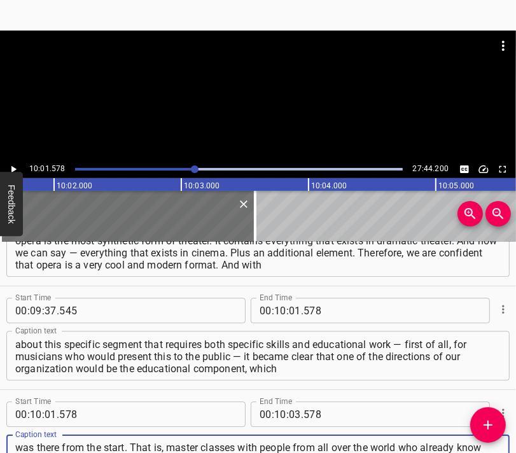
scroll to position [12, 0]
type textarea "was there from the start. That is, master classes with people from all over the…"
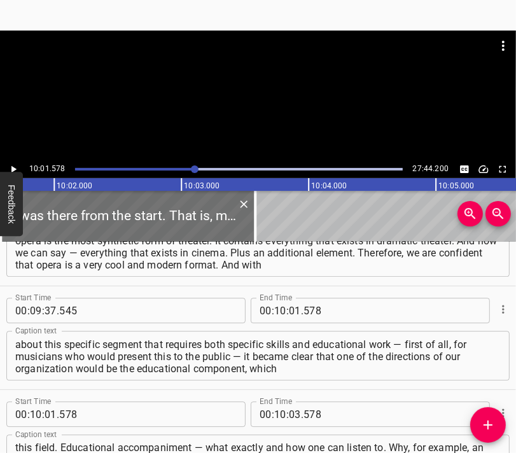
click at [277, 94] on div at bounding box center [258, 96] width 516 height 130
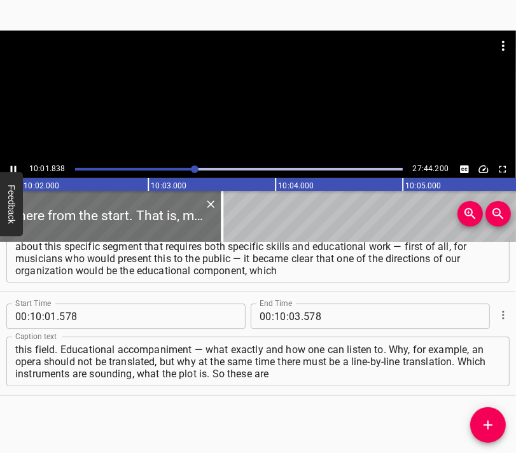
scroll to position [0, 76639]
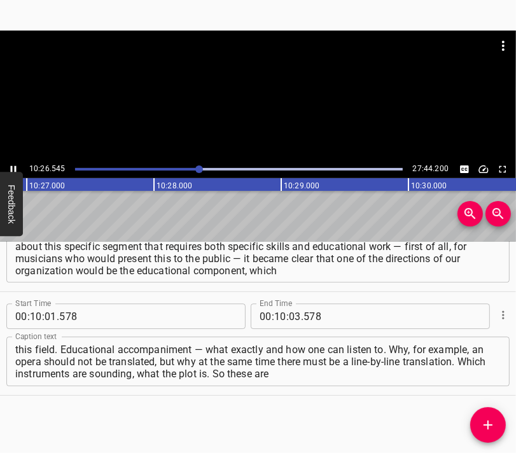
click at [261, 102] on div at bounding box center [258, 96] width 516 height 130
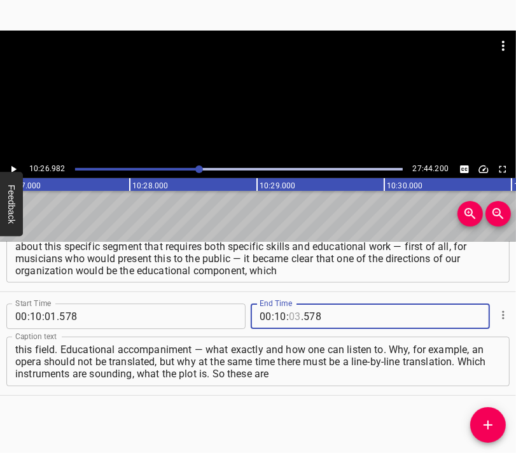
click at [291, 316] on input "number" at bounding box center [295, 316] width 12 height 25
type input "26"
type input "982"
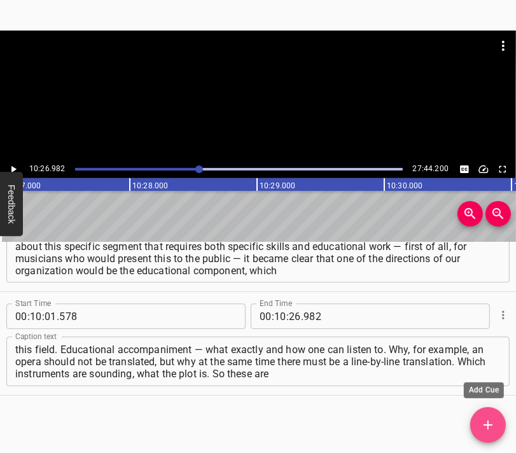
click at [489, 414] on button "Add Cue" at bounding box center [488, 425] width 36 height 36
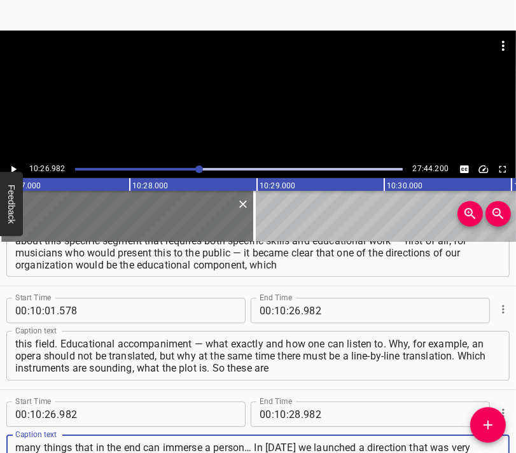
type textarea "many things that in the end can immerse a person… In [DATE] we launched a direc…"
click at [271, 66] on div at bounding box center [258, 63] width 516 height 64
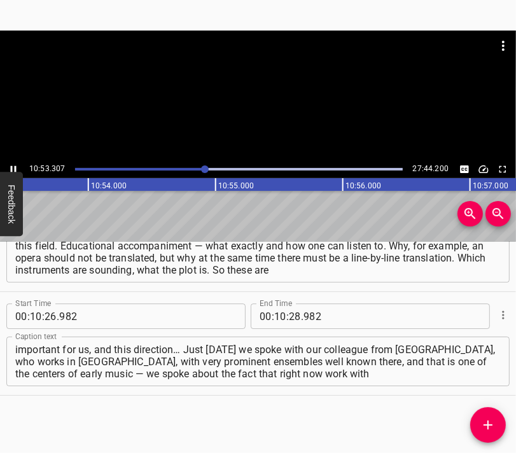
scroll to position [0, 83191]
click at [256, 103] on div at bounding box center [258, 96] width 516 height 130
click at [289, 312] on input "number" at bounding box center [295, 316] width 12 height 25
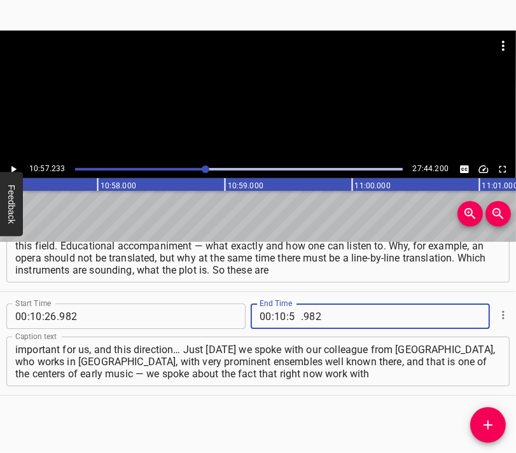
type input "57"
type input "233"
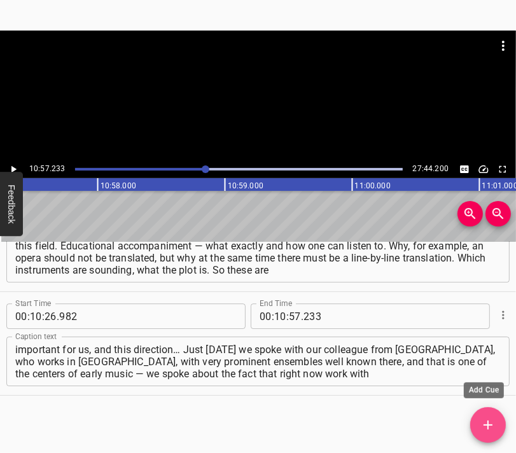
click at [481, 426] on icon "Add Cue" at bounding box center [488, 425] width 15 height 15
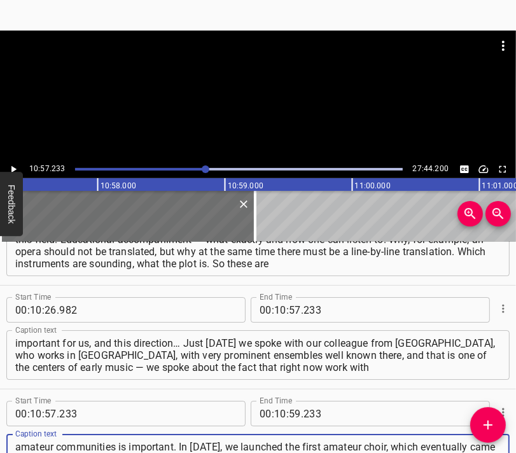
scroll to position [11, 0]
type textarea "amateur communities is important. In [DATE], we launched the first amateur choi…"
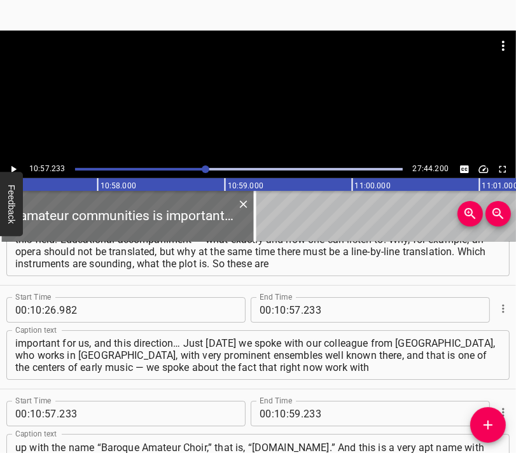
click at [259, 81] on div at bounding box center [258, 63] width 516 height 64
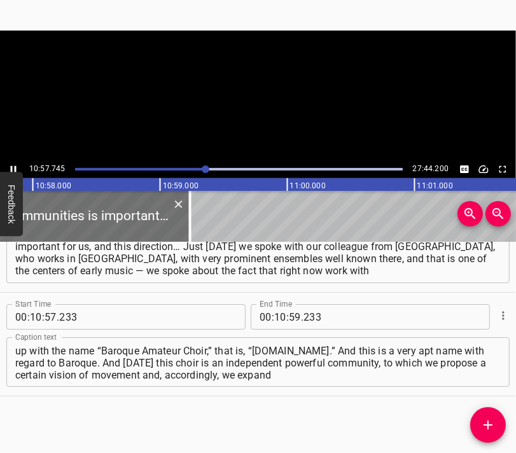
scroll to position [0, 83756]
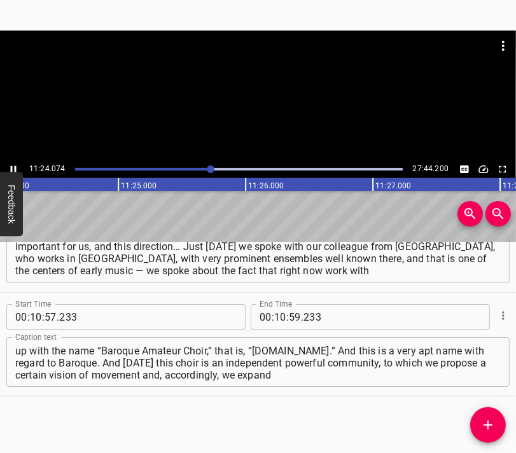
click at [252, 98] on div at bounding box center [258, 96] width 516 height 130
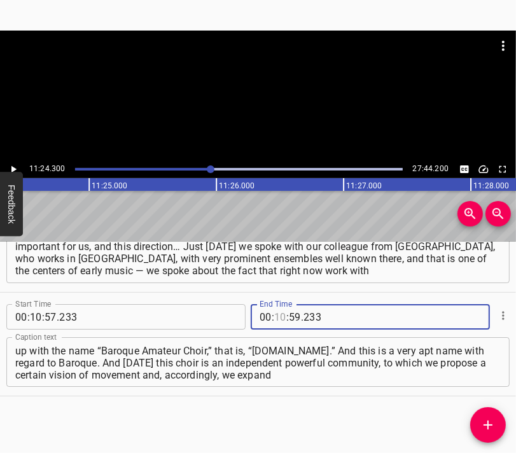
click at [274, 316] on input "number" at bounding box center [280, 316] width 12 height 25
type input "11"
type input "24"
type input "300"
click at [490, 421] on icon "Add Cue" at bounding box center [488, 425] width 15 height 15
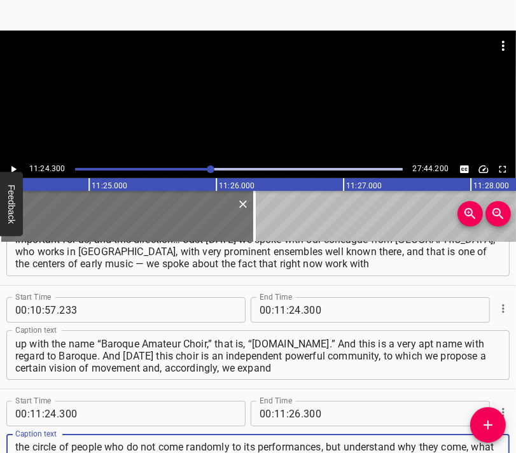
scroll to position [12, 0]
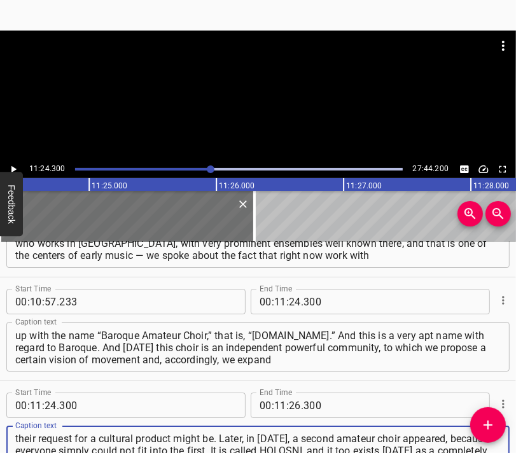
type textarea "the circle of people who do not come randomly to its performances, but understa…"
click at [279, 83] on div at bounding box center [258, 63] width 516 height 64
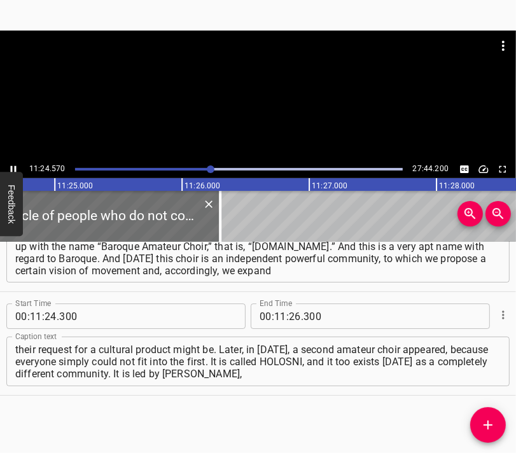
scroll to position [0, 87170]
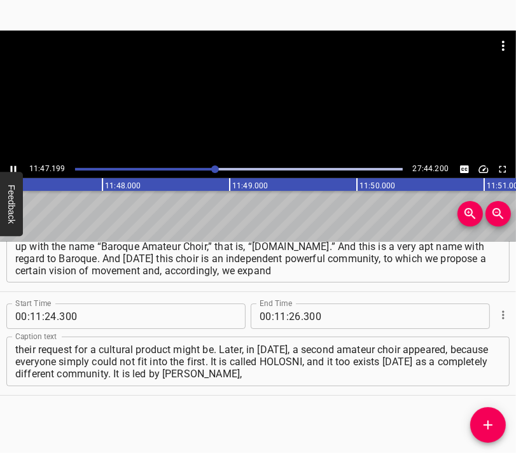
click at [262, 91] on div at bounding box center [258, 63] width 516 height 64
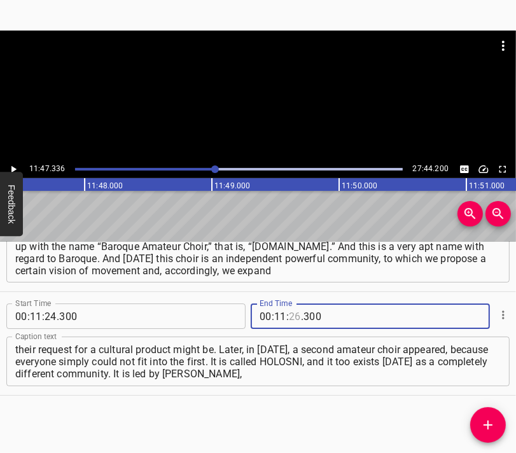
click at [290, 313] on input "number" at bounding box center [295, 316] width 12 height 25
type input "47"
type input "336"
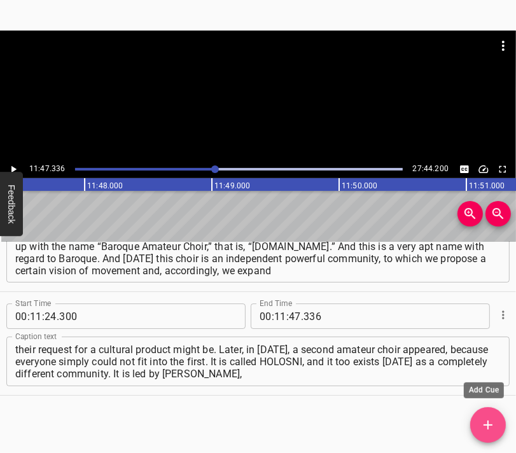
click at [482, 425] on icon "Add Cue" at bounding box center [488, 425] width 15 height 15
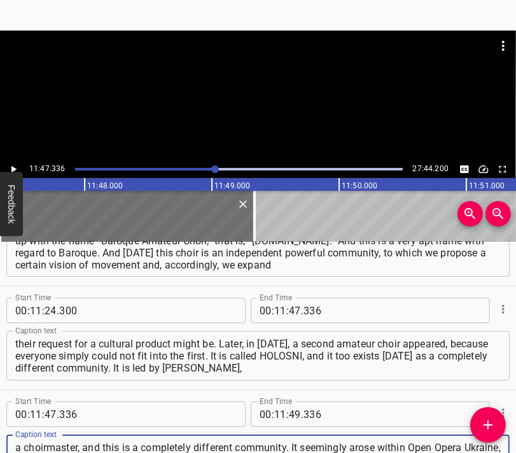
scroll to position [11, 0]
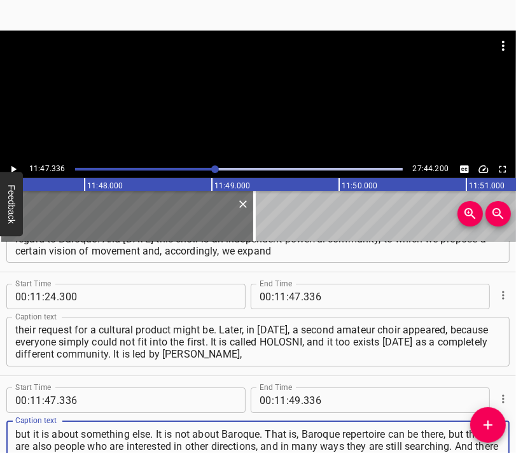
type textarea "a choirmaster, and this is a completely different community. It seemingly arose…"
click at [280, 80] on div at bounding box center [258, 63] width 516 height 64
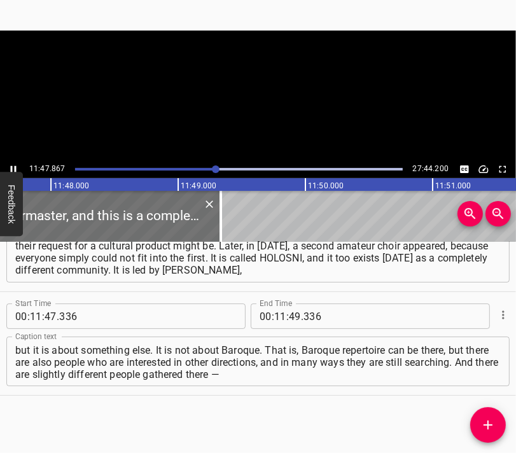
scroll to position [0, 90102]
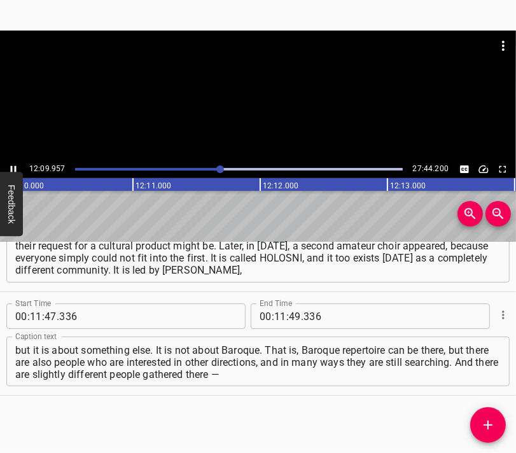
click at [258, 107] on div at bounding box center [258, 96] width 516 height 130
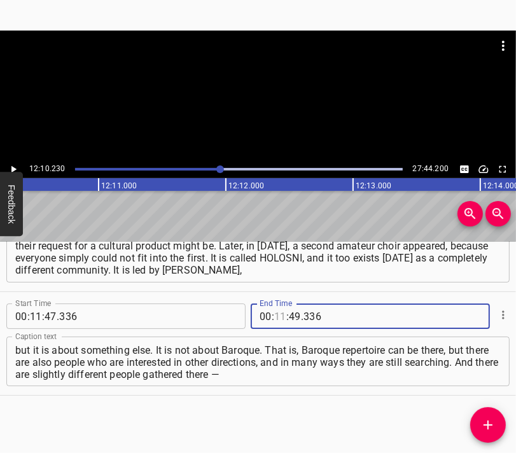
click at [276, 314] on input "number" at bounding box center [280, 316] width 12 height 25
type input "12"
type input "10"
type input "230"
click at [484, 418] on icon "Add Cue" at bounding box center [488, 425] width 15 height 15
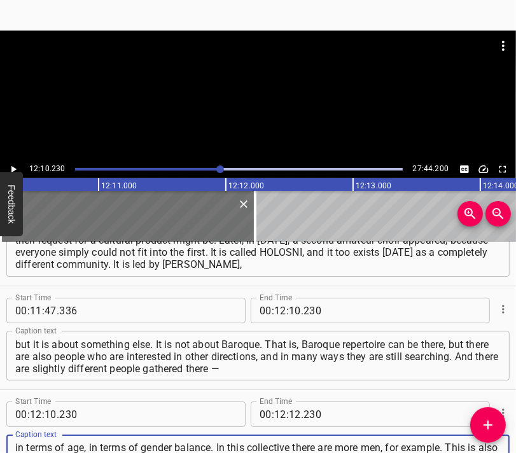
scroll to position [11, 0]
type textarea "in terms of age, in terms of gender balance. In this collective there are more …"
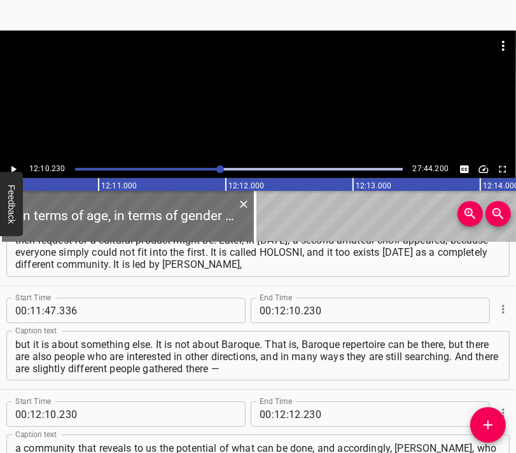
click at [277, 102] on div at bounding box center [258, 96] width 516 height 130
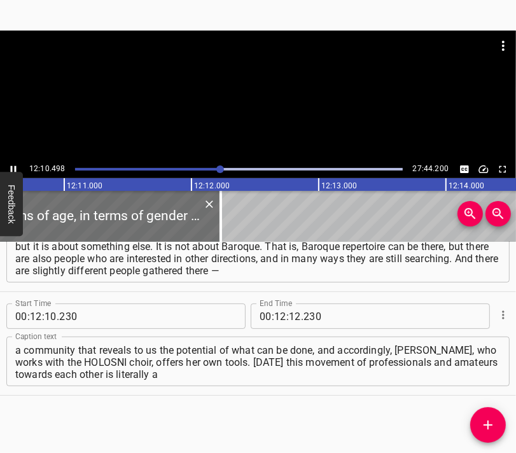
scroll to position [0, 93017]
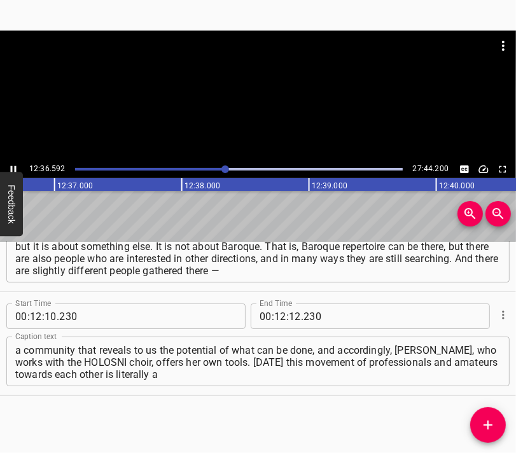
click at [284, 96] on div at bounding box center [258, 96] width 516 height 130
click at [291, 315] on input "number" at bounding box center [295, 316] width 12 height 25
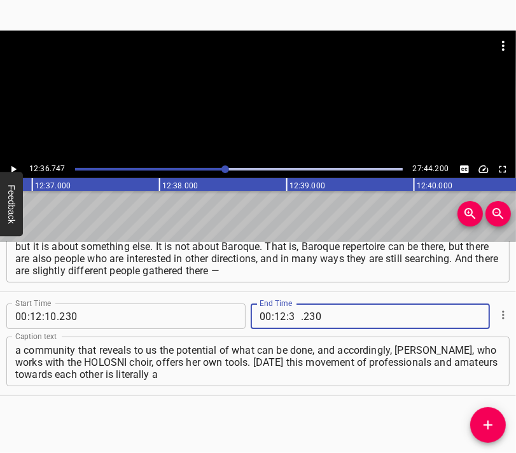
type input "36"
type input "747"
click at [491, 422] on icon "Add Cue" at bounding box center [488, 425] width 15 height 15
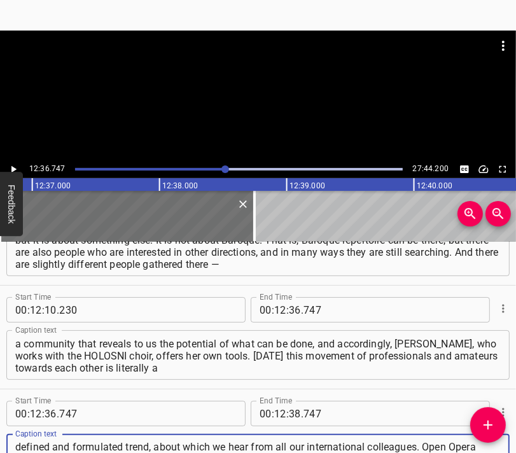
scroll to position [12, 0]
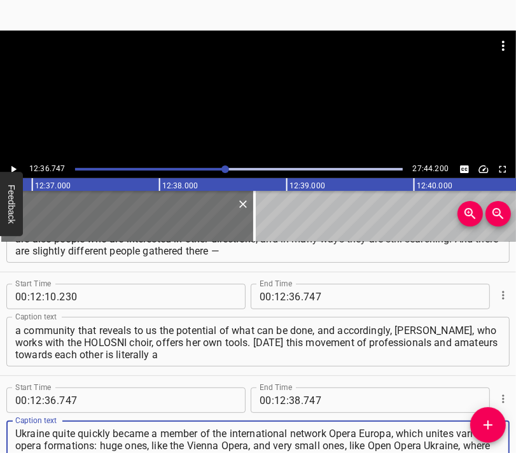
type textarea "defined and formulated trend, about which we hear from all our international co…"
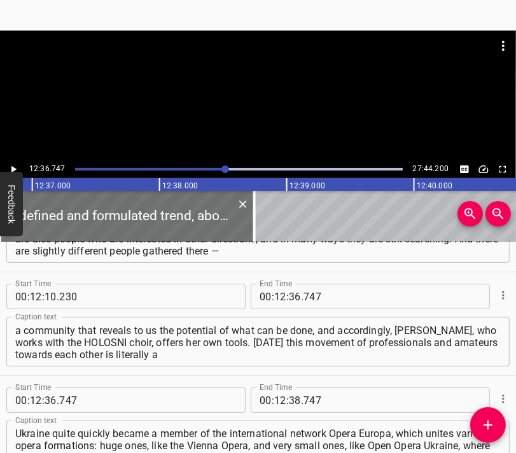
click at [276, 83] on div at bounding box center [258, 63] width 516 height 64
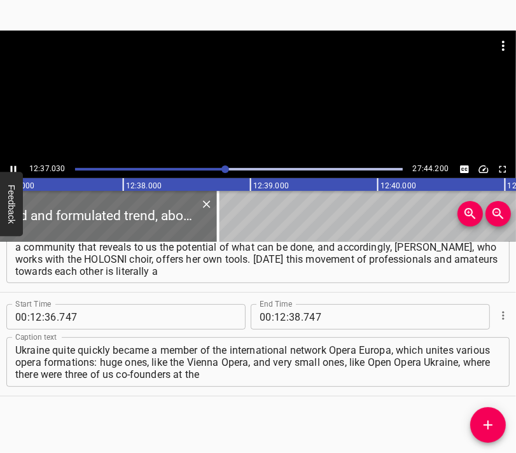
scroll to position [0, 96394]
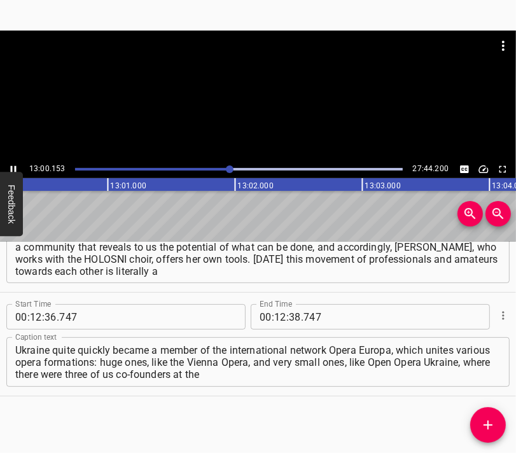
click at [268, 114] on div at bounding box center [258, 96] width 516 height 130
click at [274, 315] on input "number" at bounding box center [280, 316] width 12 height 25
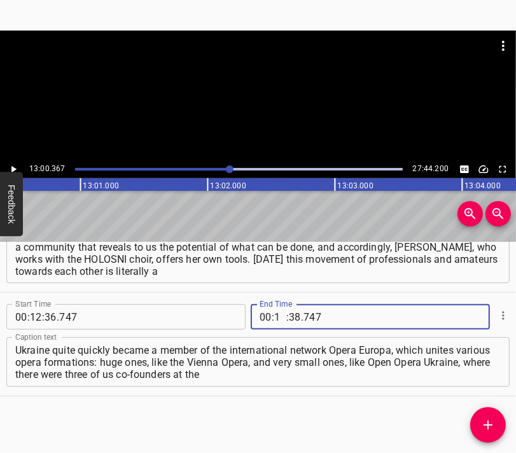
type input "13"
type input "00"
type input "367"
click at [471, 414] on div "Start Time 00 : 00 : 05 . 651 Start Time End Time 00 : 00 : 27 . 227 End Time C…" at bounding box center [258, 347] width 516 height 211
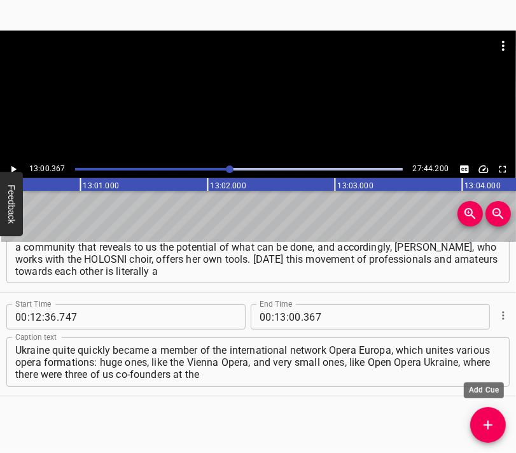
click at [488, 416] on button "Add Cue" at bounding box center [488, 425] width 36 height 36
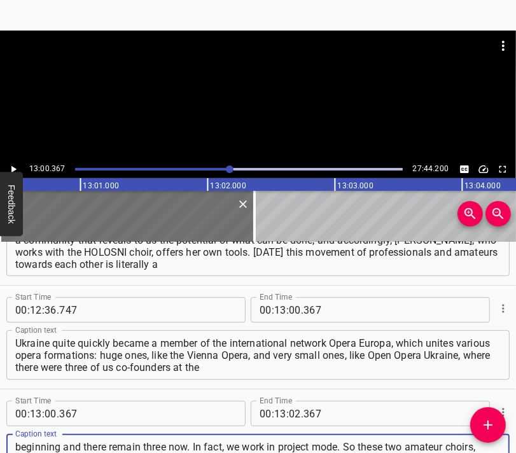
scroll to position [12, 0]
type textarea "beginning and there remain three now. In fact, we work in project mode. So thes…"
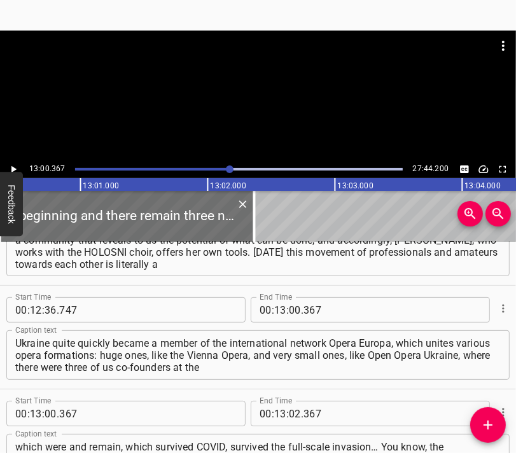
click at [270, 85] on div at bounding box center [258, 63] width 516 height 64
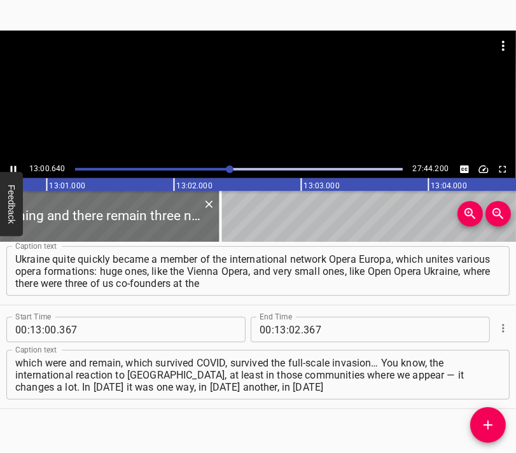
scroll to position [0, 99366]
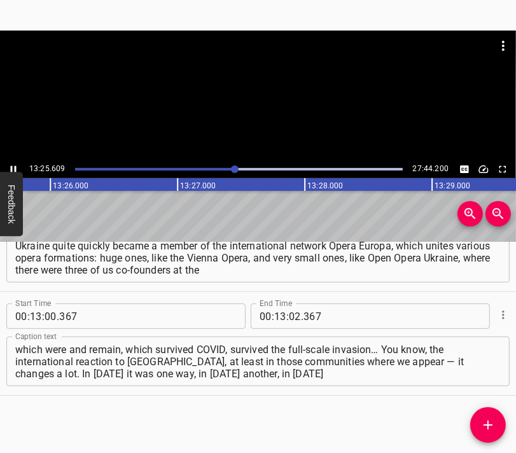
click at [267, 108] on div at bounding box center [258, 96] width 516 height 130
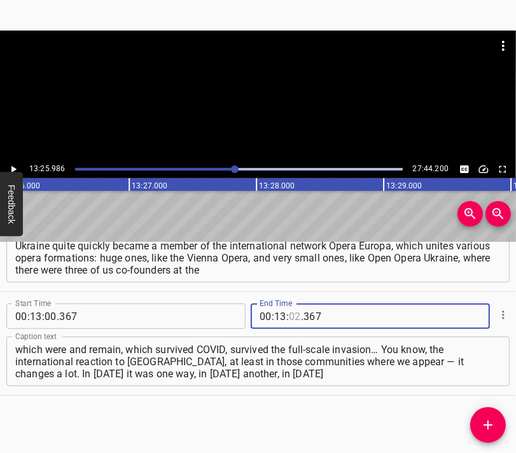
click at [289, 321] on input "number" at bounding box center [295, 316] width 12 height 25
type input "25"
type input "986"
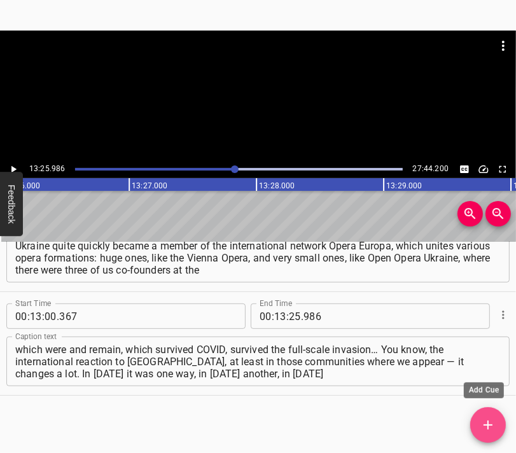
click at [484, 428] on icon "Add Cue" at bounding box center [488, 425] width 15 height 15
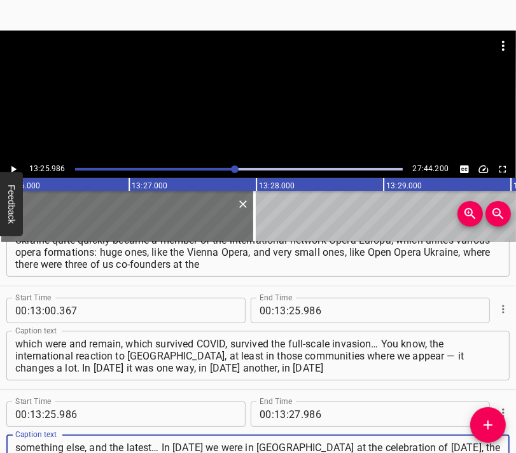
scroll to position [12, 0]
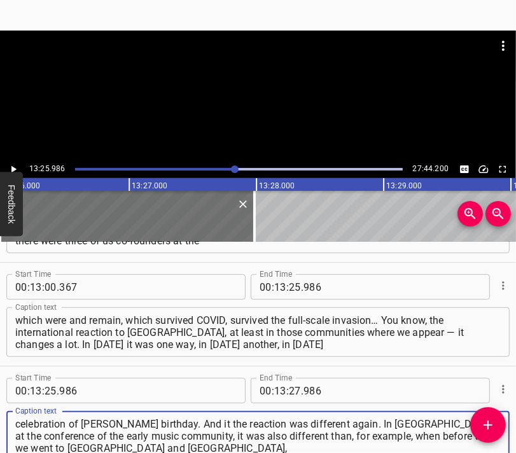
type textarea "something else, and the latest… In [DATE] we were in [GEOGRAPHIC_DATA] at the c…"
click at [241, 102] on div at bounding box center [258, 96] width 516 height 130
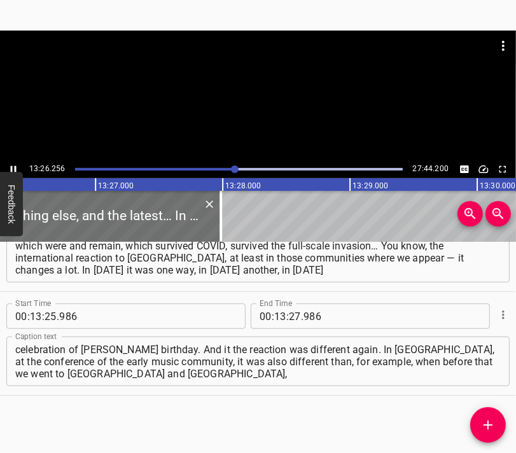
scroll to position [0, 102626]
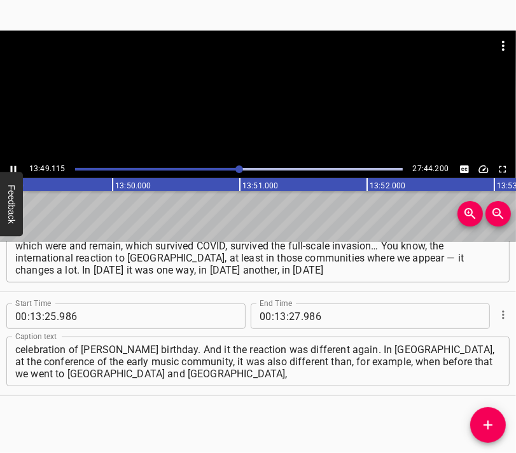
click at [256, 99] on div at bounding box center [258, 96] width 516 height 130
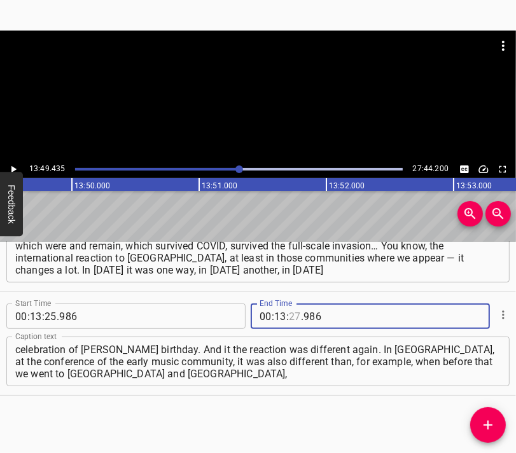
click at [291, 309] on input "number" at bounding box center [295, 316] width 12 height 25
type input "49"
type input "435"
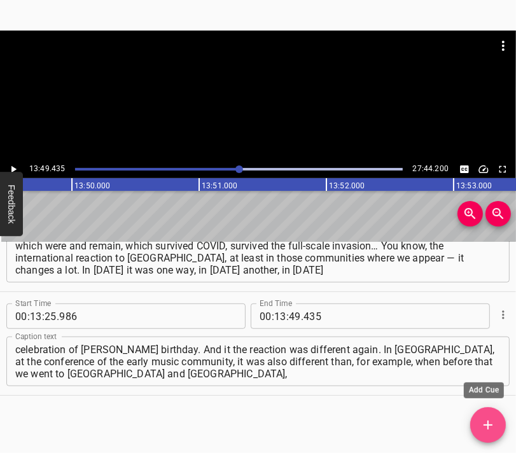
click at [489, 426] on icon "Add Cue" at bounding box center [488, 425] width 15 height 15
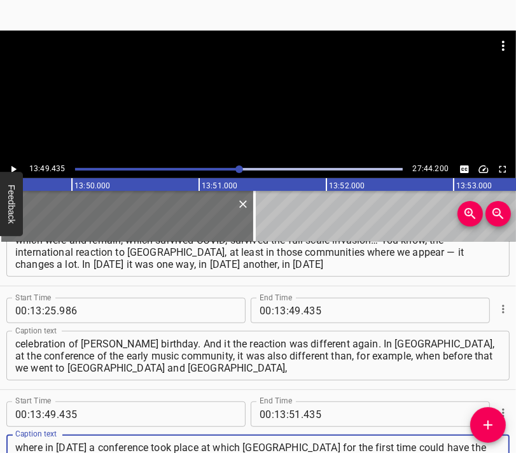
scroll to position [12, 0]
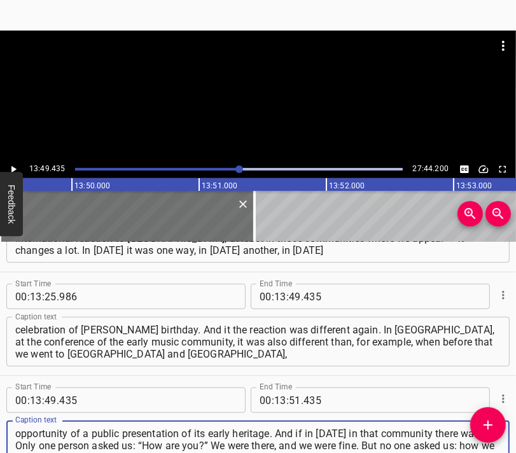
type textarea "where in [DATE] a conference took place at which [GEOGRAPHIC_DATA] for the firs…"
click at [213, 102] on div at bounding box center [258, 96] width 516 height 130
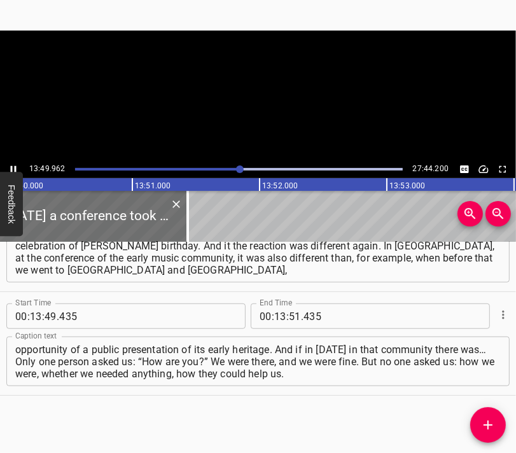
scroll to position [0, 105678]
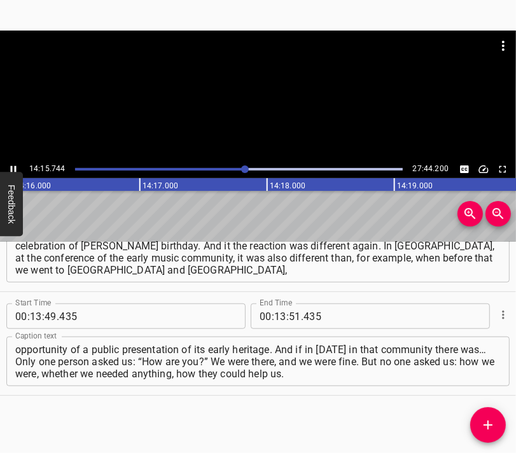
click at [249, 84] on div at bounding box center [258, 63] width 516 height 64
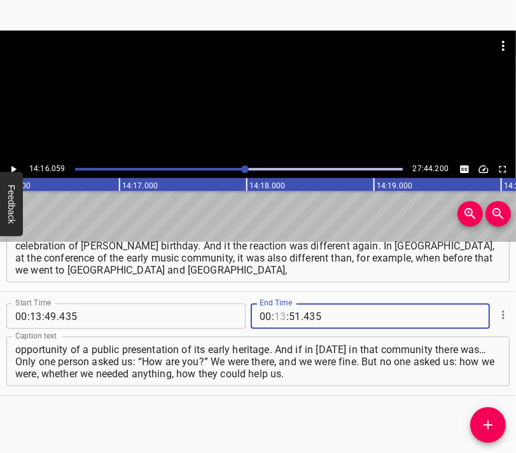
click at [276, 315] on input "number" at bounding box center [280, 316] width 12 height 25
type input "14"
type input "16"
type input "059"
click at [481, 422] on icon "Add Cue" at bounding box center [488, 425] width 15 height 15
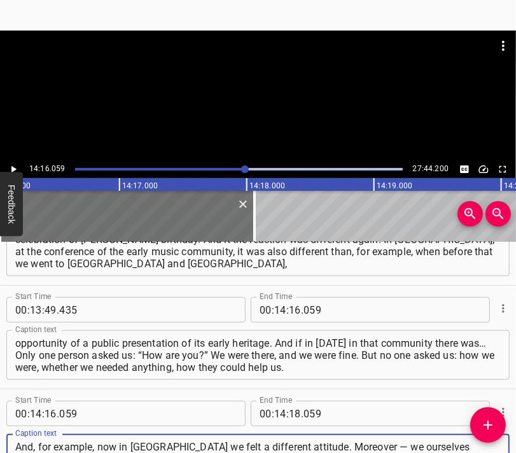
scroll to position [11, 0]
type textarea "And, for example, now in [GEOGRAPHIC_DATA] we felt a different attitude. Moreov…"
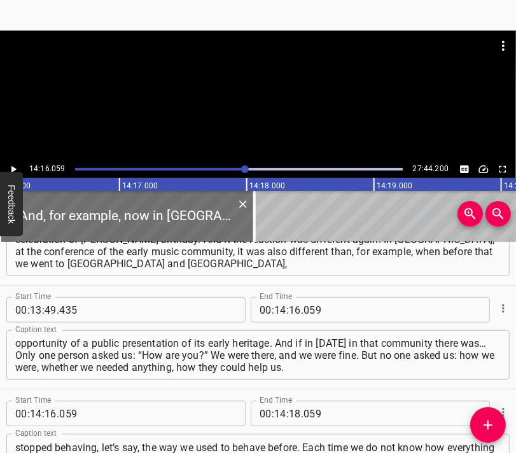
click at [227, 97] on div at bounding box center [258, 96] width 516 height 130
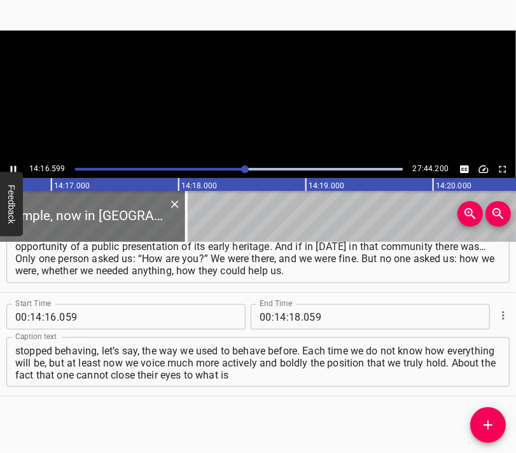
scroll to position [0, 109034]
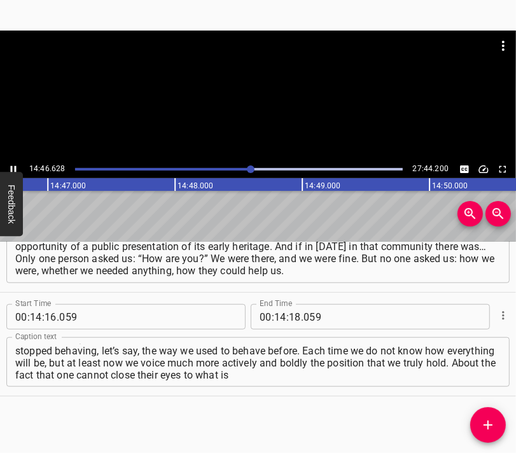
click at [278, 123] on div at bounding box center [258, 96] width 516 height 130
click at [253, 117] on div at bounding box center [258, 96] width 516 height 130
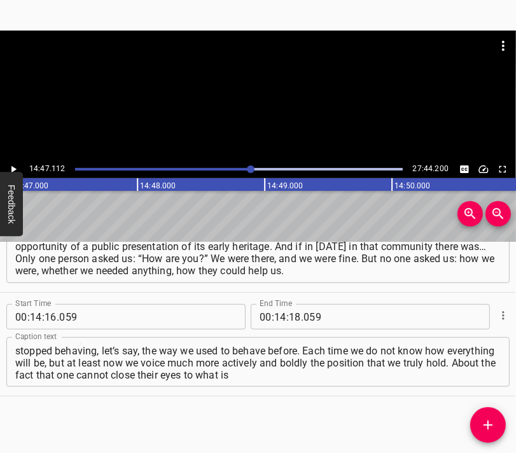
scroll to position [0, 112918]
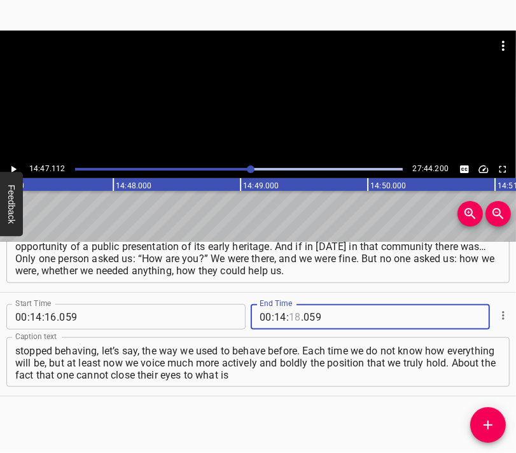
click at [289, 316] on input "number" at bounding box center [295, 316] width 12 height 25
type input "47"
type input "112"
click at [484, 419] on icon "Add Cue" at bounding box center [488, 425] width 15 height 15
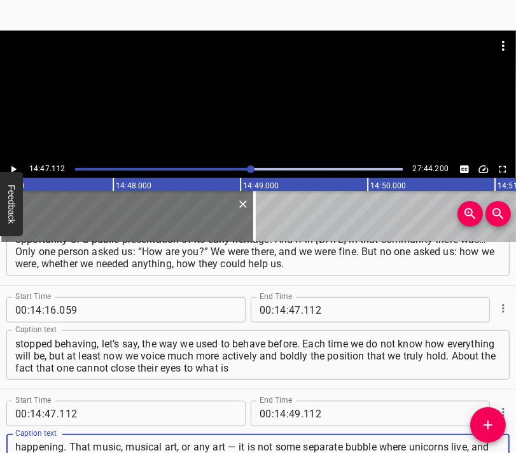
scroll to position [11, 0]
type textarea "happening. That music, musical art, or any art — it is not some separate bubble…"
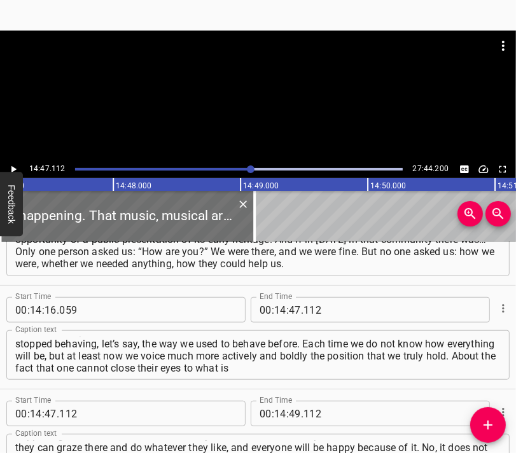
click at [225, 88] on div at bounding box center [258, 63] width 516 height 64
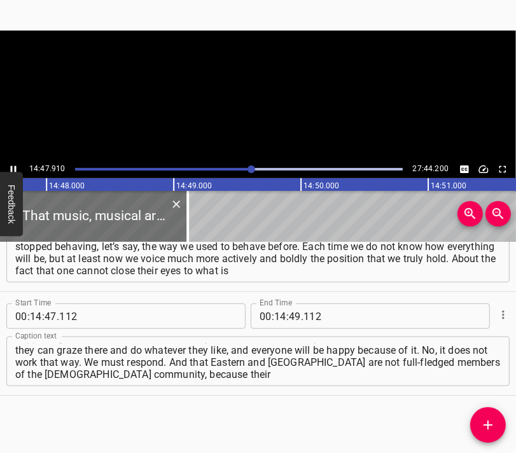
scroll to position [0, 113019]
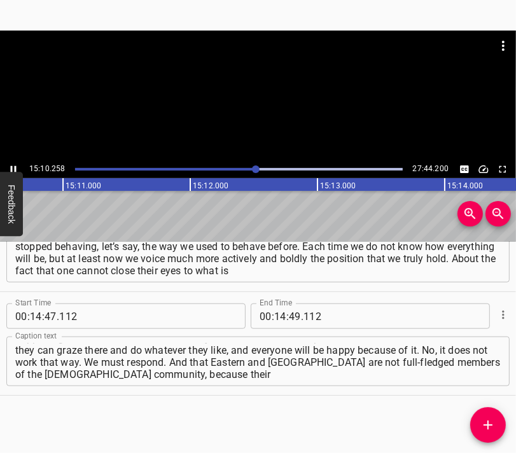
click at [284, 111] on div at bounding box center [258, 96] width 516 height 130
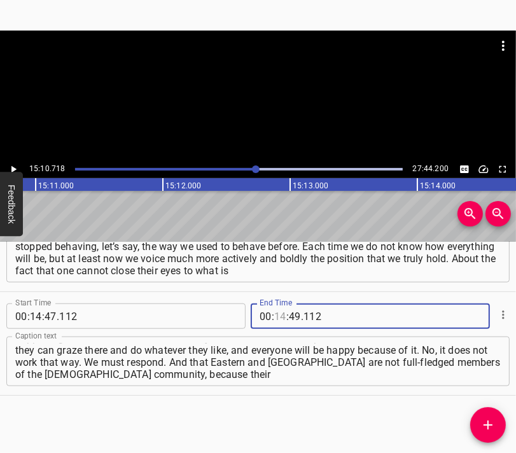
click at [275, 312] on input "number" at bounding box center [280, 316] width 12 height 25
type input "15"
type input "10"
type input "718"
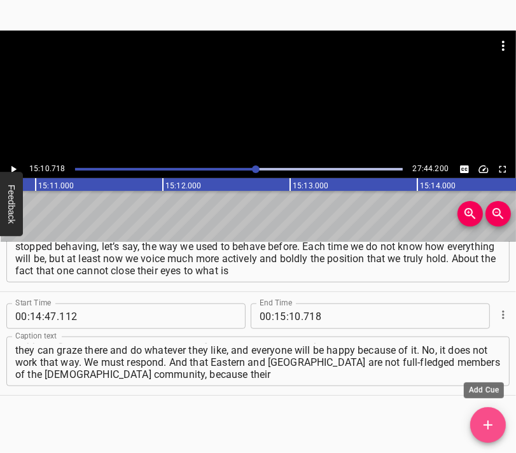
click at [483, 421] on icon "Add Cue" at bounding box center [488, 425] width 15 height 15
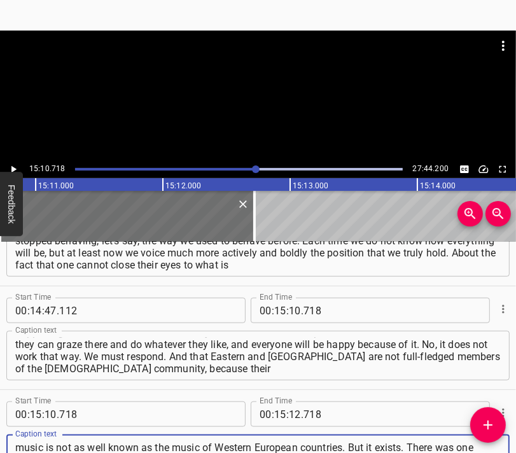
scroll to position [11, 0]
type textarea "music is not as well known as the music of Western European countries. But it e…"
click at [249, 86] on div at bounding box center [258, 63] width 516 height 64
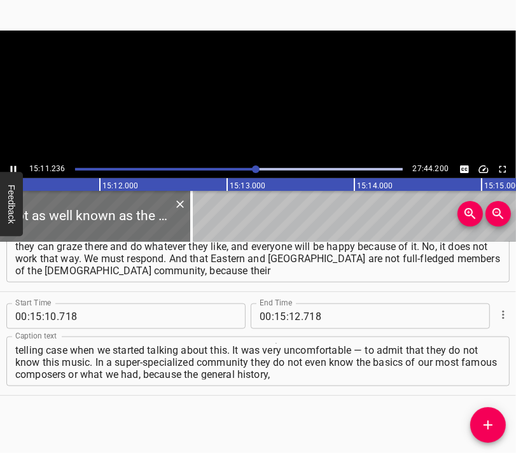
scroll to position [0, 115989]
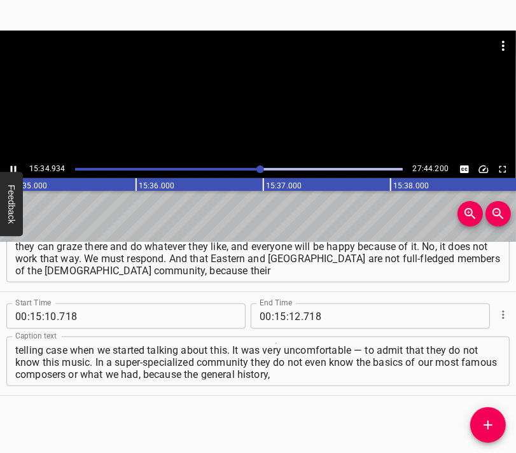
click at [260, 122] on div at bounding box center [258, 96] width 516 height 130
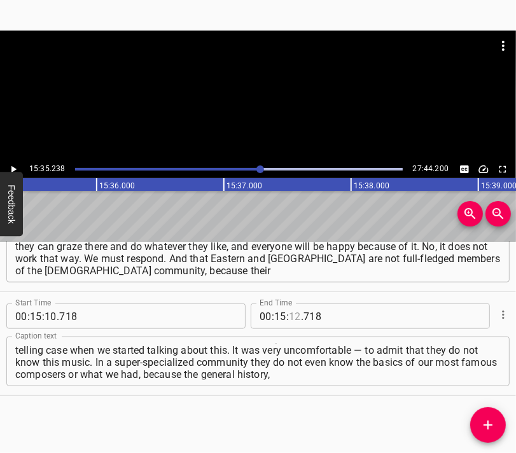
click at [292, 314] on input "number" at bounding box center [295, 316] width 12 height 25
type input "35"
type input "238"
click at [491, 414] on button "Add Cue" at bounding box center [488, 425] width 36 height 36
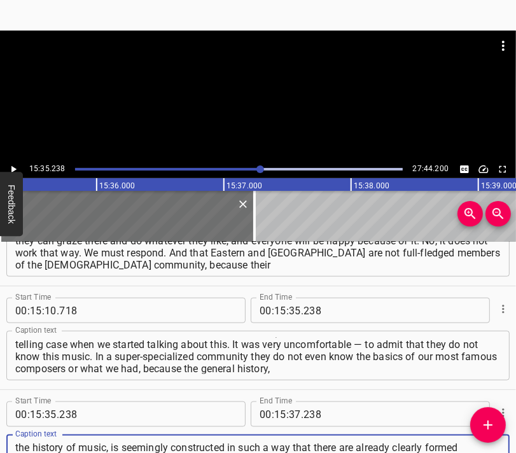
scroll to position [12, 0]
type textarea "the history of music, is seemingly constructed in such a way that there are alr…"
click at [262, 90] on div at bounding box center [258, 63] width 516 height 64
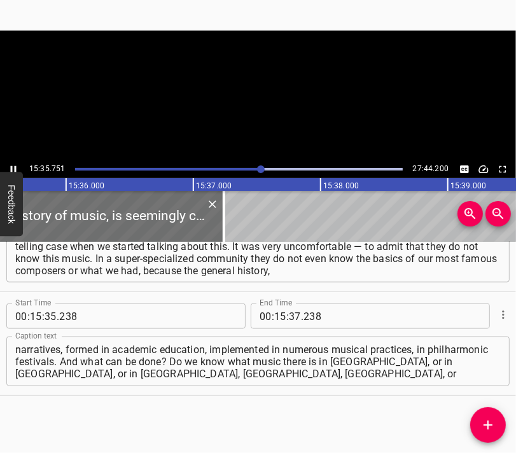
scroll to position [0, 119107]
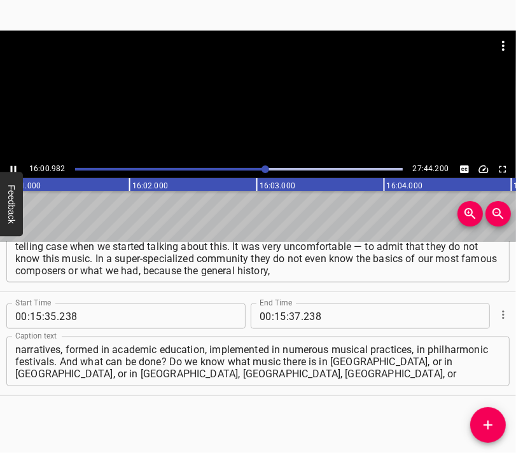
click at [257, 101] on div at bounding box center [258, 96] width 516 height 130
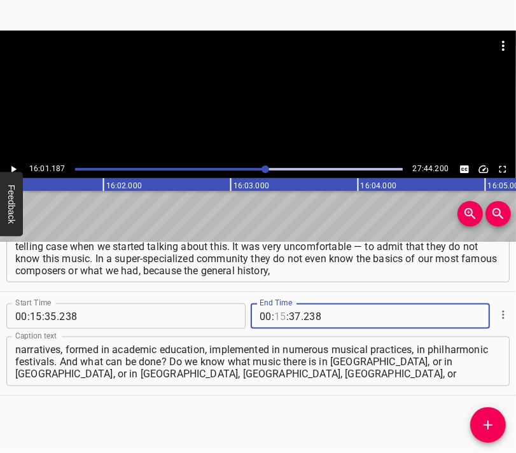
click at [274, 312] on input "number" at bounding box center [280, 316] width 12 height 25
type input "16"
type input "01"
type input "187"
click at [496, 418] on span "Add Cue" at bounding box center [488, 425] width 36 height 15
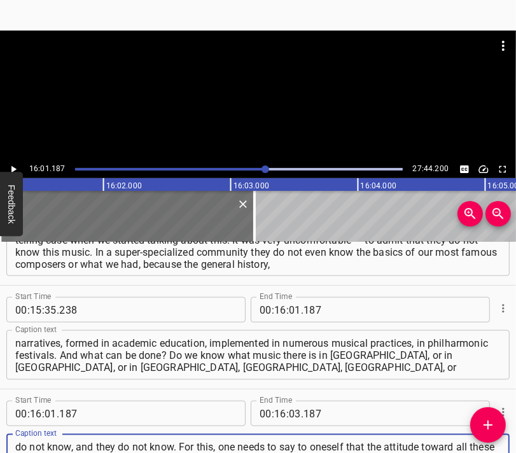
scroll to position [11, 0]
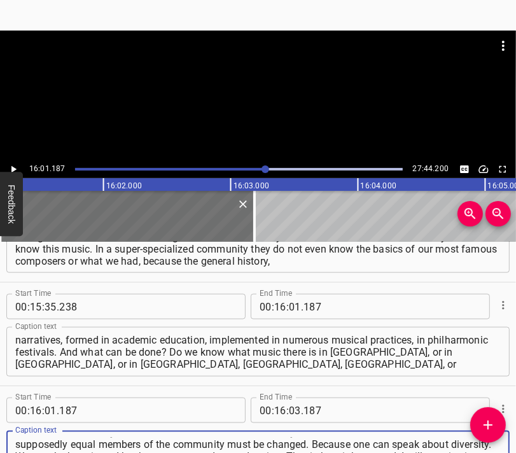
type textarea "do not know, and they do not know. For this, one needs to say to oneself that t…"
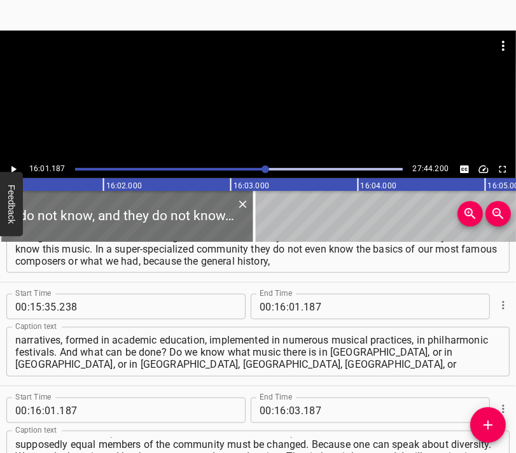
click at [219, 100] on div at bounding box center [258, 96] width 516 height 130
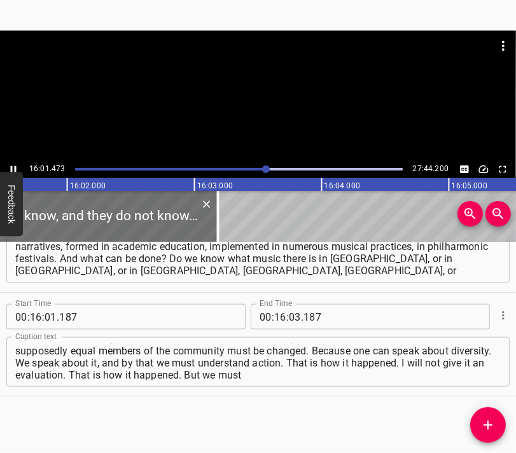
scroll to position [0, 122417]
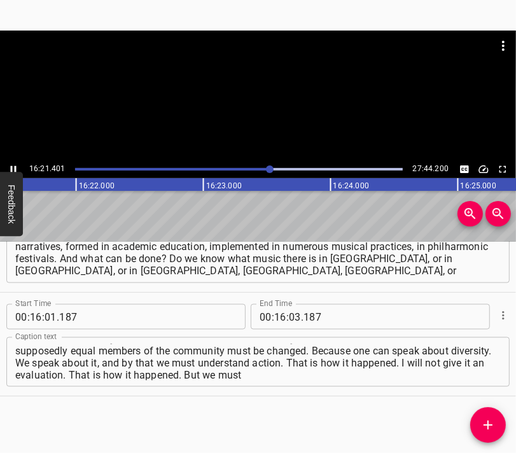
click at [239, 99] on div at bounding box center [258, 96] width 516 height 130
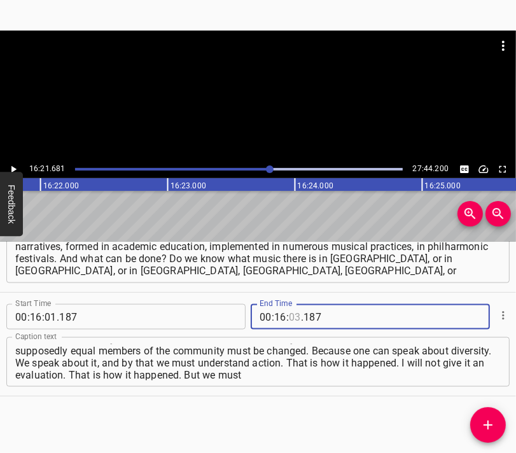
click at [291, 321] on input "number" at bounding box center [295, 316] width 12 height 25
click at [484, 424] on icon "Add Cue" at bounding box center [488, 425] width 15 height 15
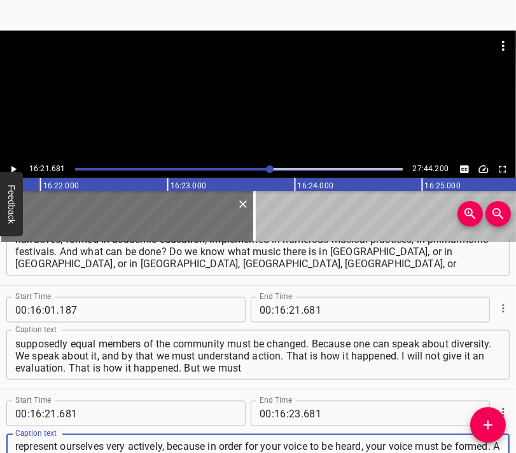
scroll to position [11, 0]
click at [273, 71] on div at bounding box center [258, 96] width 516 height 130
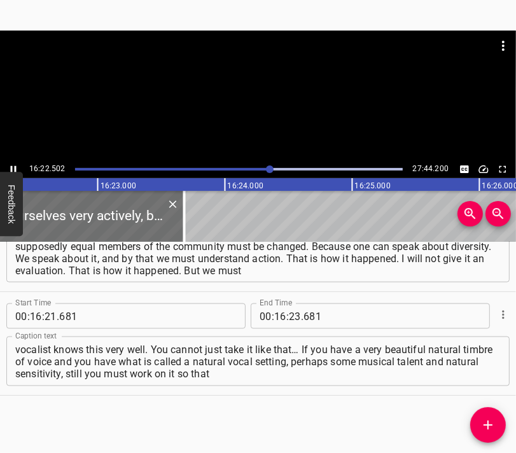
scroll to position [0, 125060]
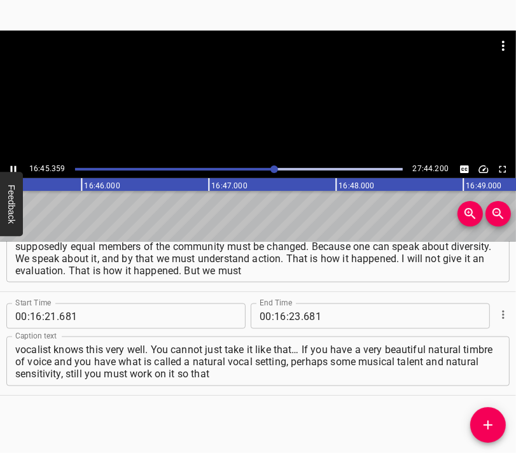
click at [265, 96] on div at bounding box center [258, 96] width 516 height 130
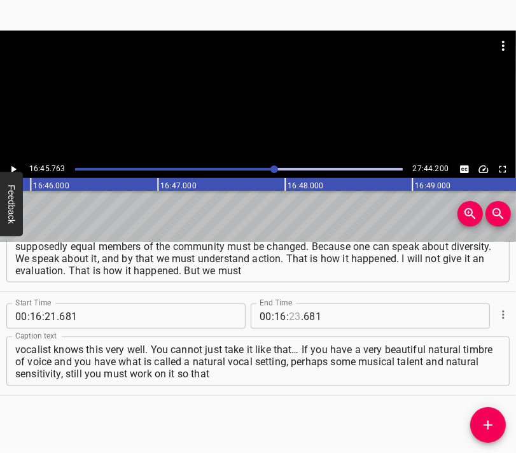
click at [290, 311] on input "number" at bounding box center [295, 316] width 12 height 25
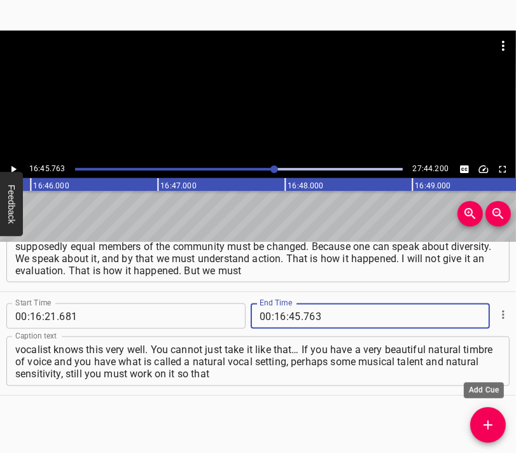
drag, startPoint x: 494, startPoint y: 418, endPoint x: 453, endPoint y: 333, distance: 93.9
click at [491, 418] on icon "Add Cue" at bounding box center [488, 425] width 15 height 15
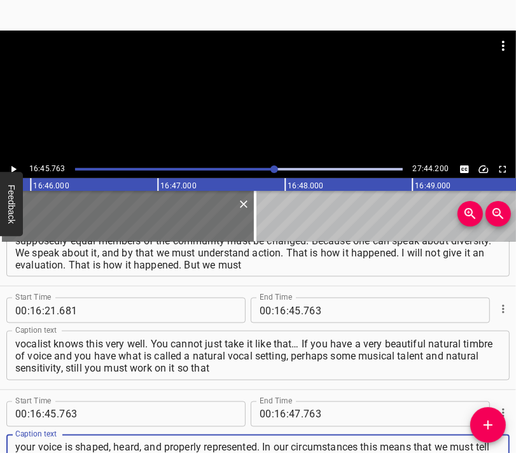
scroll to position [12, 0]
click at [275, 78] on div at bounding box center [258, 63] width 516 height 64
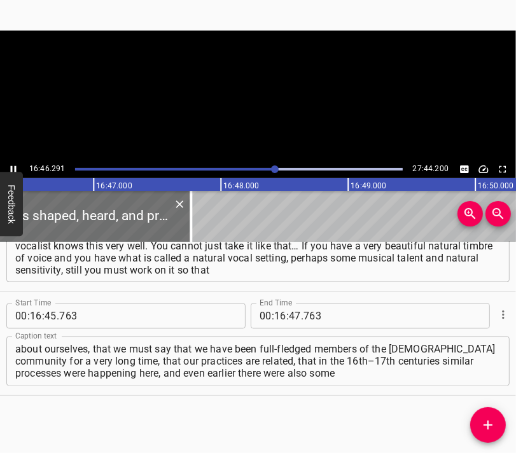
scroll to position [0, 128087]
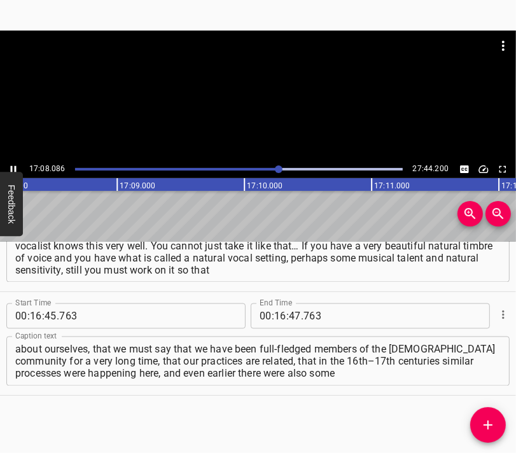
click at [288, 120] on div at bounding box center [258, 96] width 516 height 130
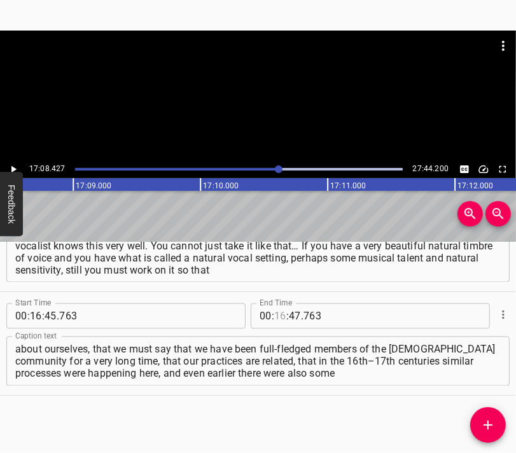
click at [276, 319] on input "number" at bounding box center [280, 316] width 12 height 25
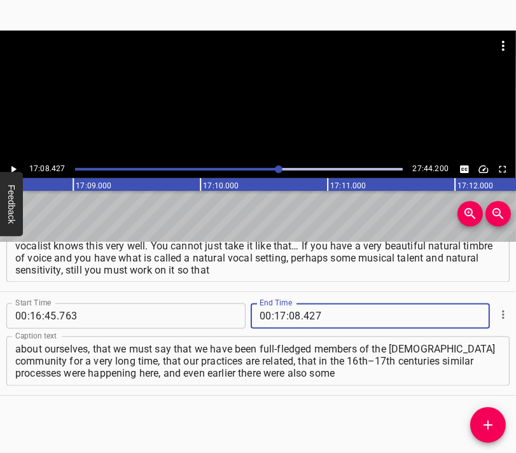
click at [491, 419] on icon "Add Cue" at bounding box center [488, 425] width 15 height 15
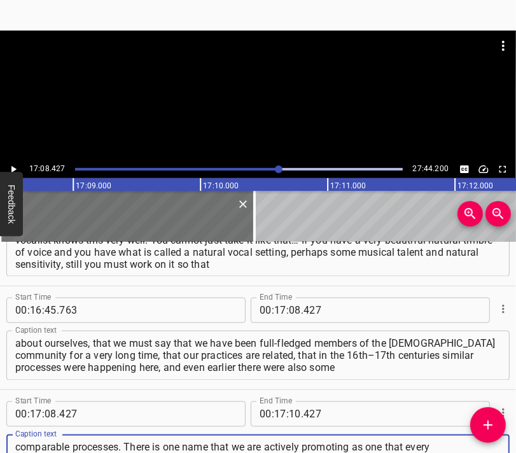
scroll to position [12, 0]
click at [267, 106] on div at bounding box center [258, 96] width 516 height 130
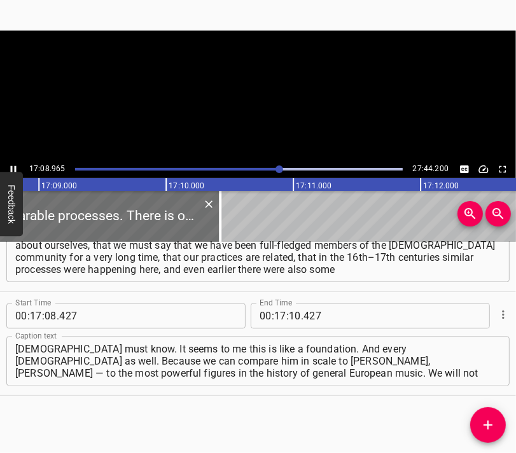
scroll to position [0, 130974]
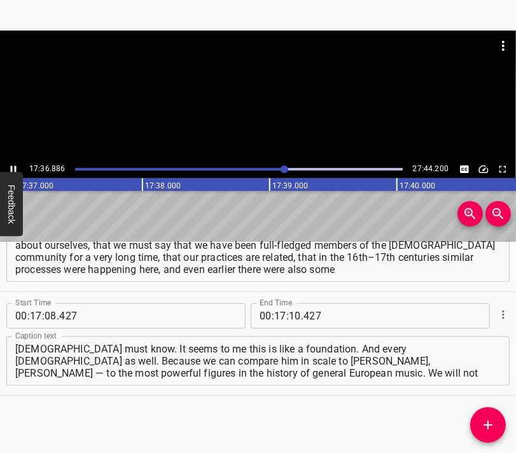
click at [255, 91] on div at bounding box center [258, 63] width 516 height 64
click at [291, 318] on input "number" at bounding box center [295, 316] width 12 height 25
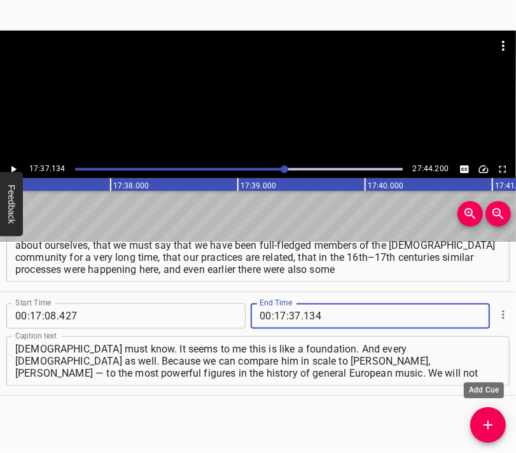
click at [491, 428] on icon "Add Cue" at bounding box center [488, 425] width 15 height 15
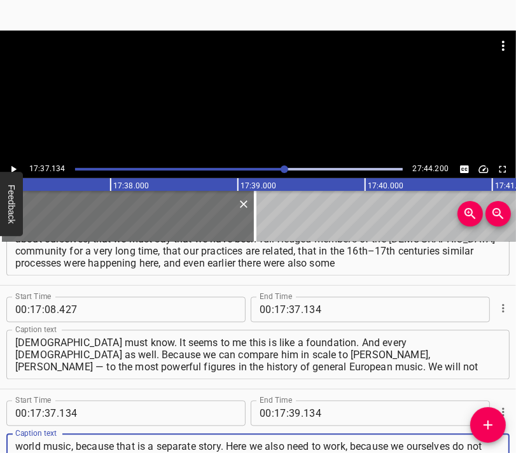
scroll to position [12, 0]
click at [269, 99] on div at bounding box center [258, 96] width 516 height 130
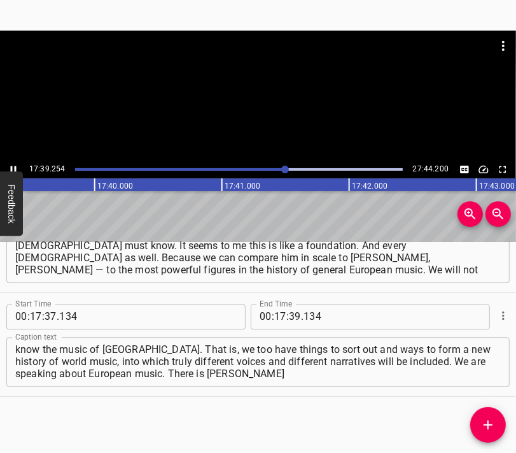
scroll to position [0, 134864]
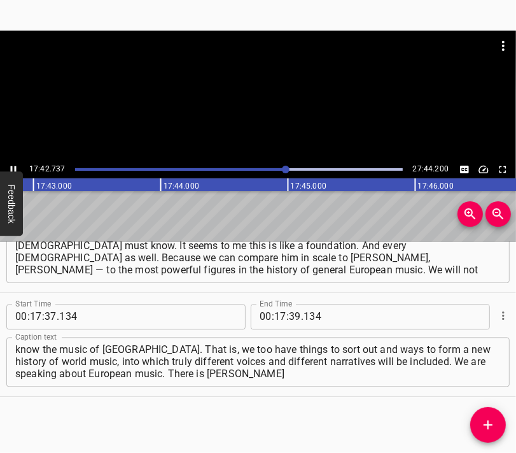
drag, startPoint x: 181, startPoint y: 48, endPoint x: 228, endPoint y: 102, distance: 71.7
click at [228, 102] on div at bounding box center [258, 96] width 516 height 130
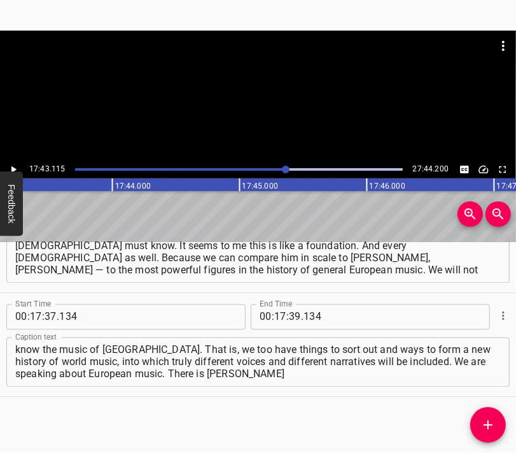
click at [270, 108] on div at bounding box center [258, 96] width 516 height 130
click at [261, 104] on div at bounding box center [258, 96] width 516 height 130
click at [290, 315] on input "number" at bounding box center [295, 316] width 12 height 25
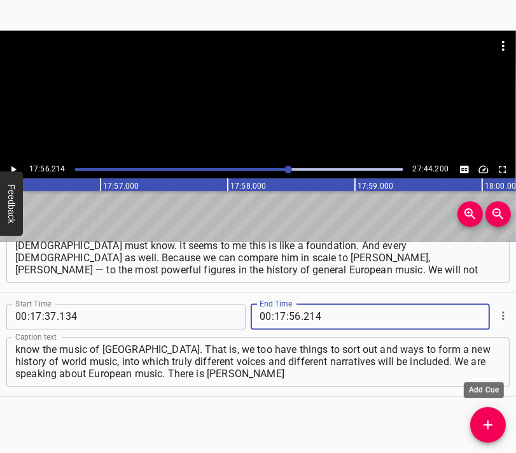
click at [490, 430] on icon "Add Cue" at bounding box center [488, 424] width 15 height 15
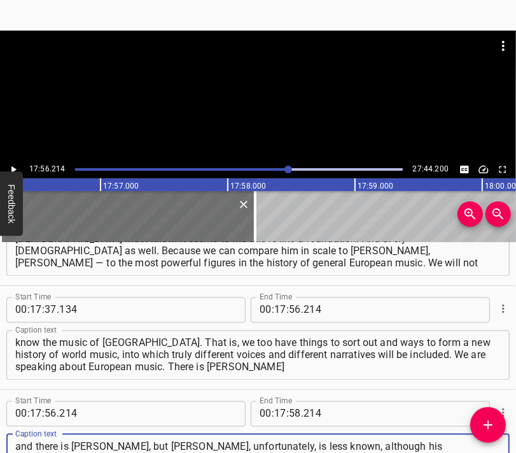
scroll to position [12, 0]
click at [245, 63] on div at bounding box center [258, 63] width 516 height 64
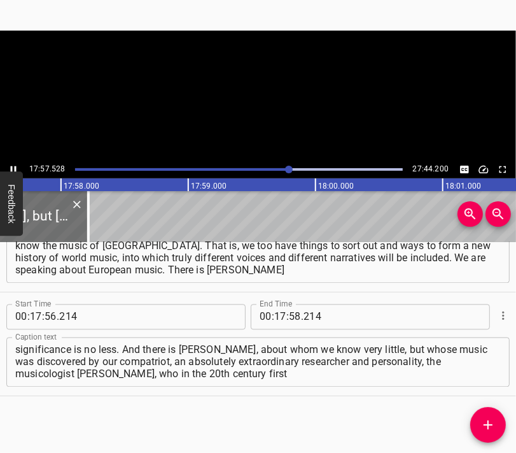
scroll to position [0, 137155]
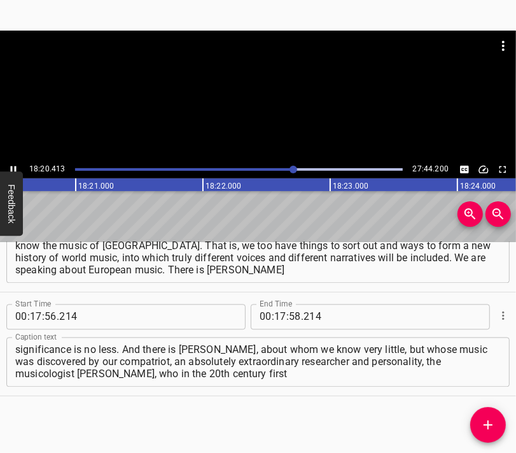
click at [268, 118] on div at bounding box center [258, 96] width 516 height 130
click at [277, 305] on input "number" at bounding box center [280, 316] width 12 height 25
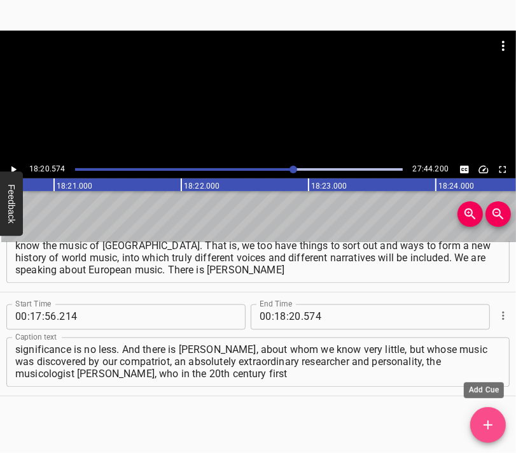
click at [491, 427] on icon "Add Cue" at bounding box center [488, 424] width 15 height 15
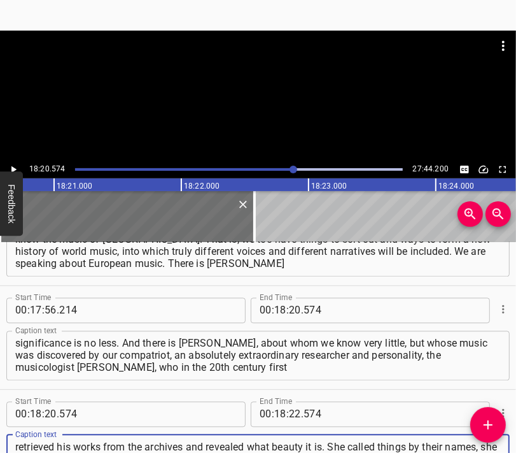
scroll to position [12, 0]
click at [264, 94] on div at bounding box center [258, 96] width 516 height 130
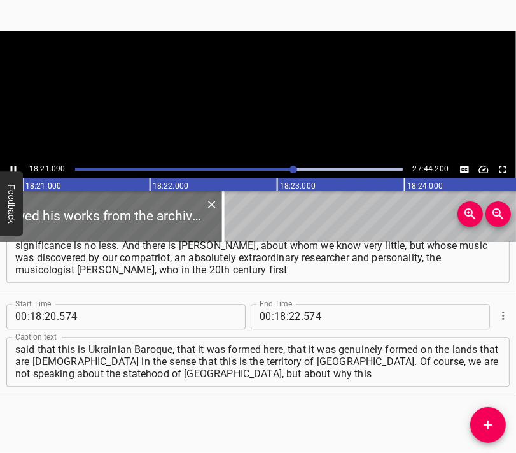
scroll to position [0, 140154]
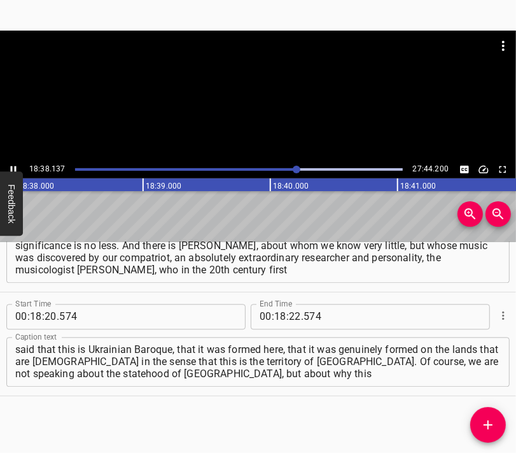
click at [255, 109] on div at bounding box center [258, 96] width 516 height 130
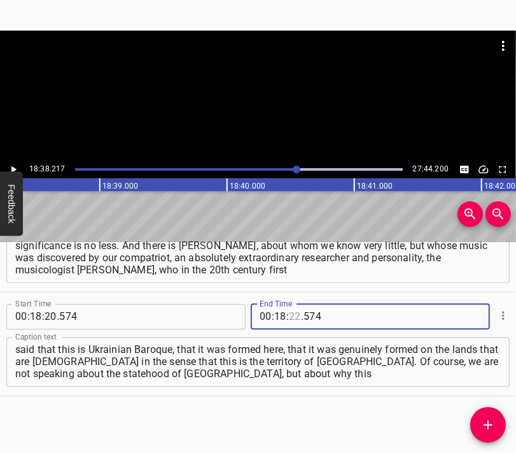
click at [293, 318] on input "number" at bounding box center [295, 316] width 12 height 25
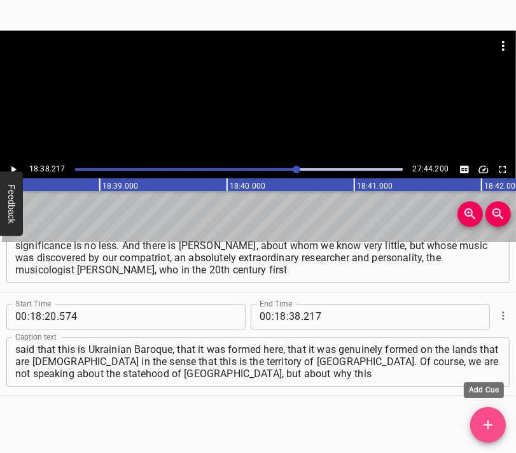
click at [493, 417] on icon "Add Cue" at bounding box center [488, 424] width 15 height 15
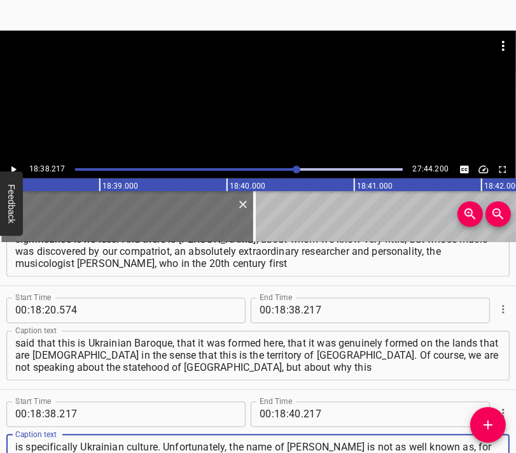
scroll to position [12, 0]
click at [260, 86] on div at bounding box center [258, 63] width 516 height 64
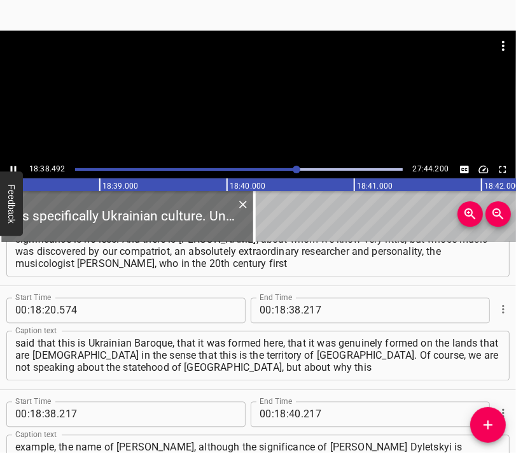
scroll to position [0, 142370]
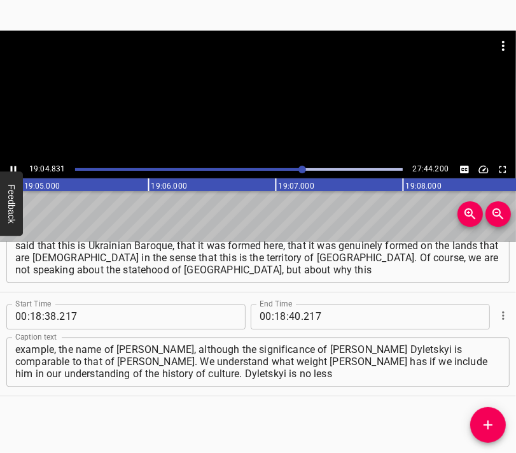
click at [270, 116] on div at bounding box center [258, 96] width 516 height 130
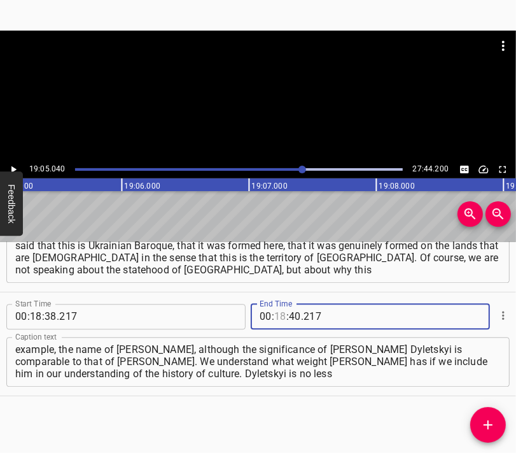
click at [275, 314] on input "number" at bounding box center [280, 316] width 12 height 25
click at [495, 417] on icon "Add Cue" at bounding box center [488, 424] width 15 height 15
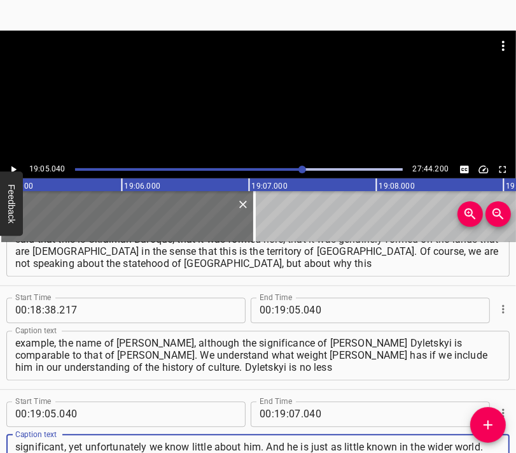
scroll to position [12, 0]
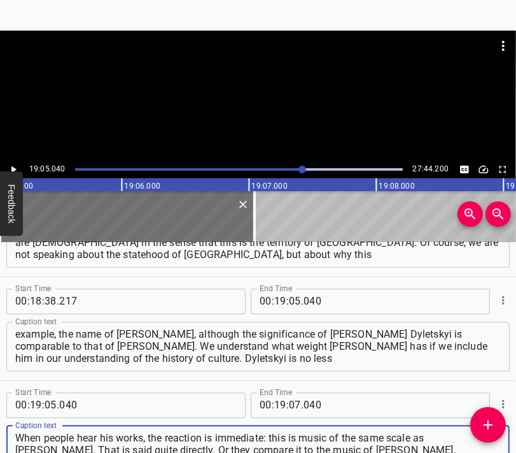
click at [216, 109] on div at bounding box center [258, 96] width 516 height 130
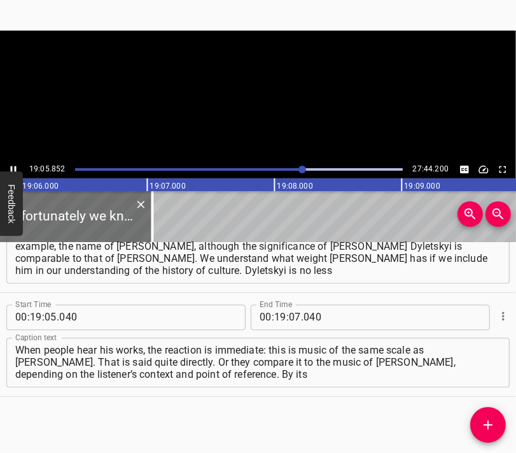
scroll to position [0, 145852]
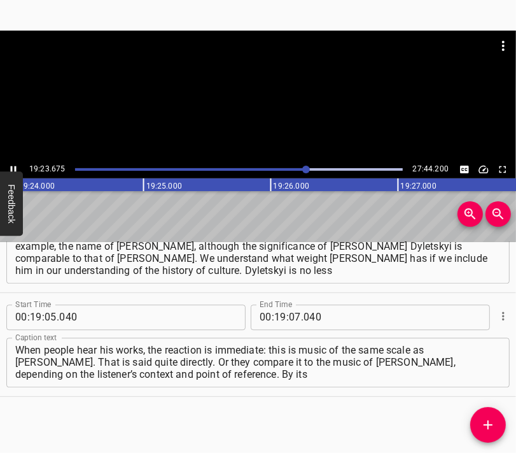
click at [256, 102] on div at bounding box center [258, 96] width 516 height 130
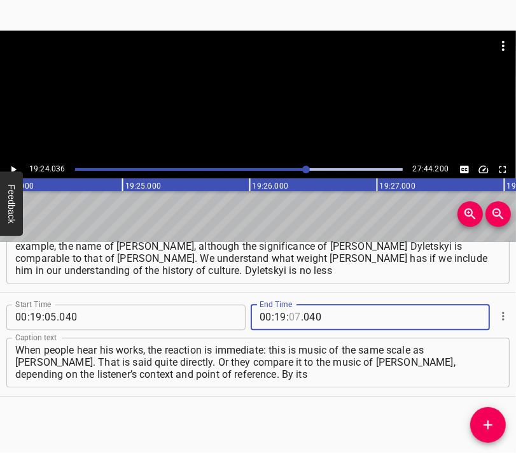
click at [291, 315] on input "number" at bounding box center [295, 316] width 12 height 25
click at [491, 419] on icon "Add Cue" at bounding box center [488, 424] width 15 height 15
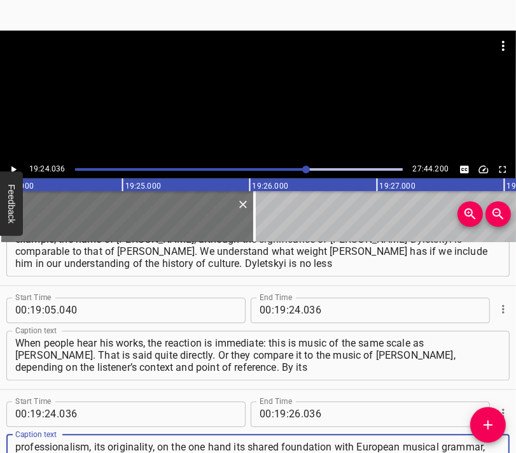
scroll to position [11, 0]
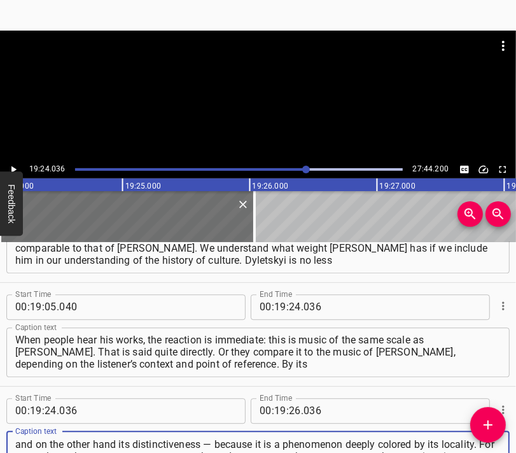
click at [241, 88] on div at bounding box center [258, 63] width 516 height 64
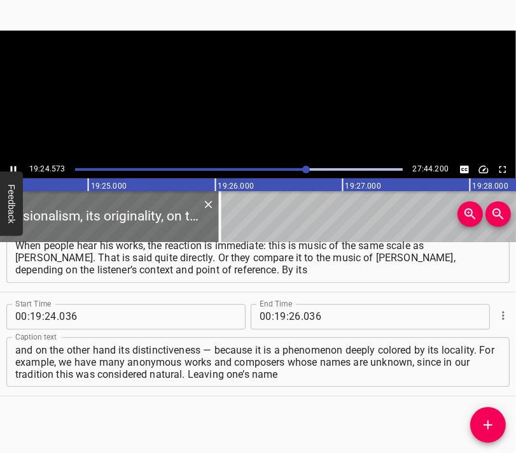
scroll to position [0, 148233]
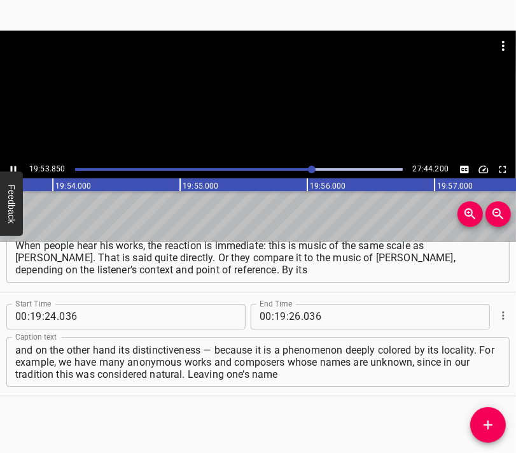
click at [248, 104] on div at bounding box center [258, 96] width 516 height 130
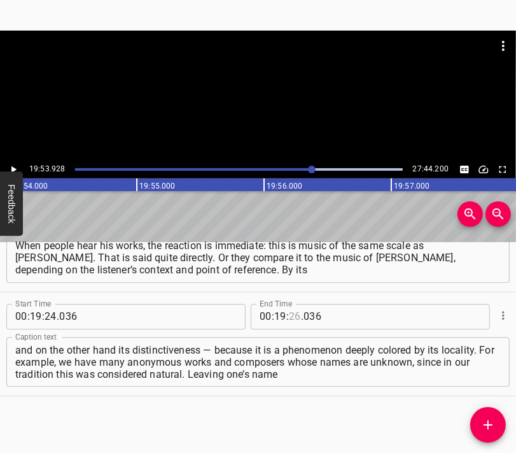
click at [291, 316] on input "number" at bounding box center [295, 316] width 12 height 25
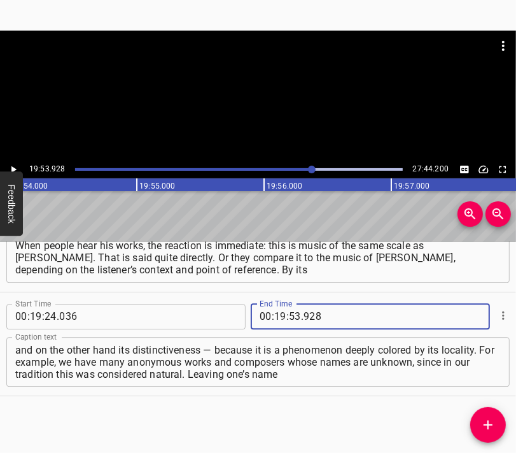
click at [490, 415] on button "Add Cue" at bounding box center [488, 425] width 36 height 36
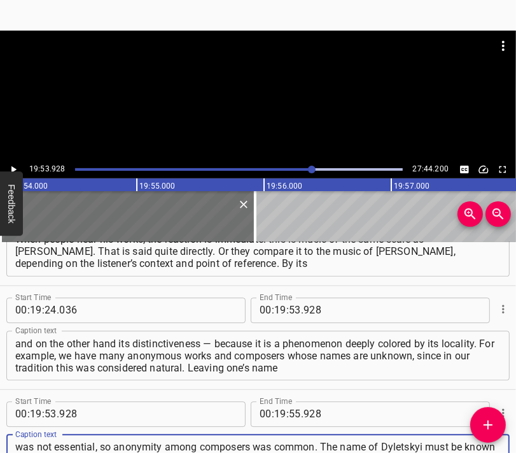
scroll to position [12, 0]
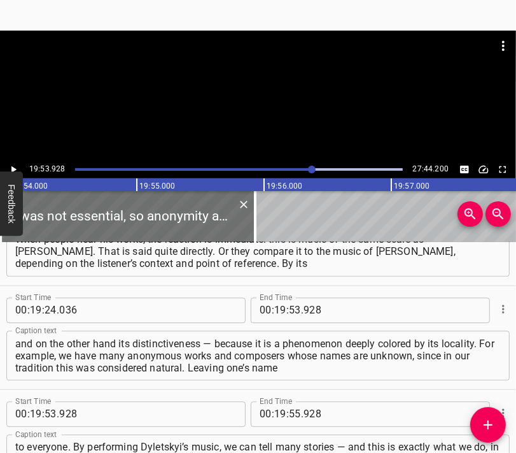
click at [271, 83] on div at bounding box center [258, 63] width 516 height 64
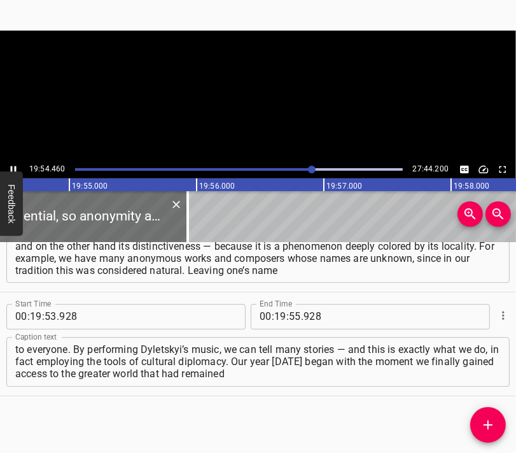
scroll to position [0, 152040]
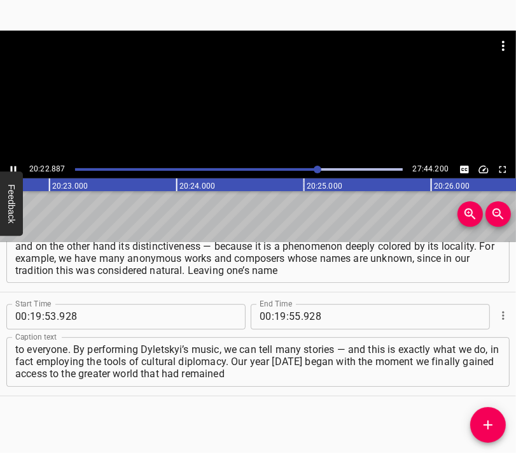
click at [261, 119] on div at bounding box center [258, 96] width 516 height 130
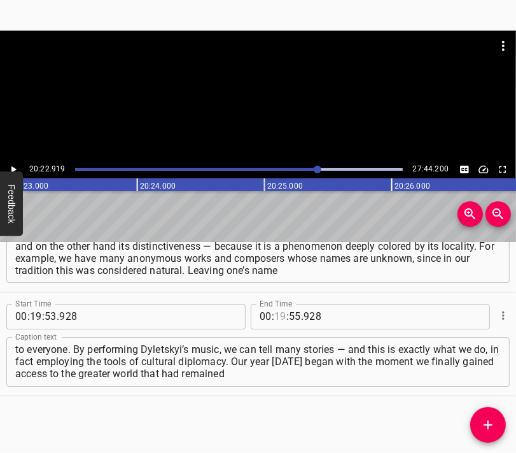
click at [274, 315] on input "number" at bounding box center [280, 316] width 12 height 25
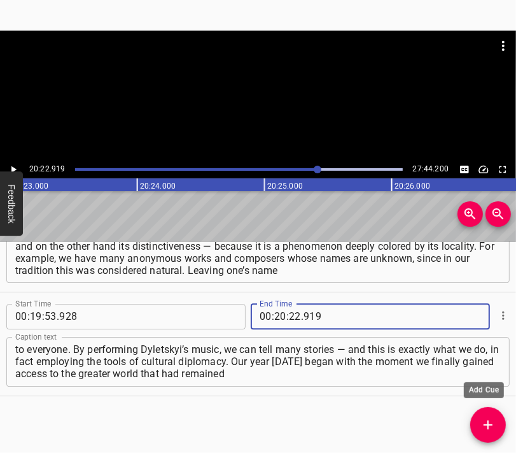
click at [479, 416] on button "Add Cue" at bounding box center [488, 425] width 36 height 36
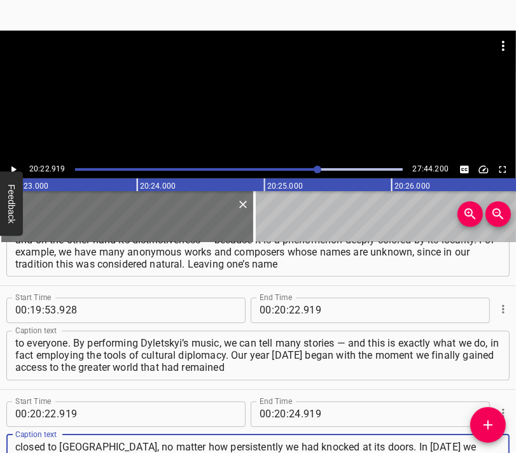
scroll to position [12, 0]
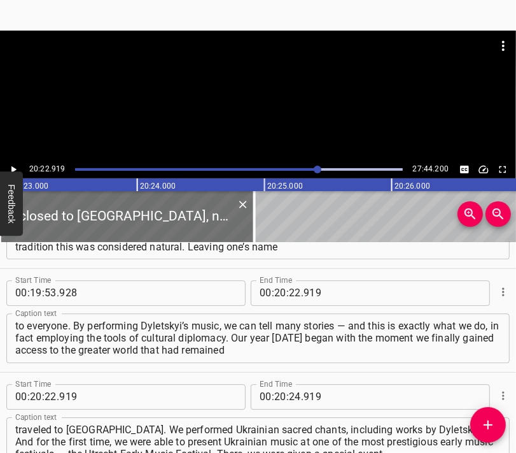
click at [237, 97] on div at bounding box center [258, 96] width 516 height 130
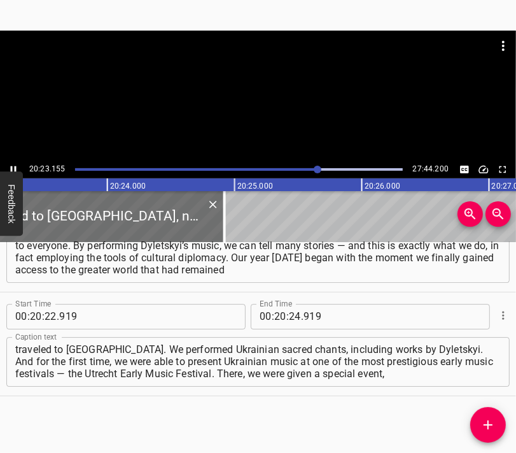
scroll to position [0, 155725]
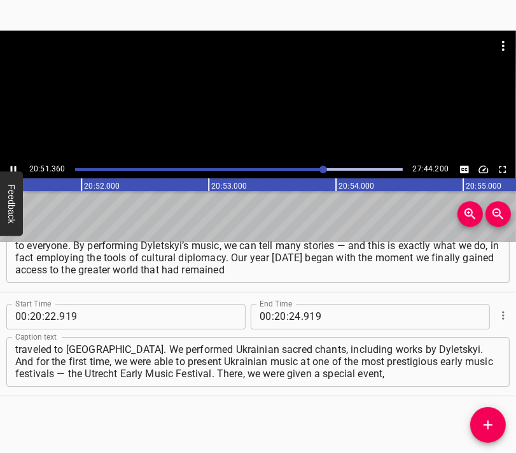
click at [256, 105] on div at bounding box center [258, 96] width 516 height 130
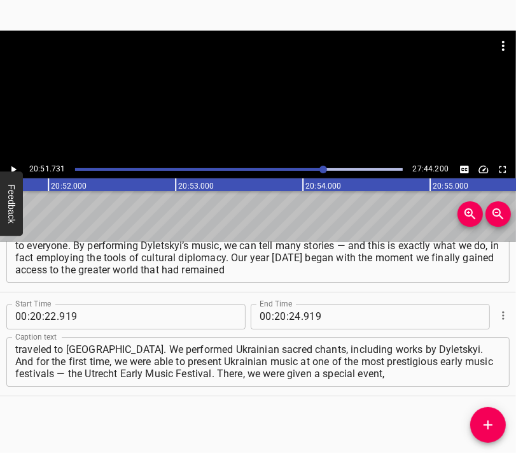
scroll to position [0, 159330]
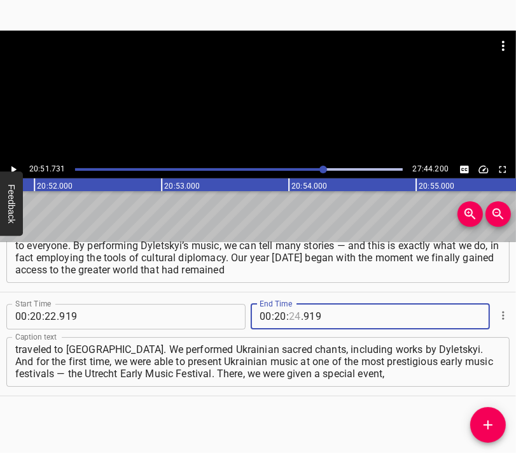
click at [289, 312] on input "number" at bounding box center [295, 316] width 12 height 25
click at [485, 417] on icon "Add Cue" at bounding box center [488, 424] width 15 height 15
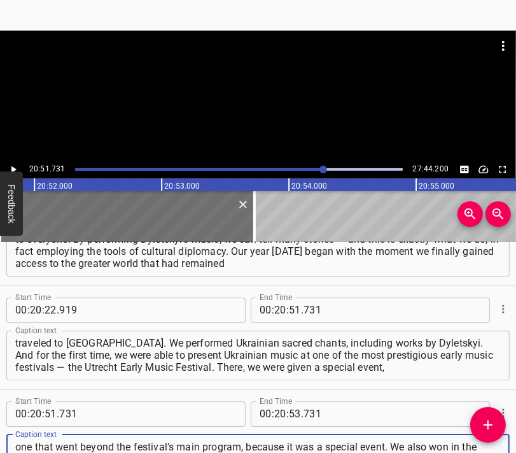
scroll to position [12, 0]
click at [255, 84] on div at bounding box center [258, 63] width 516 height 64
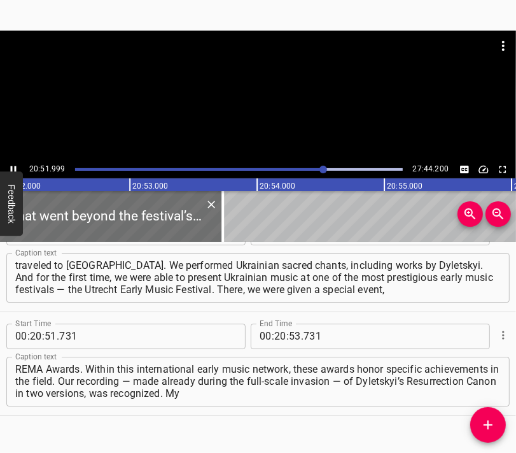
scroll to position [0, 159364]
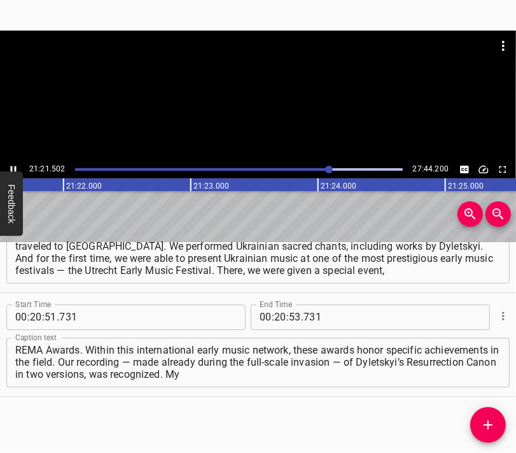
click at [281, 105] on div at bounding box center [258, 96] width 516 height 130
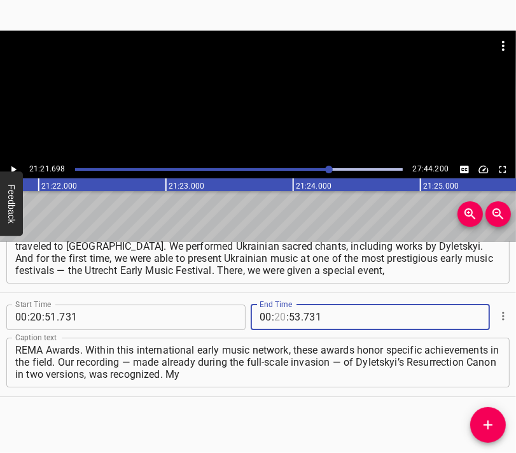
click at [275, 314] on input "number" at bounding box center [280, 316] width 12 height 25
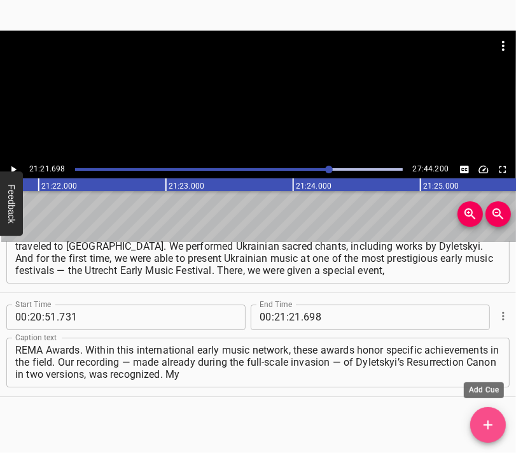
click at [485, 424] on icon "Add Cue" at bounding box center [488, 424] width 9 height 9
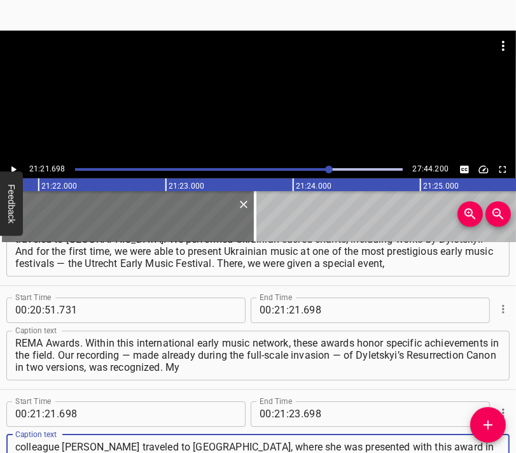
scroll to position [12, 0]
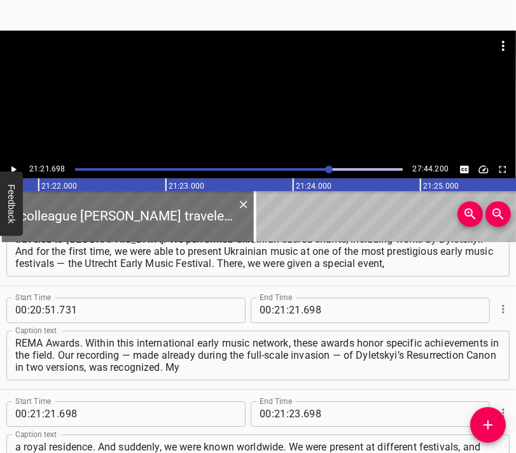
click at [257, 100] on div at bounding box center [258, 96] width 516 height 130
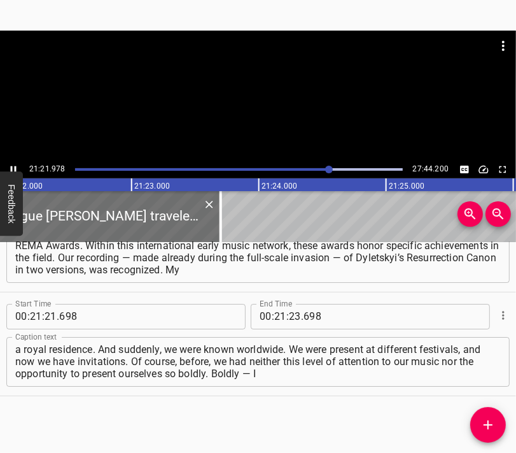
scroll to position [0, 163179]
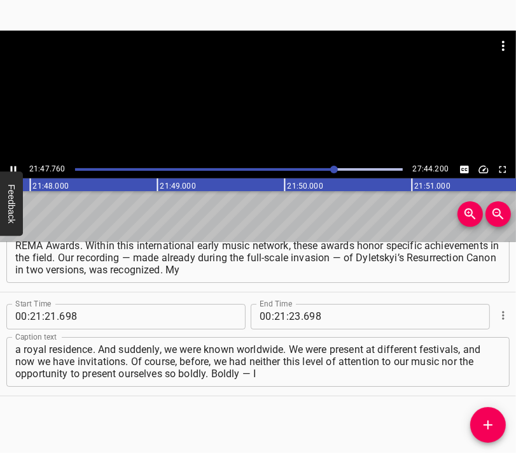
click at [262, 111] on div at bounding box center [258, 96] width 516 height 130
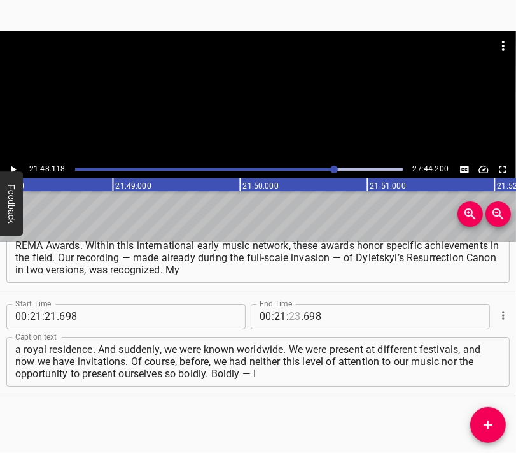
click at [290, 316] on input "number" at bounding box center [295, 316] width 12 height 25
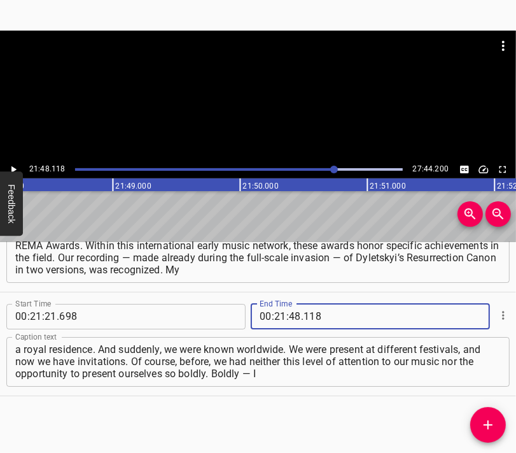
click at [482, 423] on icon "Add Cue" at bounding box center [488, 424] width 15 height 15
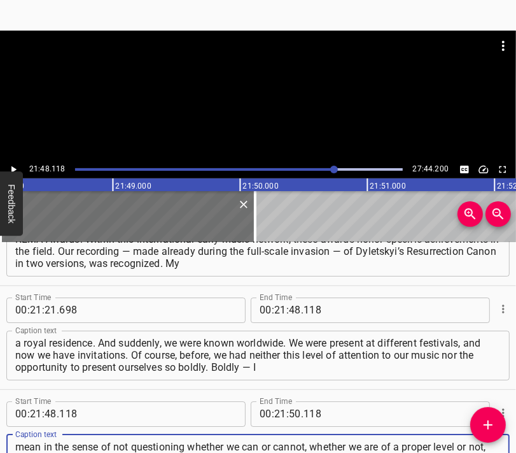
scroll to position [11, 0]
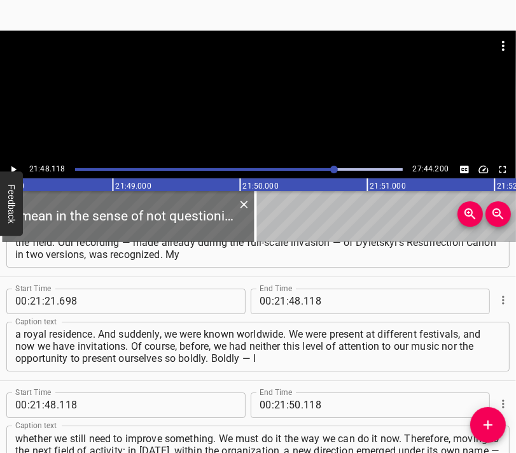
click at [288, 99] on div at bounding box center [258, 96] width 516 height 130
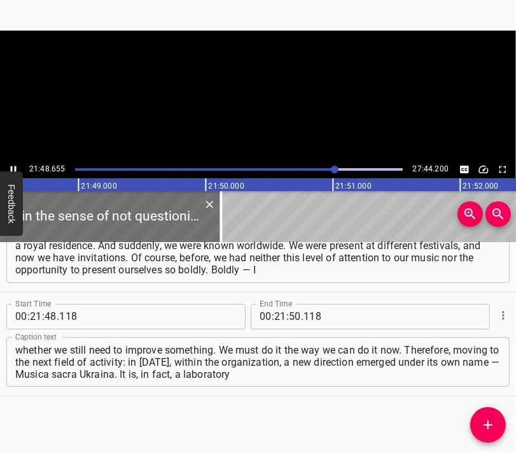
scroll to position [0, 166575]
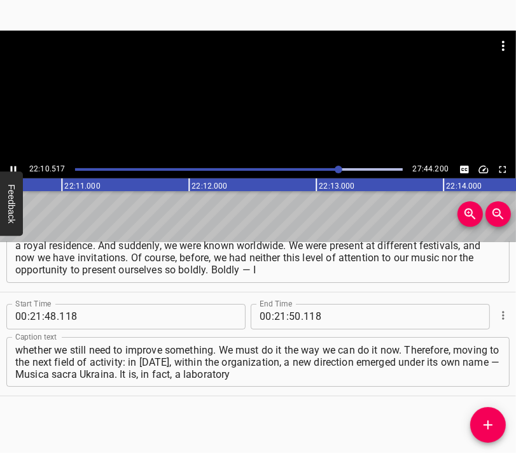
click at [262, 111] on div at bounding box center [258, 96] width 516 height 130
click at [274, 315] on input "number" at bounding box center [280, 316] width 12 height 25
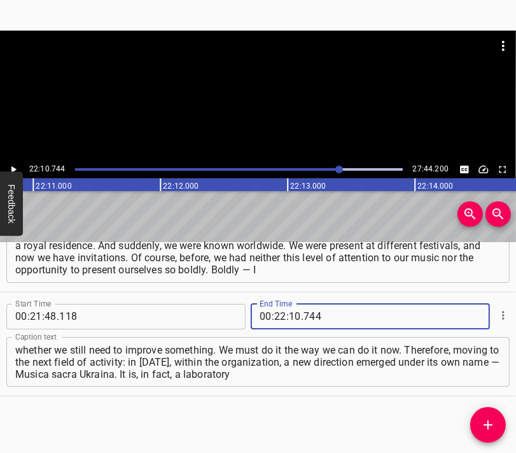
click at [484, 417] on icon "Add Cue" at bounding box center [488, 424] width 15 height 15
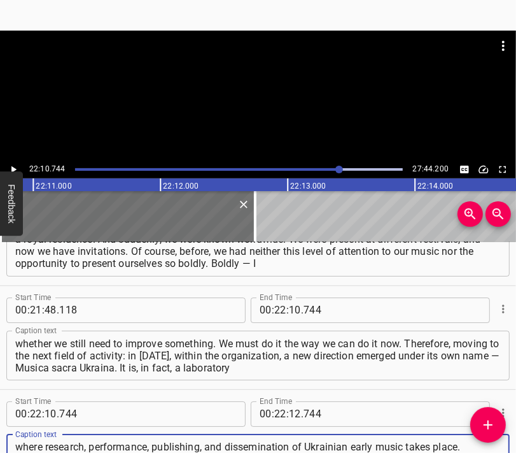
scroll to position [12, 0]
click at [239, 60] on div at bounding box center [258, 46] width 516 height 31
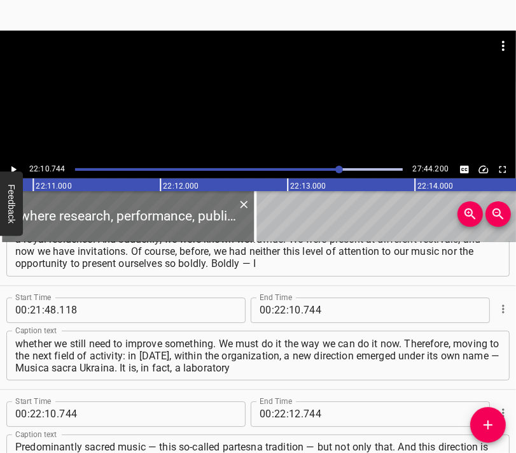
click at [241, 76] on div at bounding box center [258, 63] width 516 height 64
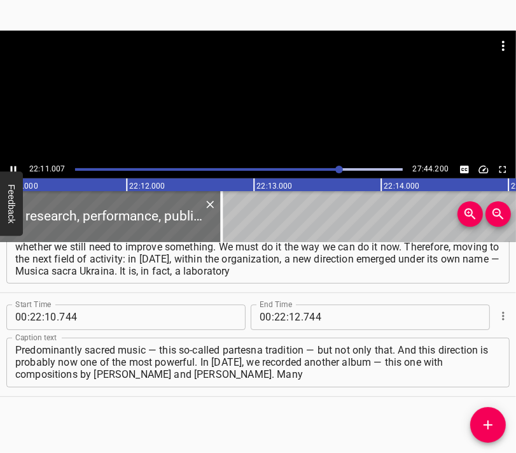
scroll to position [5243, 0]
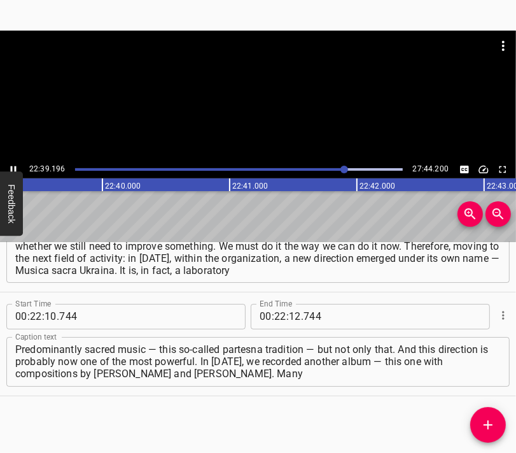
click at [354, 150] on div at bounding box center [258, 96] width 516 height 130
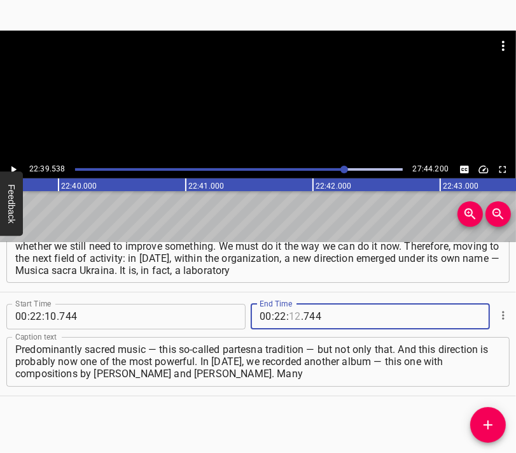
click at [289, 319] on input "number" at bounding box center [295, 316] width 12 height 25
click at [478, 430] on span "Add Cue" at bounding box center [488, 424] width 36 height 15
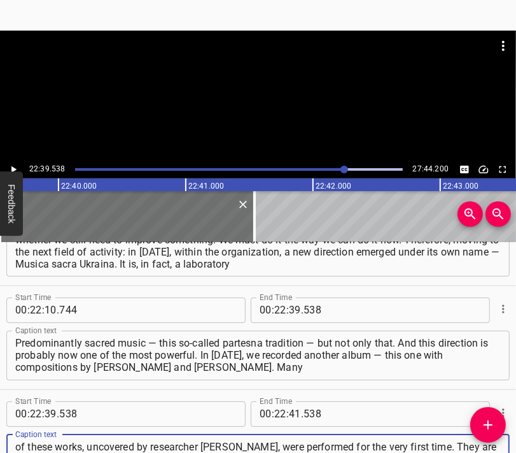
scroll to position [12, 0]
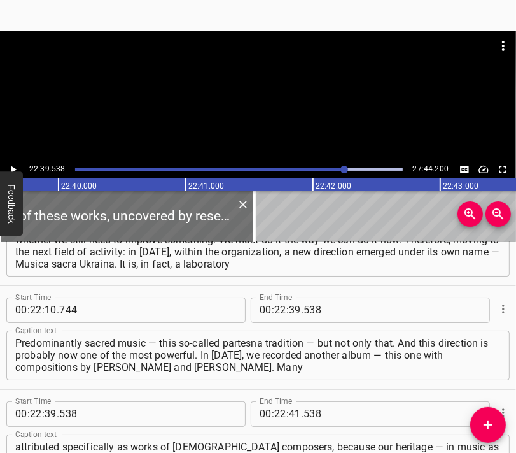
click at [239, 76] on div at bounding box center [258, 63] width 516 height 64
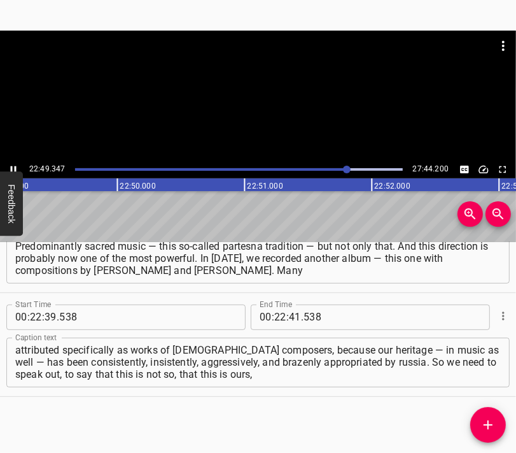
scroll to position [0, 174300]
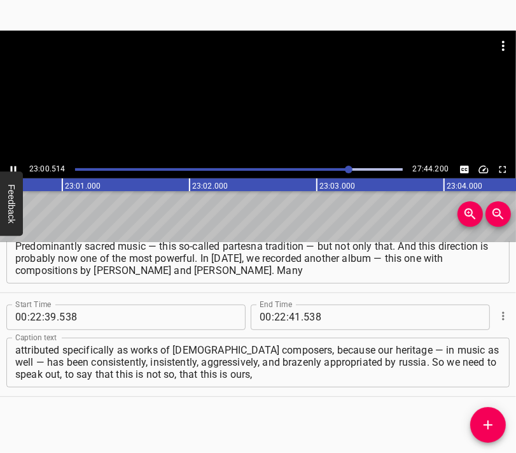
click at [263, 118] on div at bounding box center [258, 96] width 516 height 130
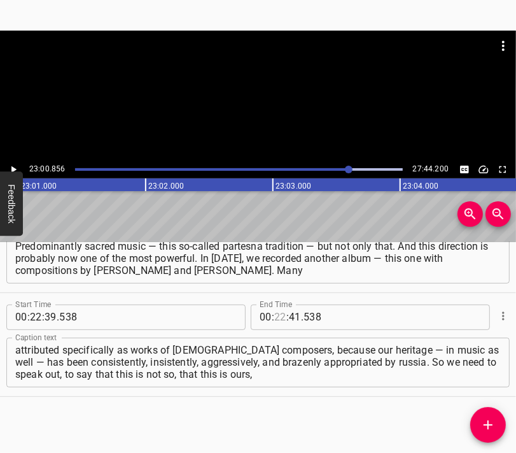
click at [274, 315] on input "number" at bounding box center [280, 316] width 12 height 25
click at [489, 411] on button "Add Cue" at bounding box center [488, 425] width 36 height 36
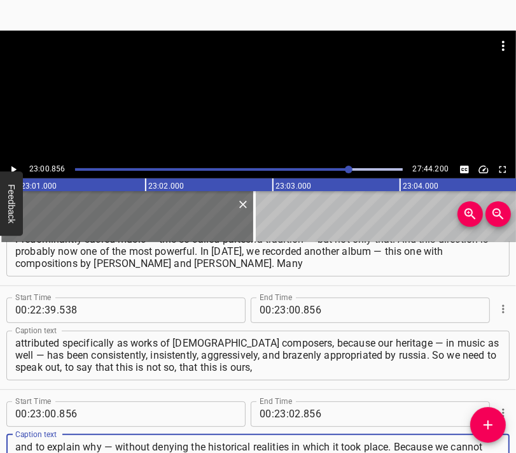
scroll to position [11, 0]
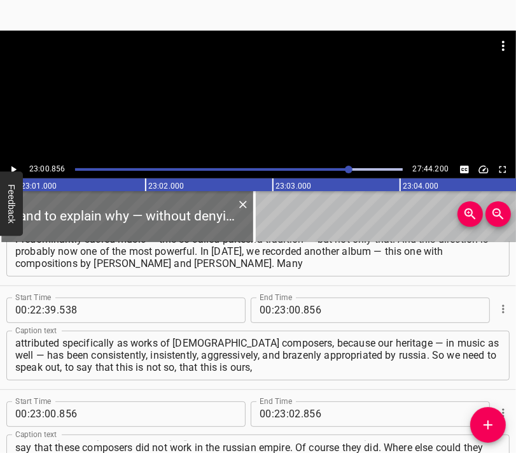
click at [238, 71] on div at bounding box center [258, 63] width 516 height 64
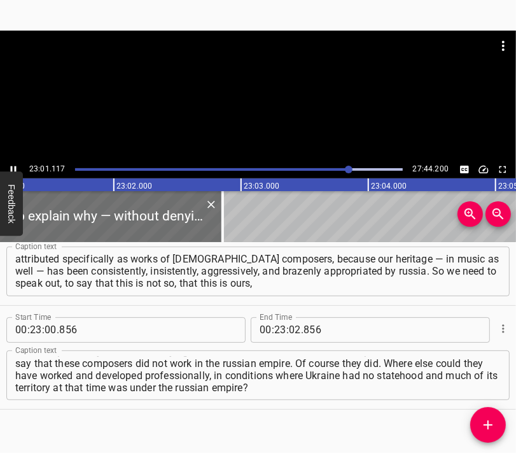
scroll to position [0, 175799]
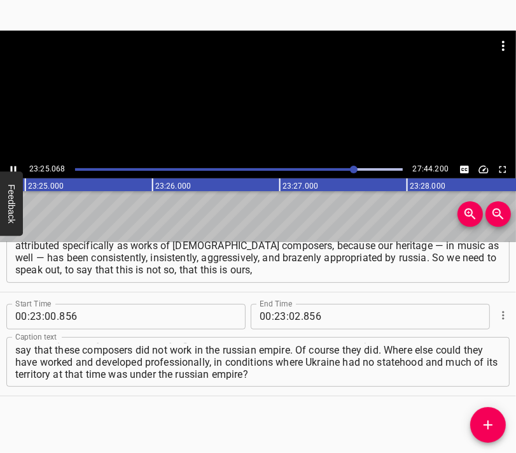
click at [258, 91] on div at bounding box center [258, 63] width 516 height 64
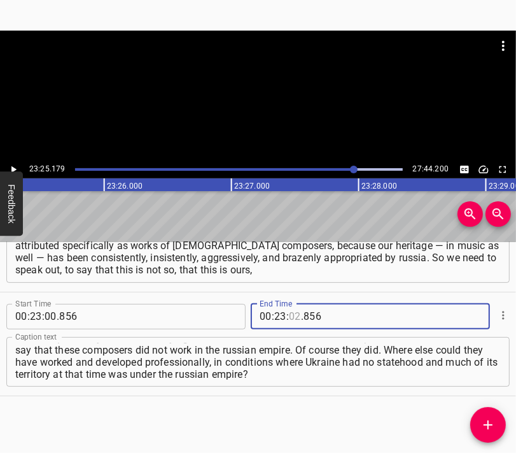
click at [290, 319] on input "number" at bounding box center [295, 316] width 12 height 25
click at [484, 419] on icon "Add Cue" at bounding box center [488, 424] width 15 height 15
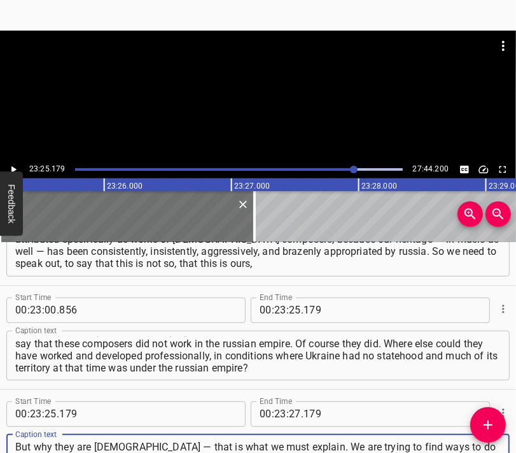
scroll to position [12, 0]
click at [229, 75] on div at bounding box center [258, 63] width 516 height 64
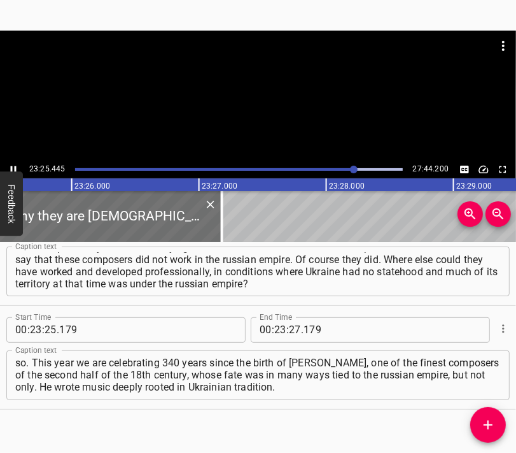
scroll to position [0, 178895]
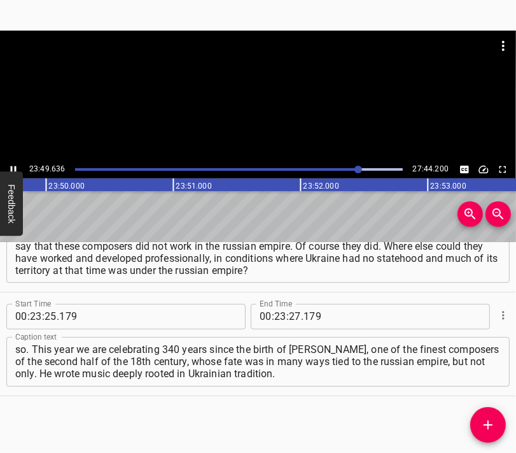
click at [230, 97] on div at bounding box center [258, 96] width 516 height 130
click at [290, 313] on input "number" at bounding box center [295, 316] width 12 height 25
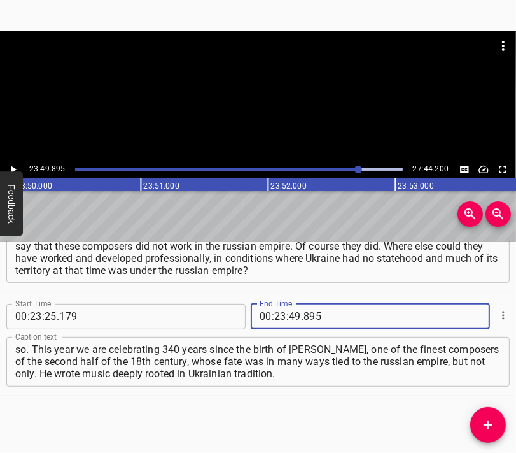
drag, startPoint x: 488, startPoint y: 418, endPoint x: 453, endPoint y: 325, distance: 99.1
click at [486, 418] on icon "Add Cue" at bounding box center [488, 424] width 15 height 15
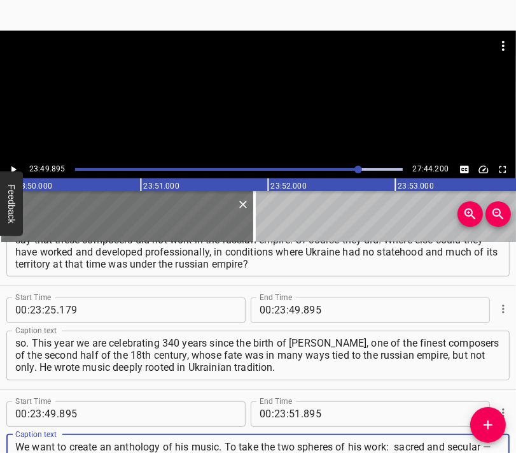
scroll to position [12, 0]
click at [261, 86] on div at bounding box center [258, 63] width 516 height 64
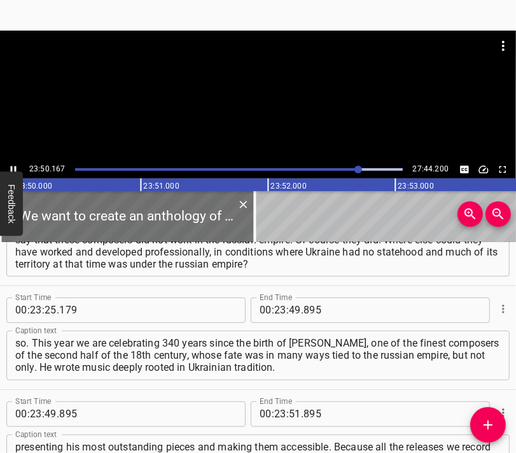
scroll to position [0, 182042]
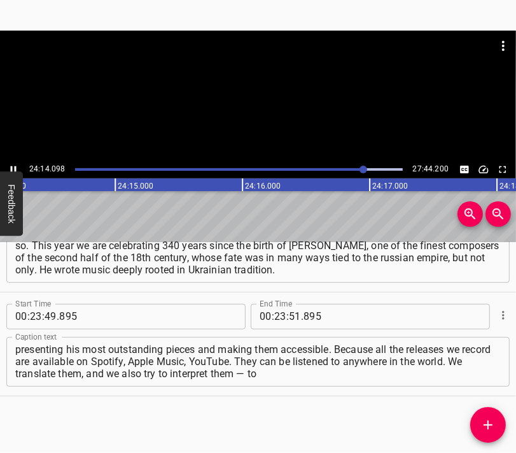
click at [253, 128] on div at bounding box center [258, 96] width 516 height 130
click at [274, 317] on input "number" at bounding box center [280, 316] width 12 height 25
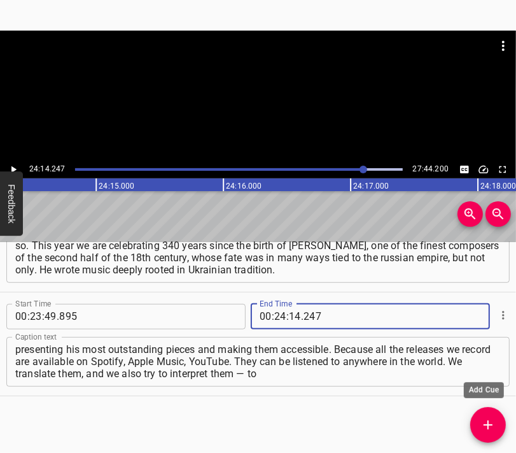
click at [492, 419] on icon "Add Cue" at bounding box center [488, 424] width 15 height 15
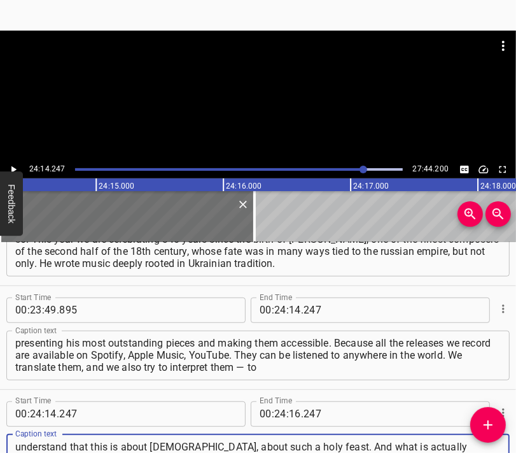
scroll to position [12, 0]
click at [227, 122] on div at bounding box center [258, 96] width 516 height 130
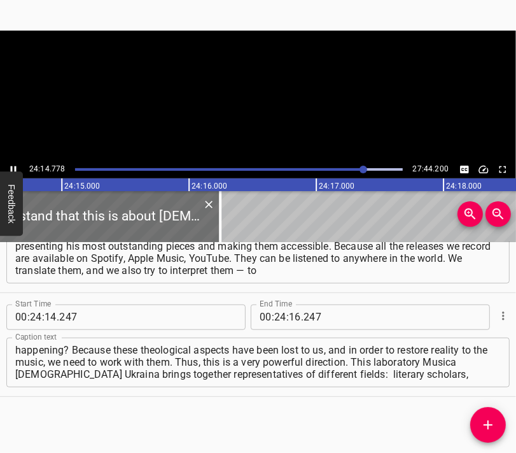
scroll to position [0, 185173]
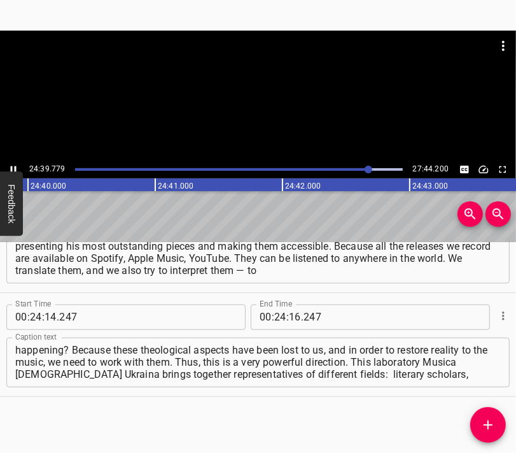
click at [256, 118] on div at bounding box center [258, 96] width 516 height 130
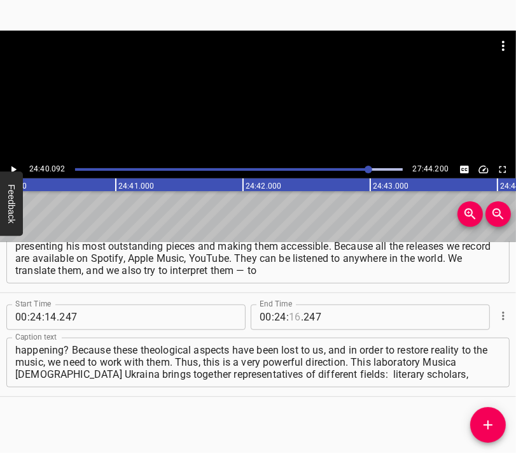
click at [290, 323] on input "number" at bounding box center [295, 316] width 12 height 25
click at [489, 416] on button "Add Cue" at bounding box center [488, 425] width 36 height 36
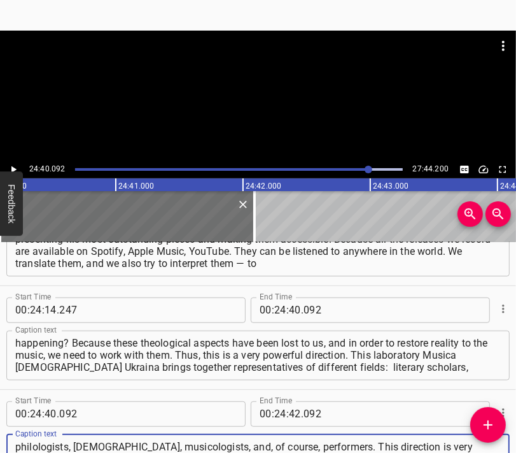
scroll to position [12, 0]
click at [215, 71] on div at bounding box center [258, 63] width 516 height 64
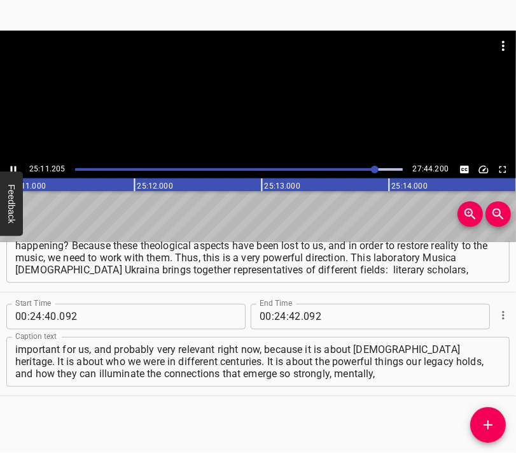
scroll to position [0, 192355]
click at [280, 115] on div at bounding box center [258, 96] width 516 height 130
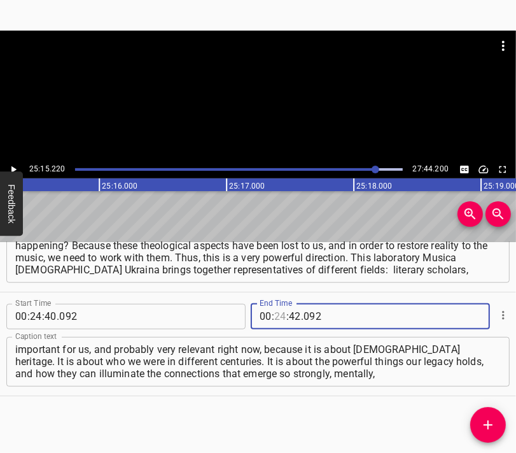
click at [275, 318] on input "number" at bounding box center [280, 316] width 12 height 25
drag, startPoint x: 491, startPoint y: 420, endPoint x: 482, endPoint y: 403, distance: 19.7
click at [491, 420] on icon "Add Cue" at bounding box center [488, 424] width 15 height 15
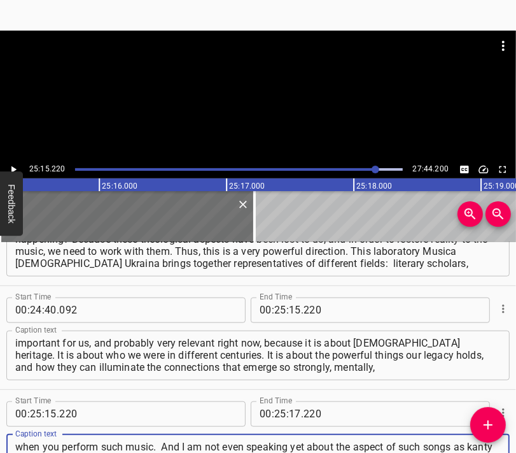
scroll to position [12, 0]
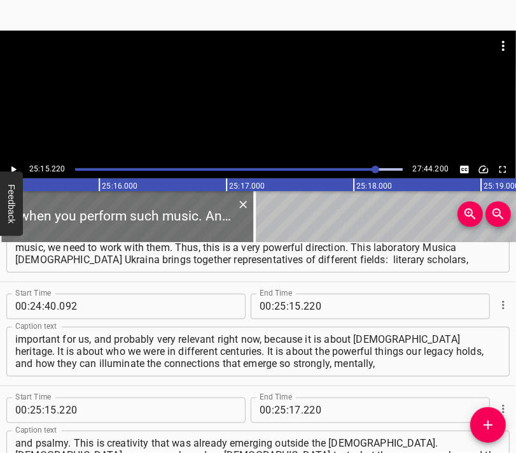
click at [263, 100] on div at bounding box center [258, 96] width 516 height 130
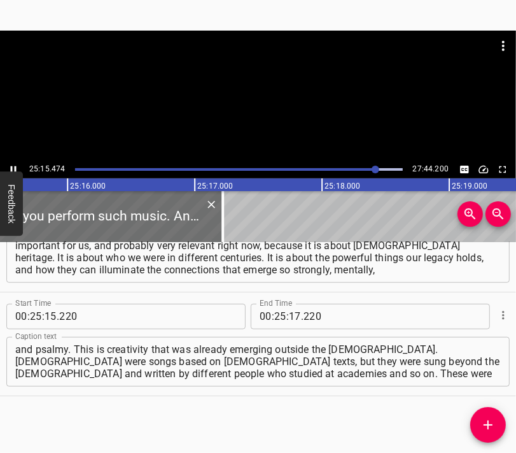
scroll to position [0, 192934]
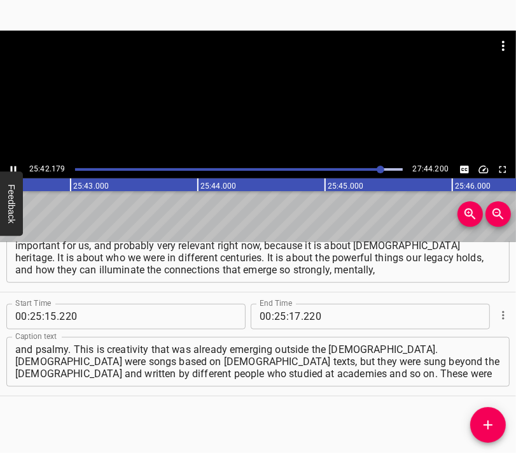
click at [262, 123] on div at bounding box center [258, 96] width 516 height 130
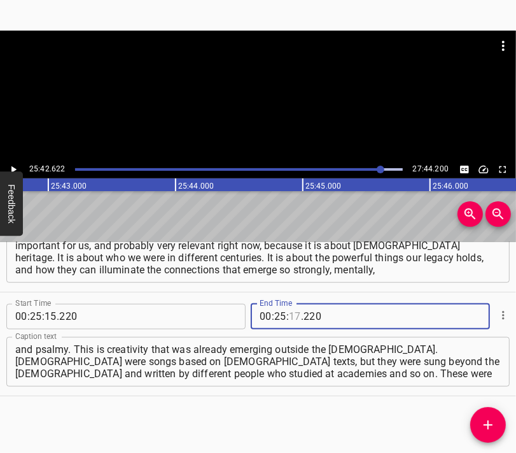
click at [291, 315] on input "number" at bounding box center [295, 316] width 12 height 25
click at [486, 417] on icon "Add Cue" at bounding box center [488, 424] width 15 height 15
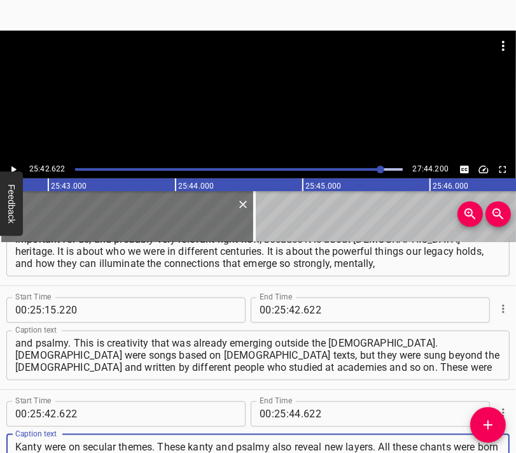
scroll to position [12, 0]
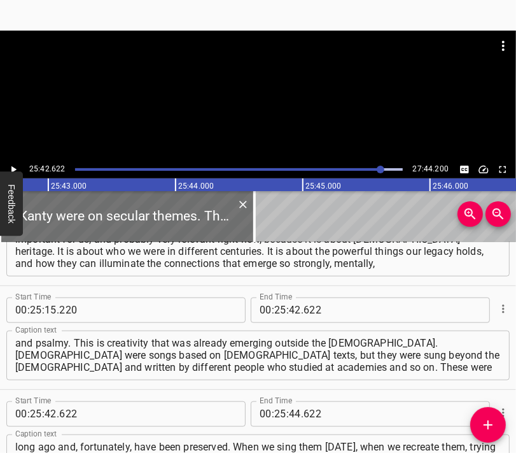
click at [205, 78] on div at bounding box center [258, 63] width 516 height 64
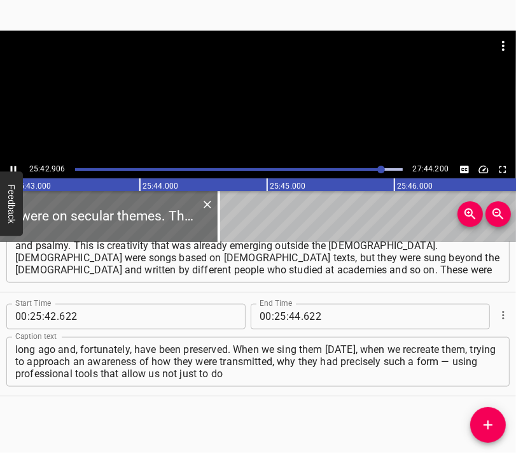
scroll to position [0, 196425]
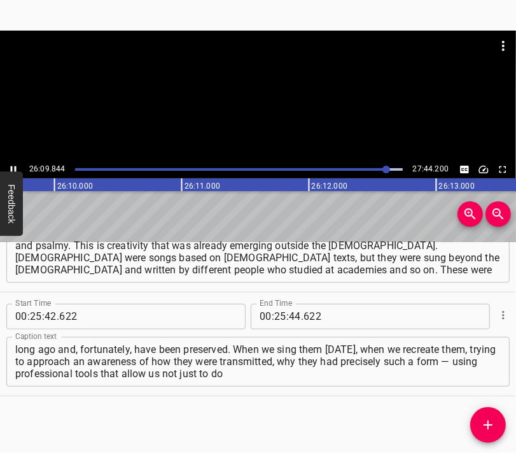
click at [258, 111] on div at bounding box center [258, 96] width 516 height 130
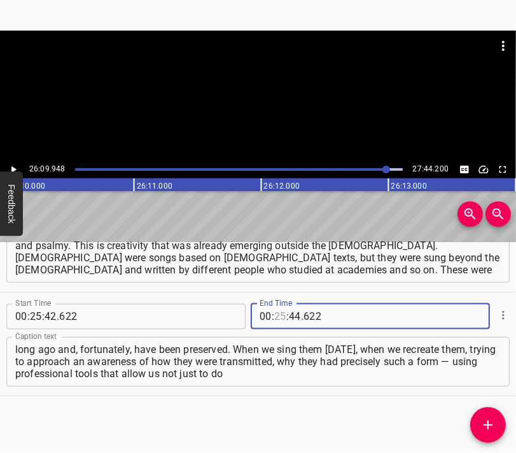
click at [274, 316] on input "number" at bounding box center [280, 316] width 12 height 25
drag, startPoint x: 498, startPoint y: 422, endPoint x: 388, endPoint y: 226, distance: 224.8
click at [496, 422] on span "Add Cue" at bounding box center [488, 424] width 36 height 15
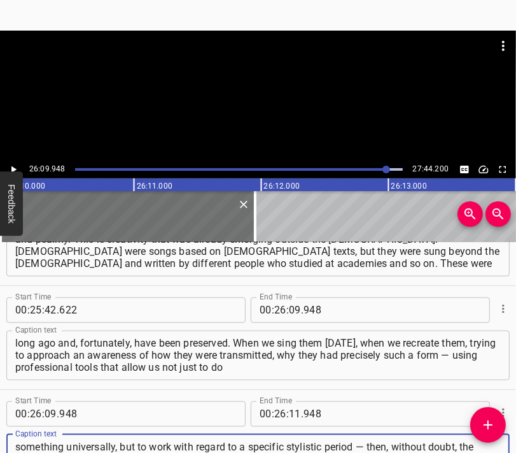
scroll to position [12, 0]
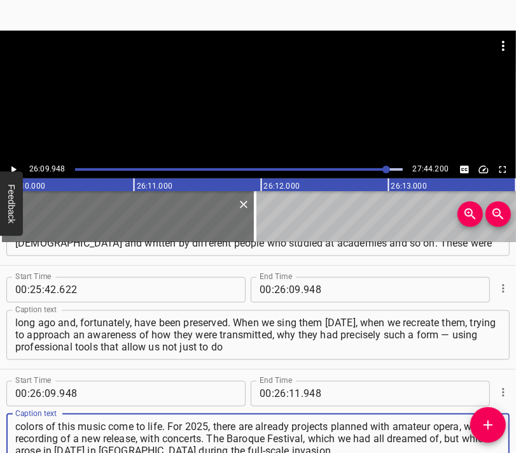
click at [218, 69] on div at bounding box center [258, 63] width 516 height 64
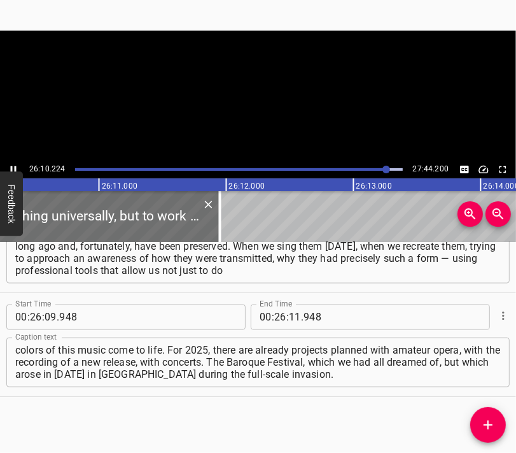
scroll to position [0, 199904]
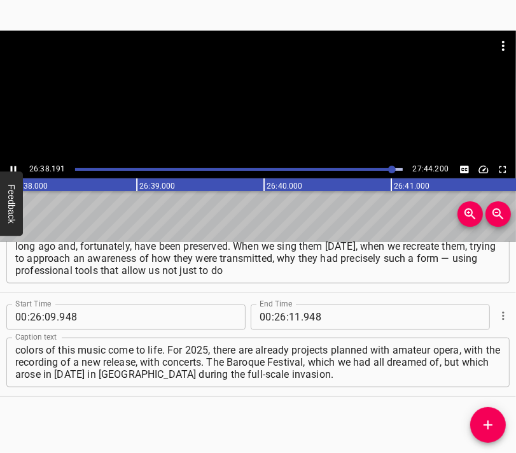
click at [252, 111] on div at bounding box center [258, 96] width 516 height 130
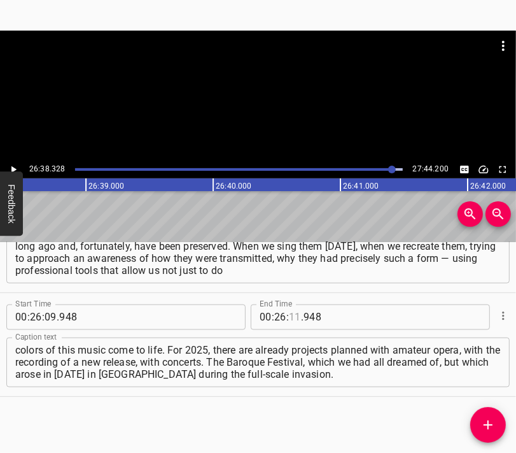
click at [289, 312] on input "number" at bounding box center [295, 316] width 12 height 25
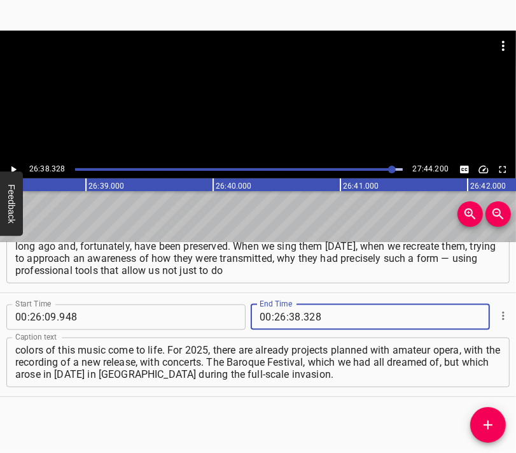
click at [495, 425] on icon "Add Cue" at bounding box center [488, 424] width 15 height 15
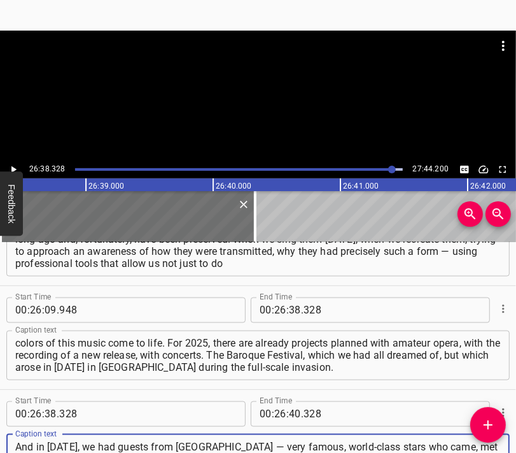
scroll to position [12, 0]
click at [262, 101] on div at bounding box center [258, 96] width 516 height 130
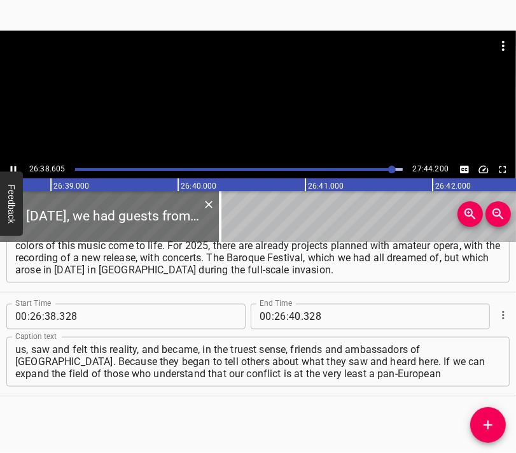
scroll to position [0, 203516]
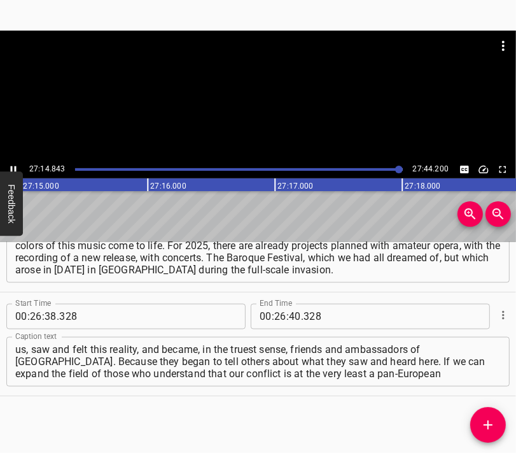
click at [245, 109] on div at bounding box center [258, 96] width 516 height 130
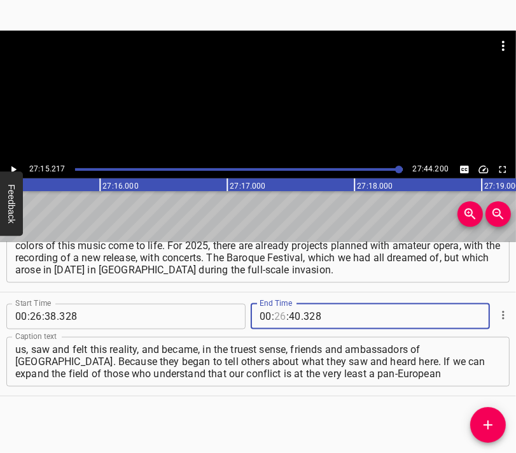
click at [275, 316] on input "number" at bounding box center [280, 316] width 12 height 25
click at [489, 417] on icon "Add Cue" at bounding box center [488, 424] width 15 height 15
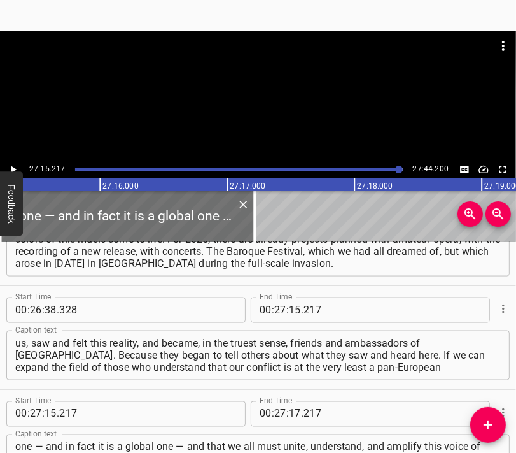
click at [232, 88] on div at bounding box center [258, 63] width 516 height 64
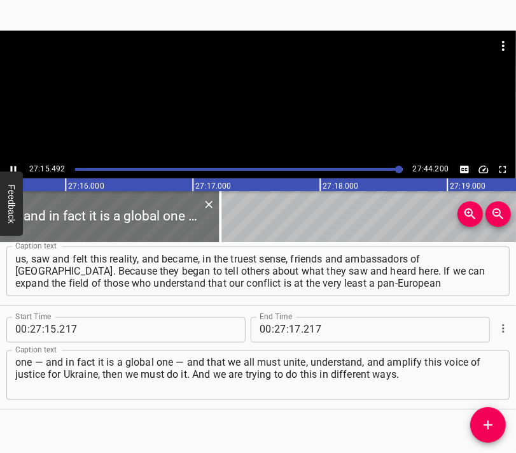
scroll to position [6384, 0]
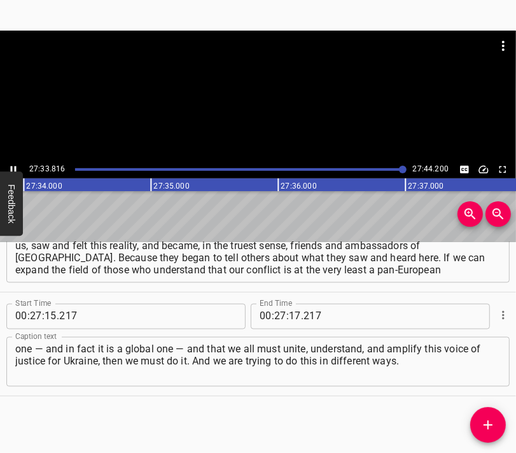
click at [249, 111] on div at bounding box center [258, 96] width 516 height 130
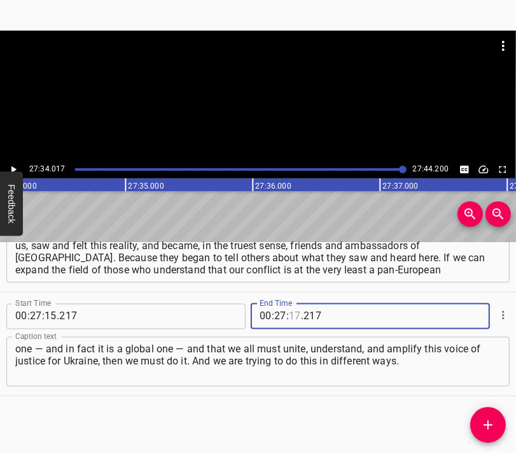
click at [289, 320] on input "number" at bounding box center [295, 316] width 12 height 25
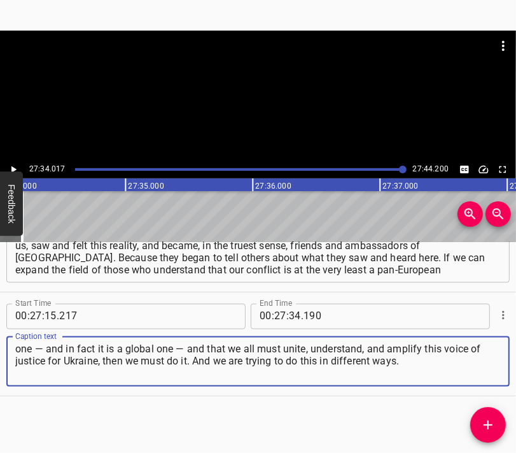
click at [482, 374] on textarea "one — and in fact it is a global one — and that we all must unite, understand, …" at bounding box center [258, 361] width 486 height 36
click at [251, 94] on div at bounding box center [258, 96] width 516 height 130
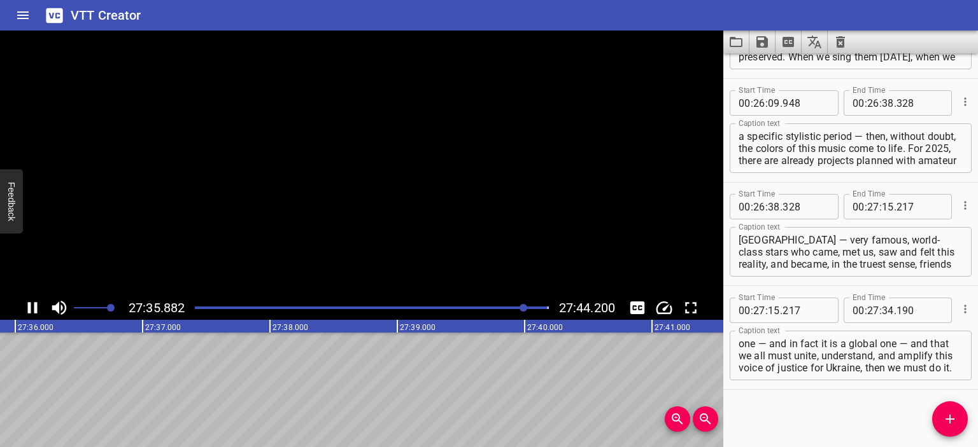
scroll to position [6201, 0]
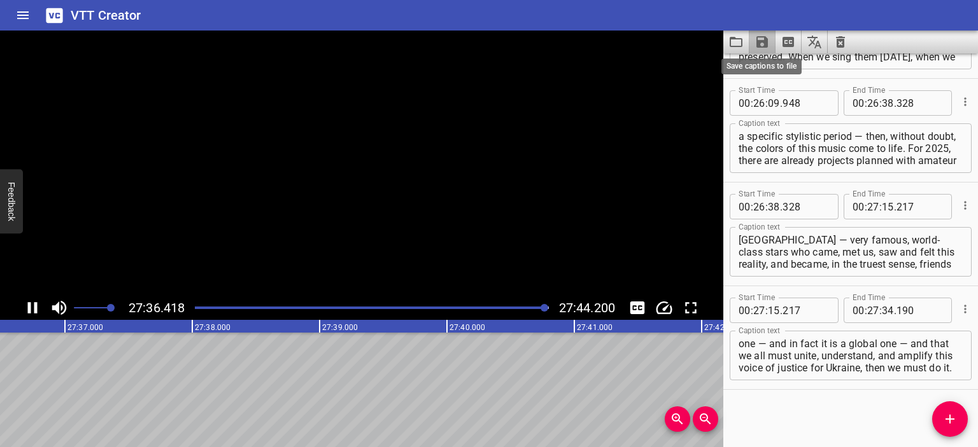
click at [531, 39] on icon "Save captions to file" at bounding box center [761, 41] width 11 height 11
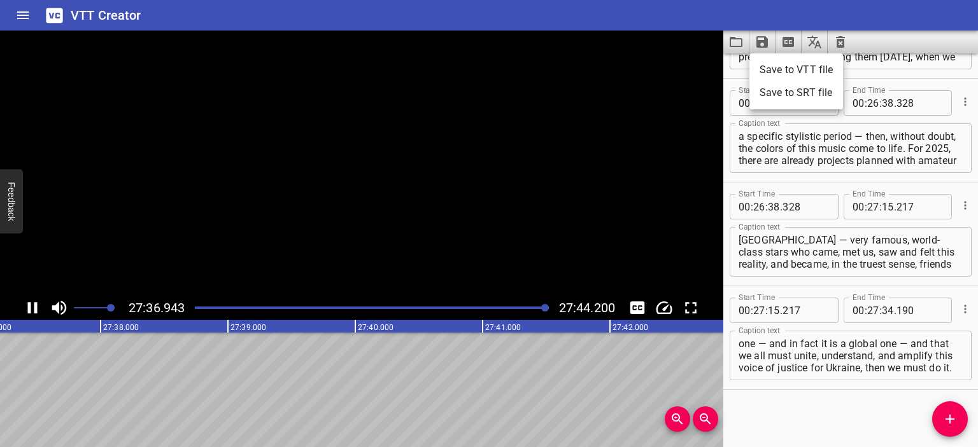
click at [531, 66] on li "Save to VTT file" at bounding box center [796, 70] width 94 height 23
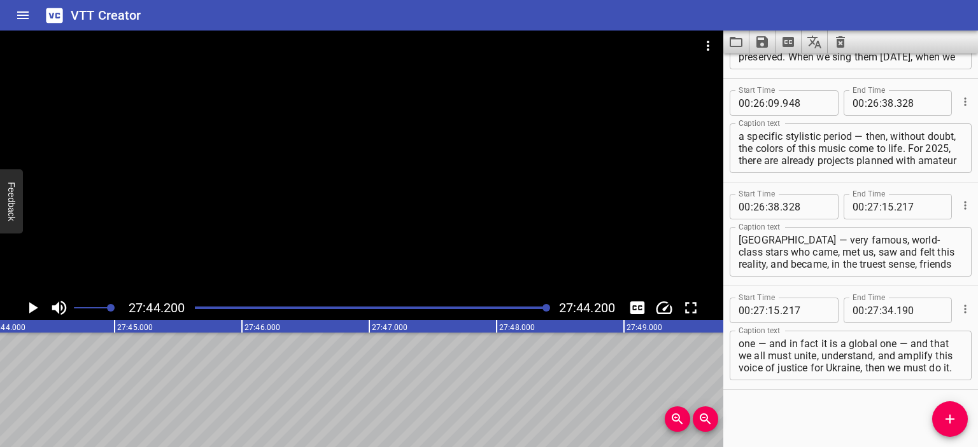
scroll to position [0, 211832]
click at [531, 46] on icon "Video Options" at bounding box center [707, 45] width 15 height 15
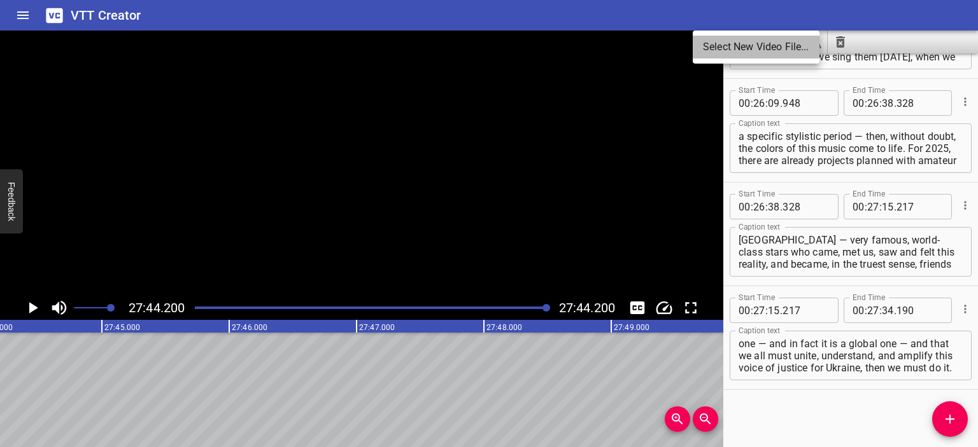
click at [531, 46] on li "Select New Video File..." at bounding box center [755, 47] width 127 height 23
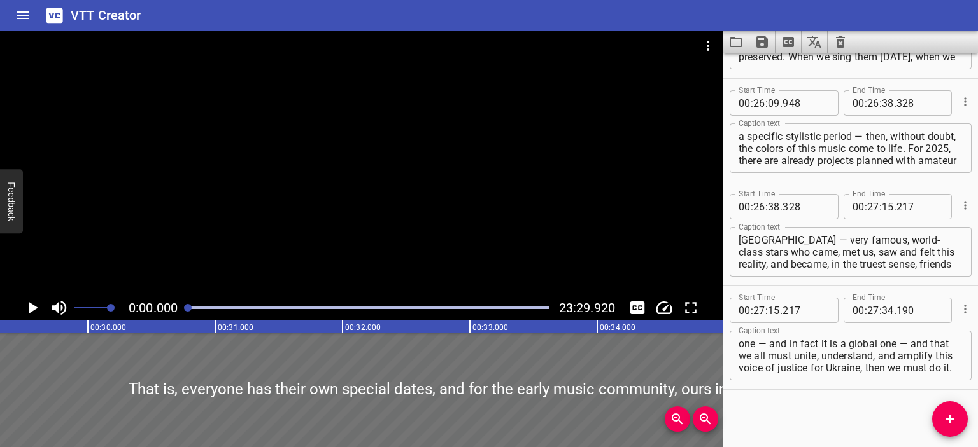
scroll to position [0, 0]
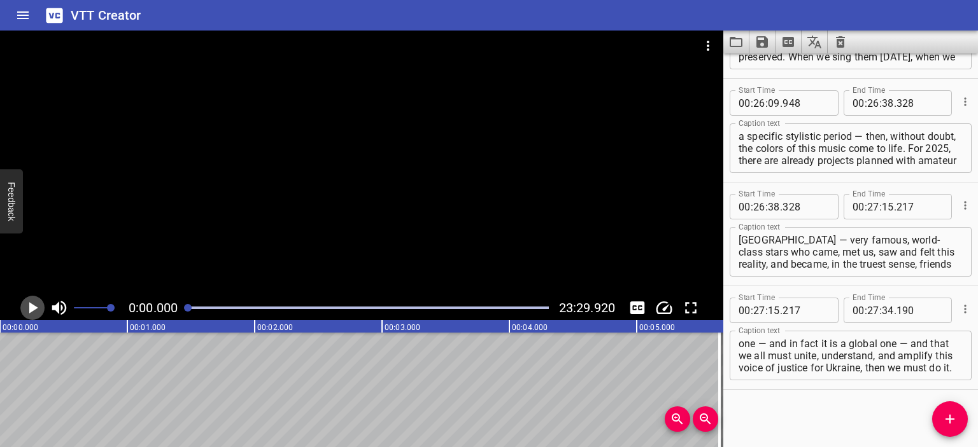
click at [31, 302] on icon "Play/Pause" at bounding box center [32, 307] width 19 height 19
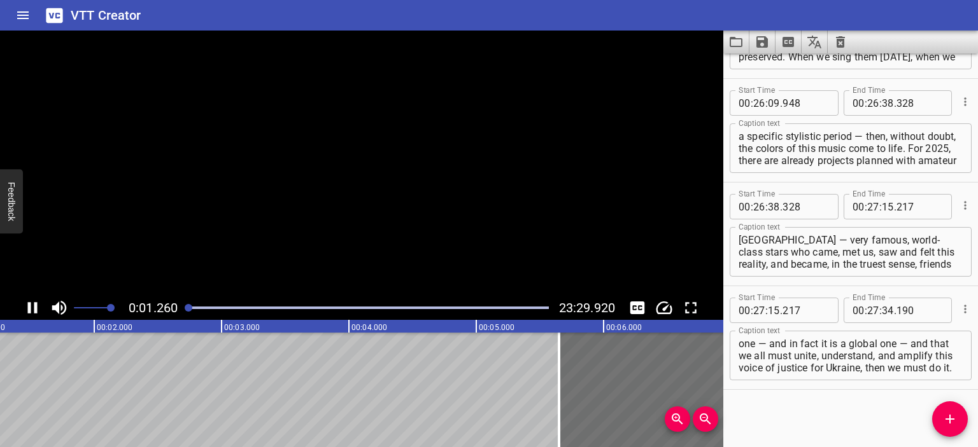
click at [531, 40] on icon "Clear captions" at bounding box center [840, 41] width 9 height 11
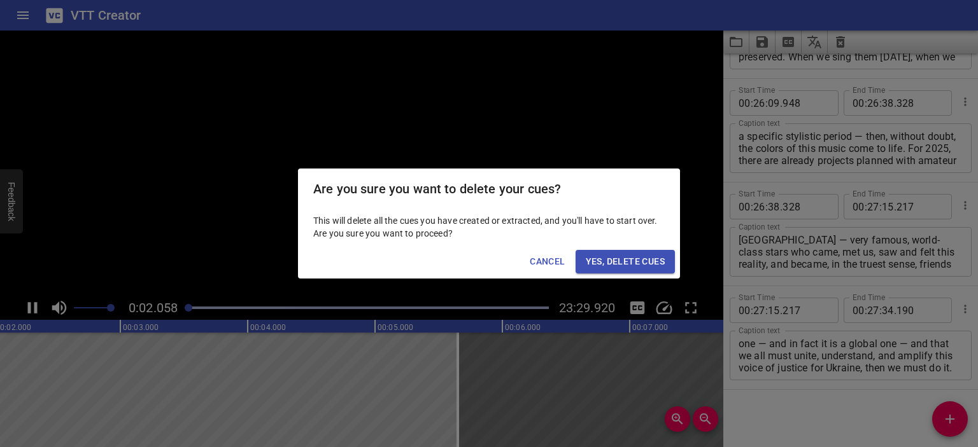
drag, startPoint x: 642, startPoint y: 258, endPoint x: 626, endPoint y: 260, distance: 15.4
click at [531, 258] on span "Yes, Delete Cues" at bounding box center [625, 262] width 79 height 16
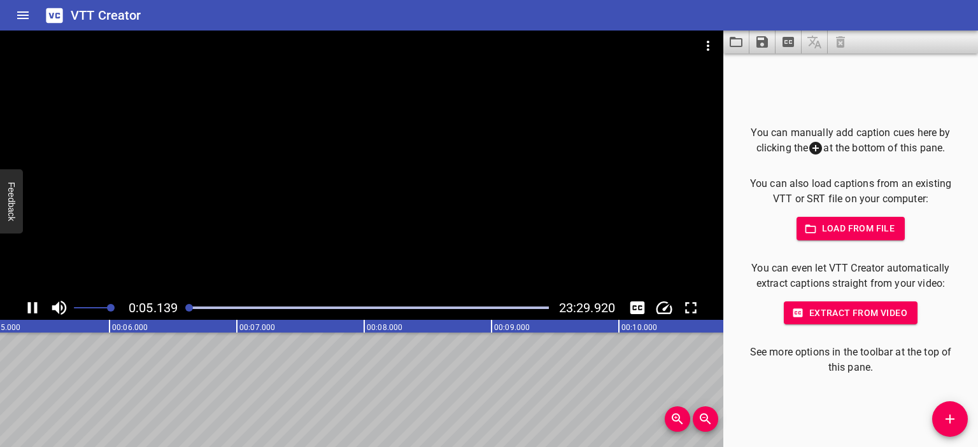
click at [358, 198] on div at bounding box center [361, 163] width 723 height 265
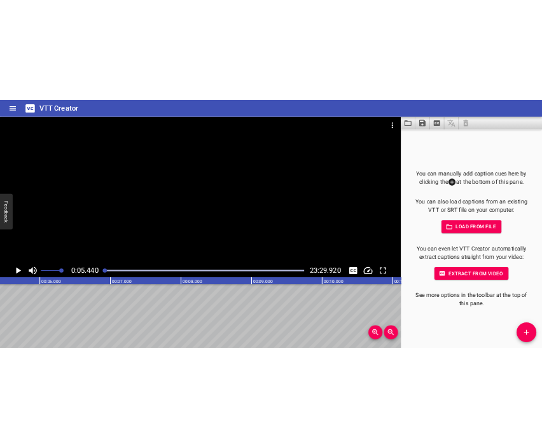
scroll to position [0, 692]
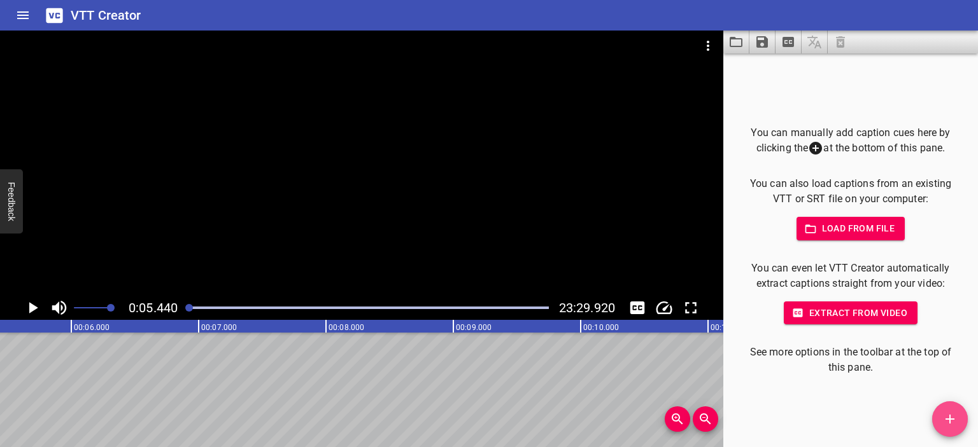
drag, startPoint x: 956, startPoint y: 417, endPoint x: 957, endPoint y: 409, distance: 7.7
click at [531, 417] on span "Add Cue" at bounding box center [950, 419] width 36 height 15
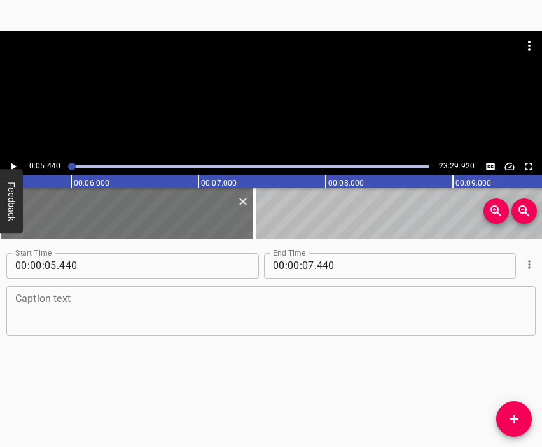
click at [216, 288] on div "Caption text" at bounding box center [271, 311] width 530 height 50
